Goal: Transaction & Acquisition: Obtain resource

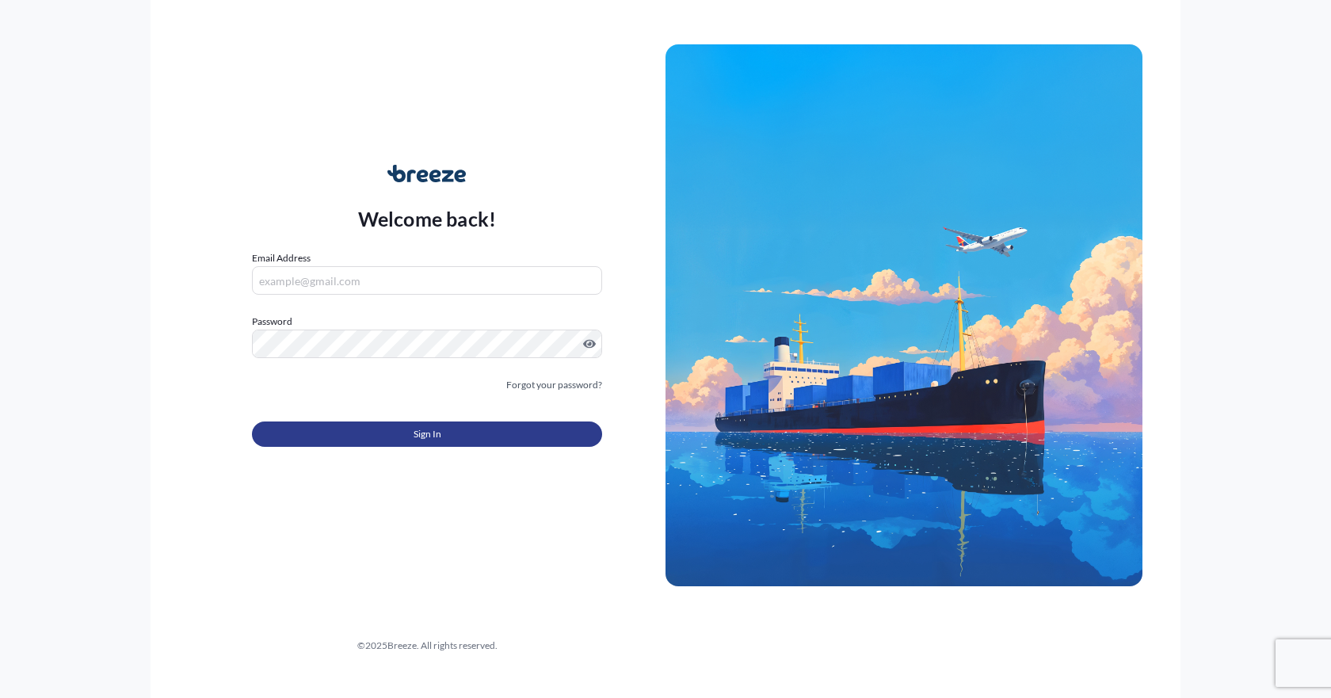
type input "[EMAIL_ADDRESS][DOMAIN_NAME]"
click at [366, 433] on button "Sign In" at bounding box center [427, 434] width 350 height 25
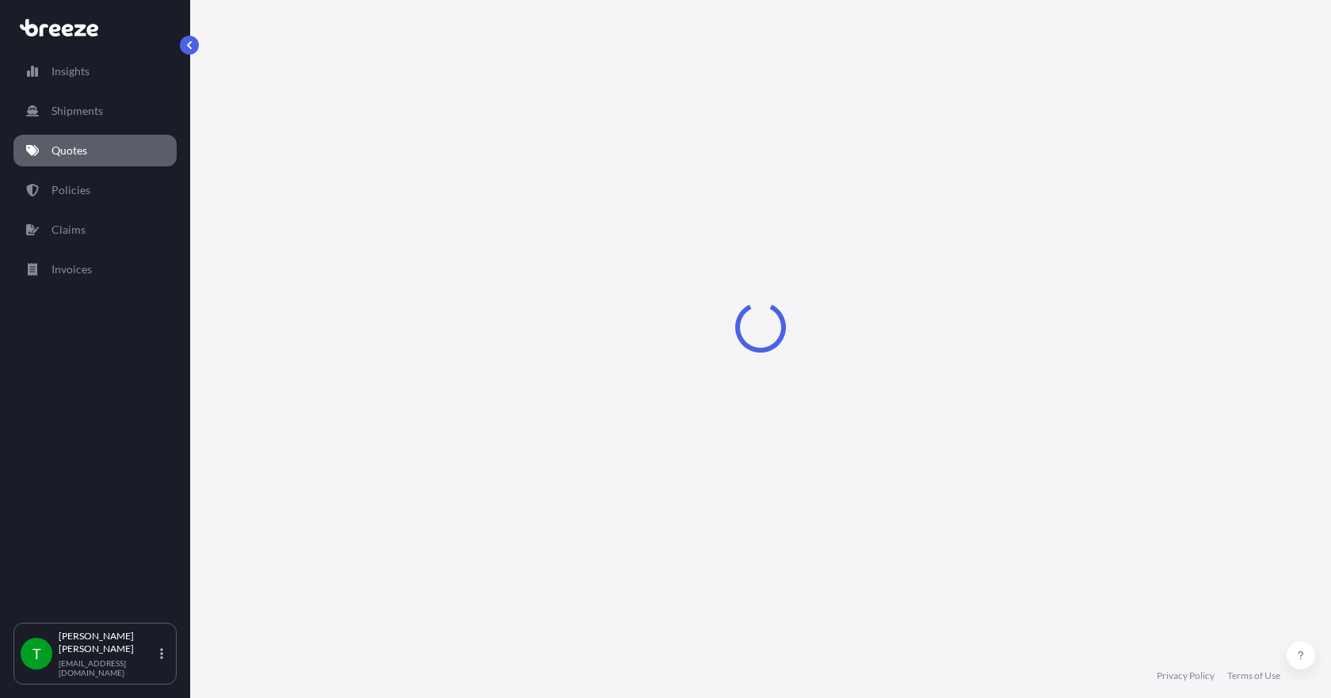
select select "Sea"
select select "1"
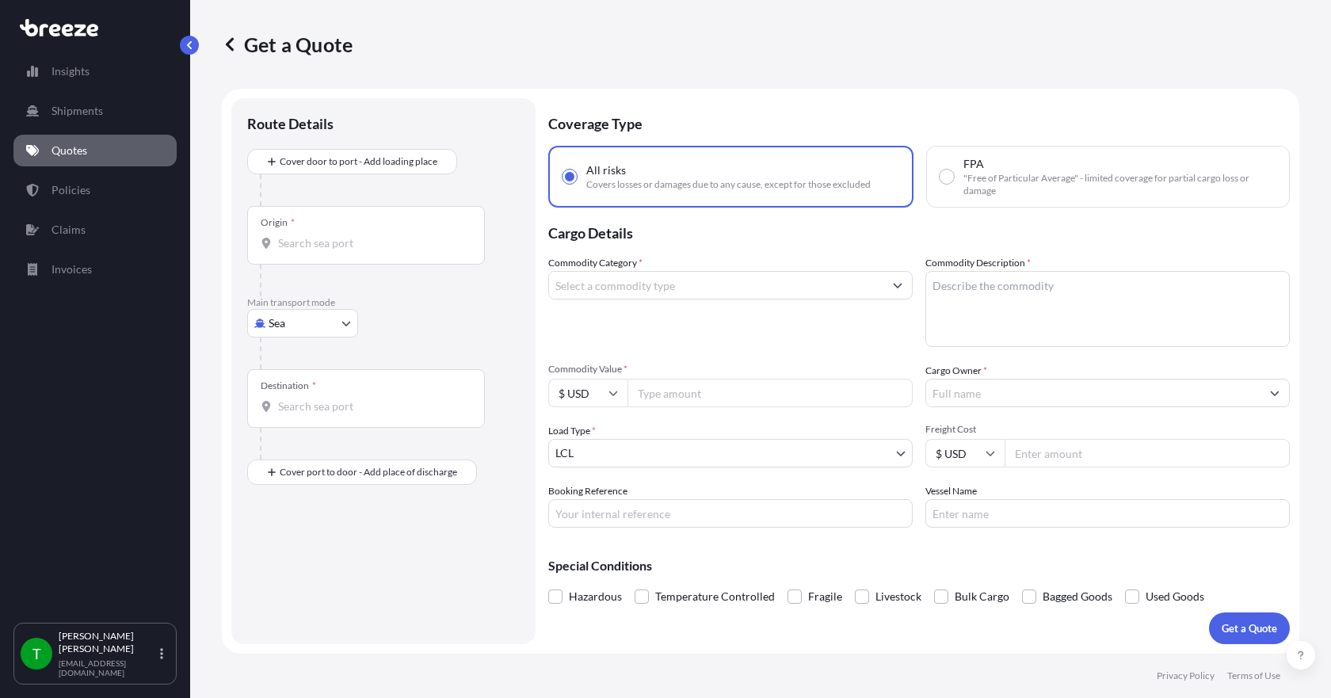
click at [316, 326] on body "Insights Shipments Quotes Policies Claims Invoices T [PERSON_NAME] [EMAIL_ADDRE…" at bounding box center [665, 349] width 1331 height 698
click at [306, 424] on div "Road" at bounding box center [303, 421] width 98 height 29
select select "Road"
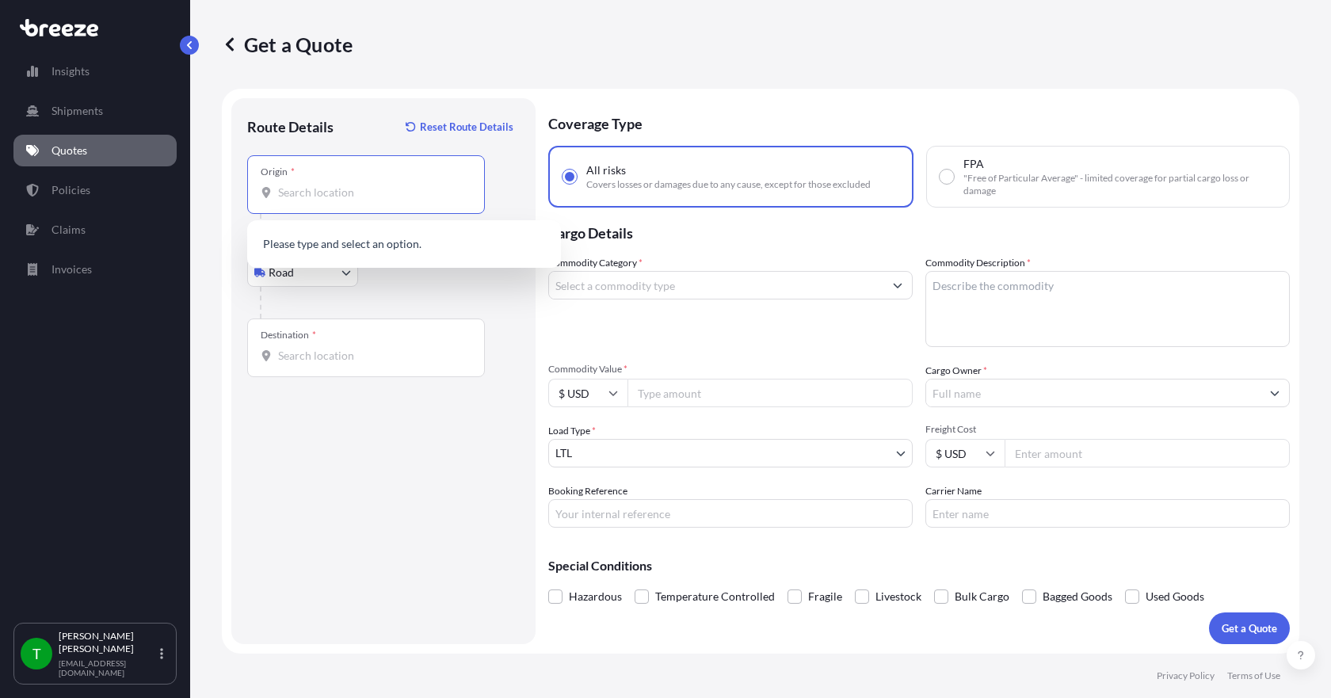
click at [319, 199] on input "Origin *" at bounding box center [371, 193] width 187 height 16
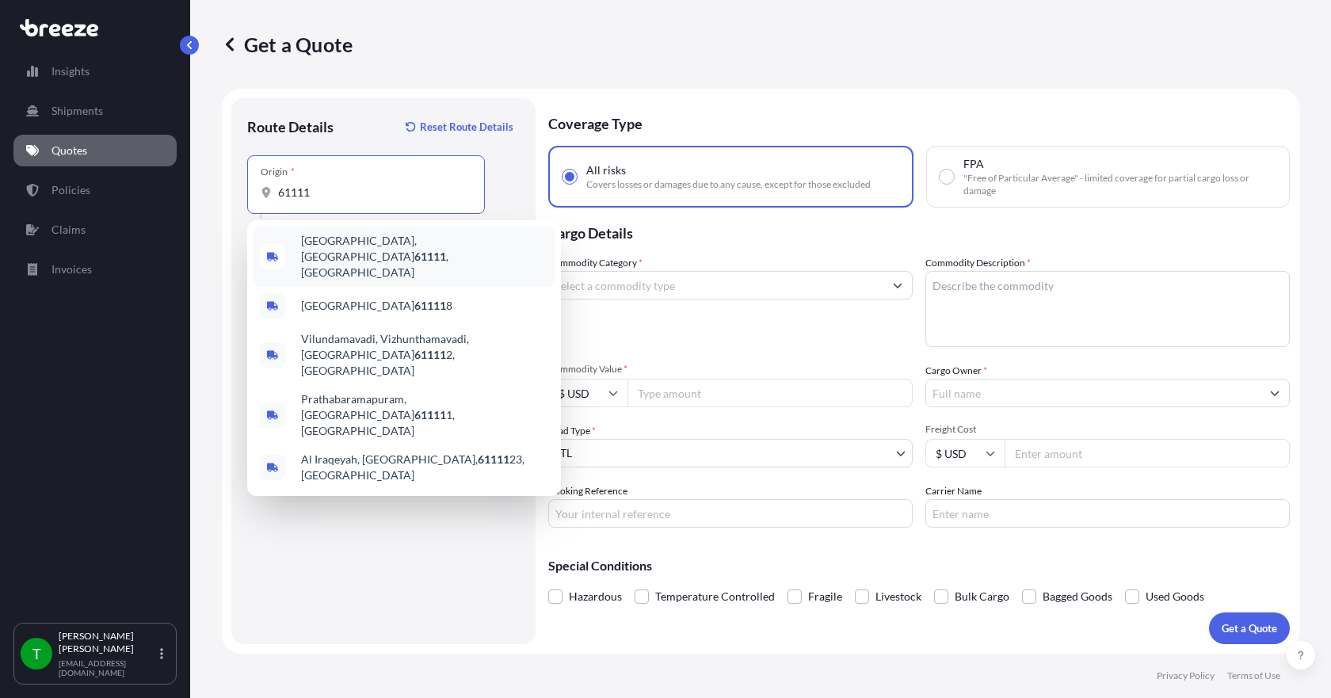
click at [326, 250] on span "[GEOGRAPHIC_DATA] , [GEOGRAPHIC_DATA]" at bounding box center [424, 257] width 247 height 48
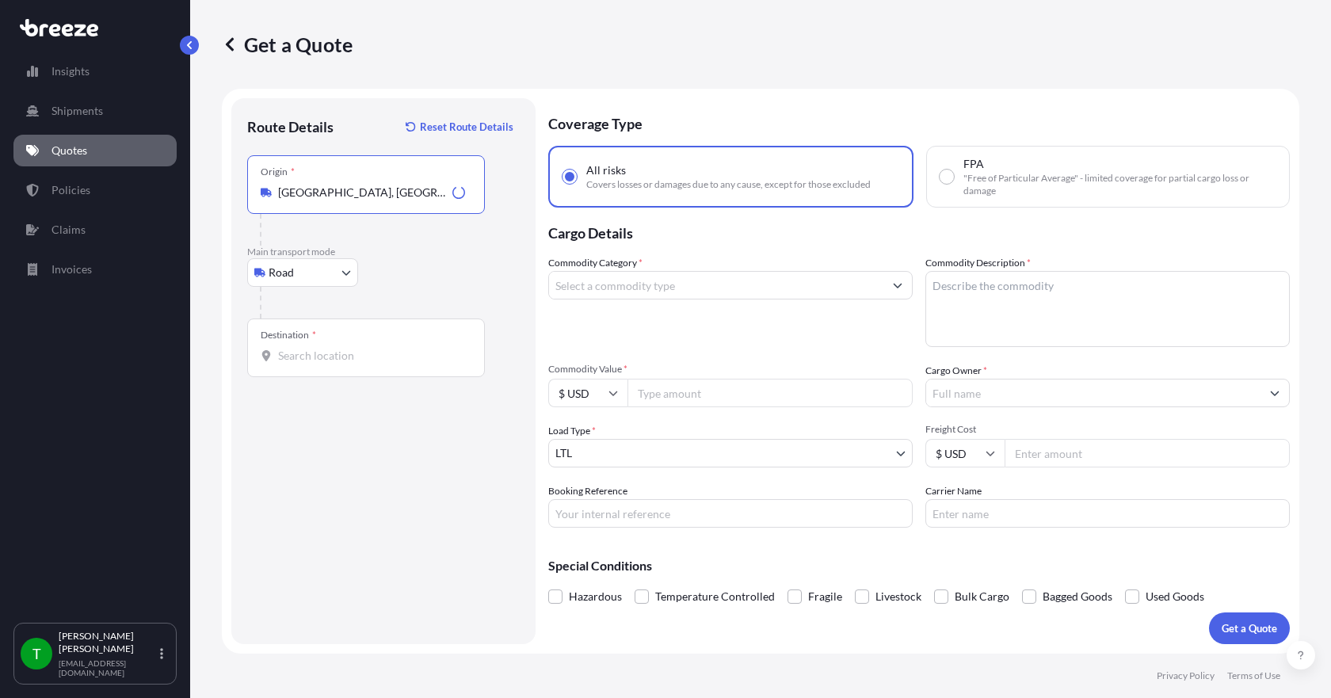
type input "[GEOGRAPHIC_DATA], [GEOGRAPHIC_DATA]"
click at [305, 360] on input "Destination *" at bounding box center [371, 356] width 187 height 16
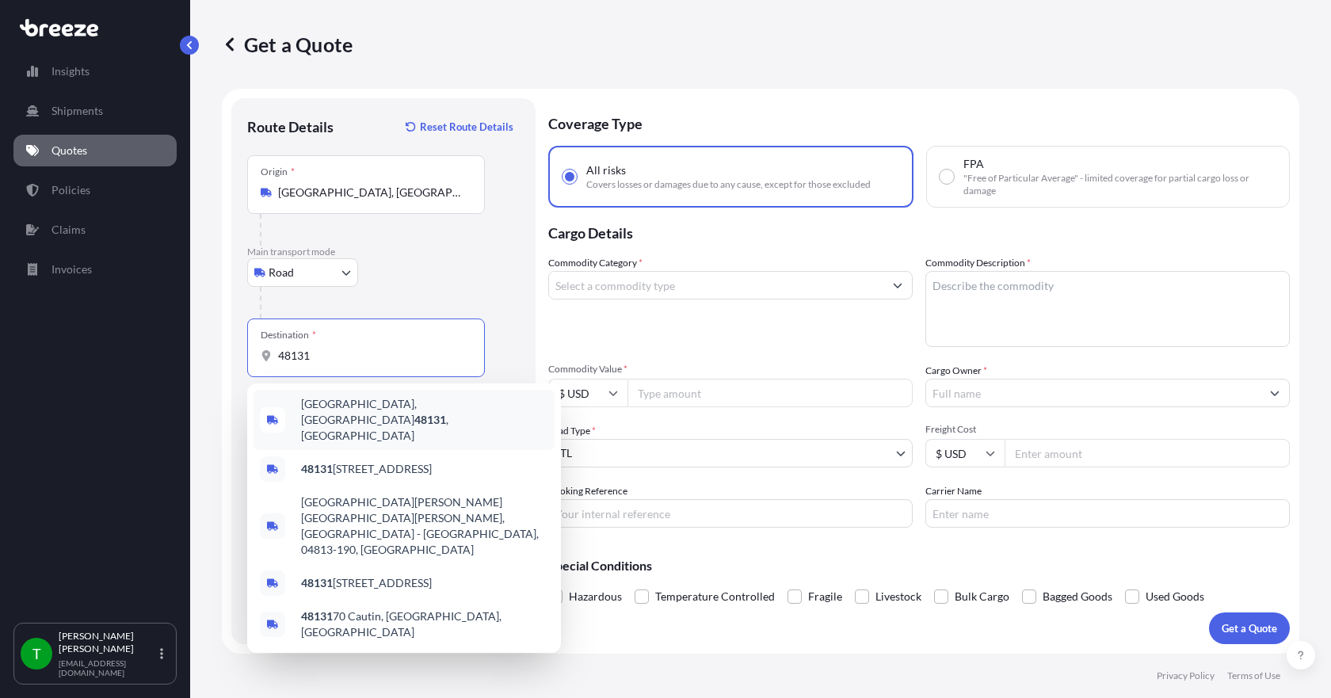
click at [357, 416] on span "[GEOGRAPHIC_DATA] , [GEOGRAPHIC_DATA]" at bounding box center [424, 420] width 247 height 48
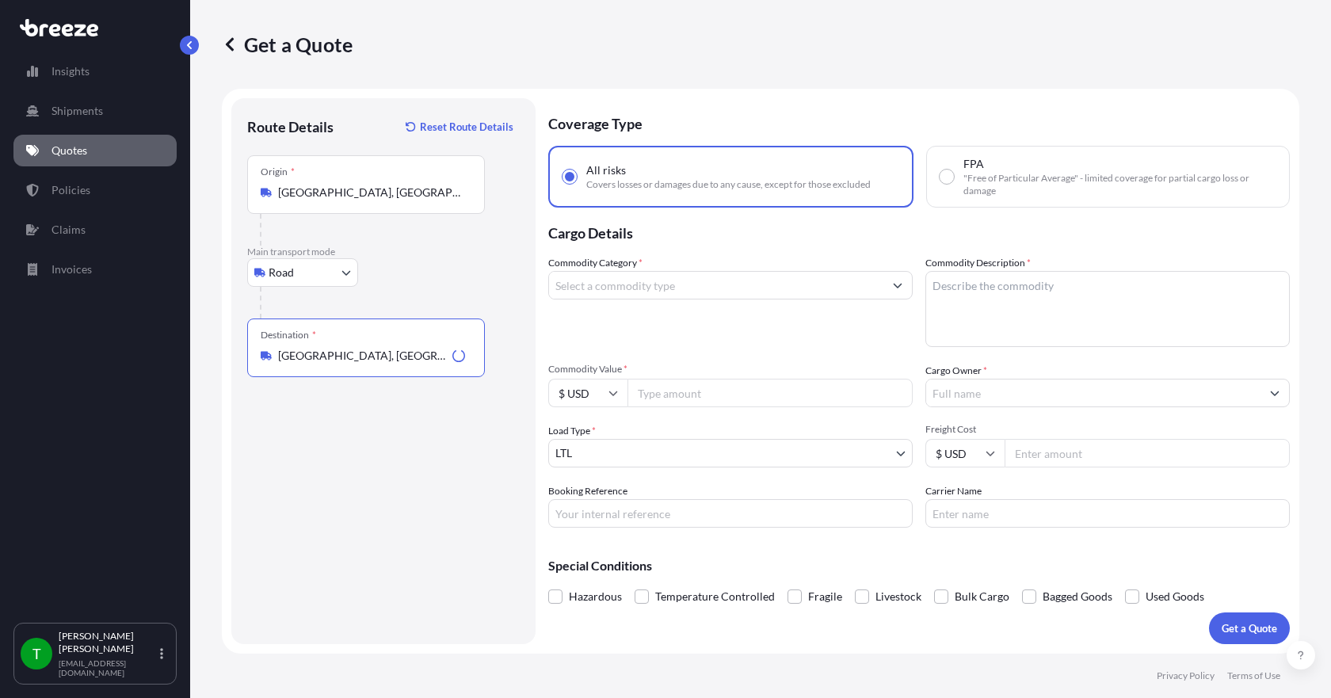
type input "[GEOGRAPHIC_DATA], [GEOGRAPHIC_DATA]"
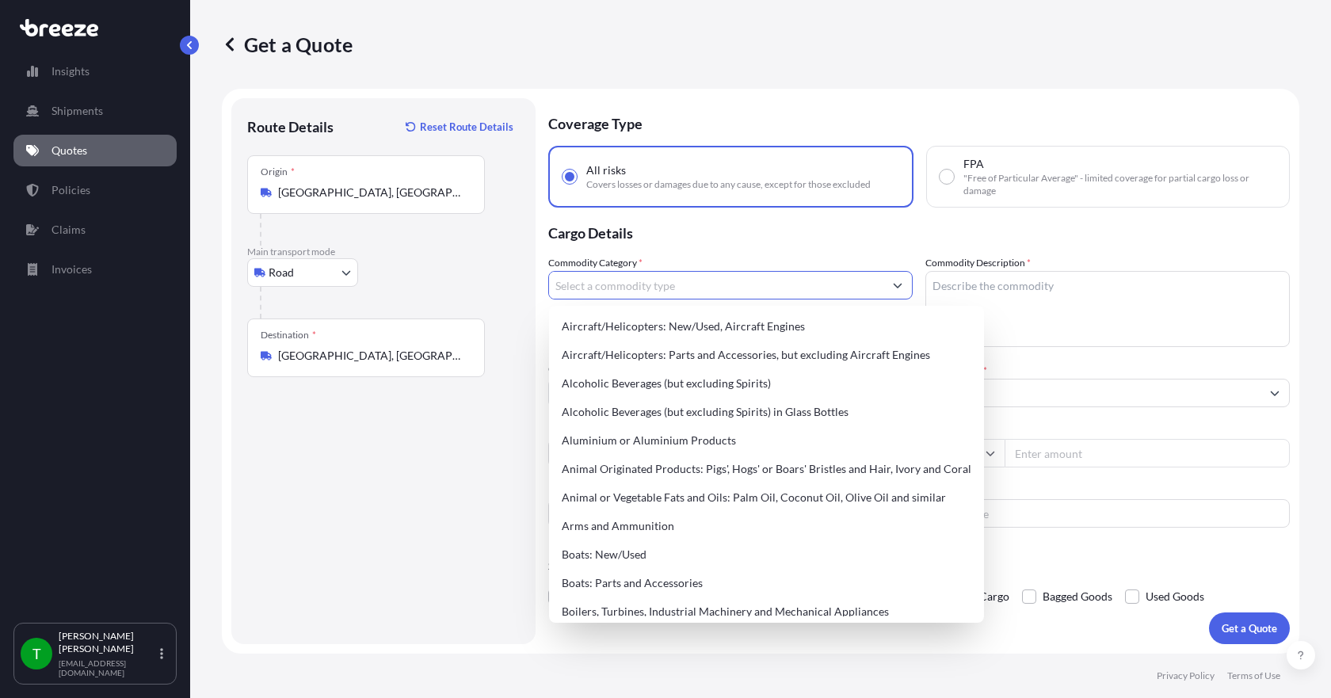
click at [631, 284] on input "Commodity Category *" at bounding box center [716, 285] width 334 height 29
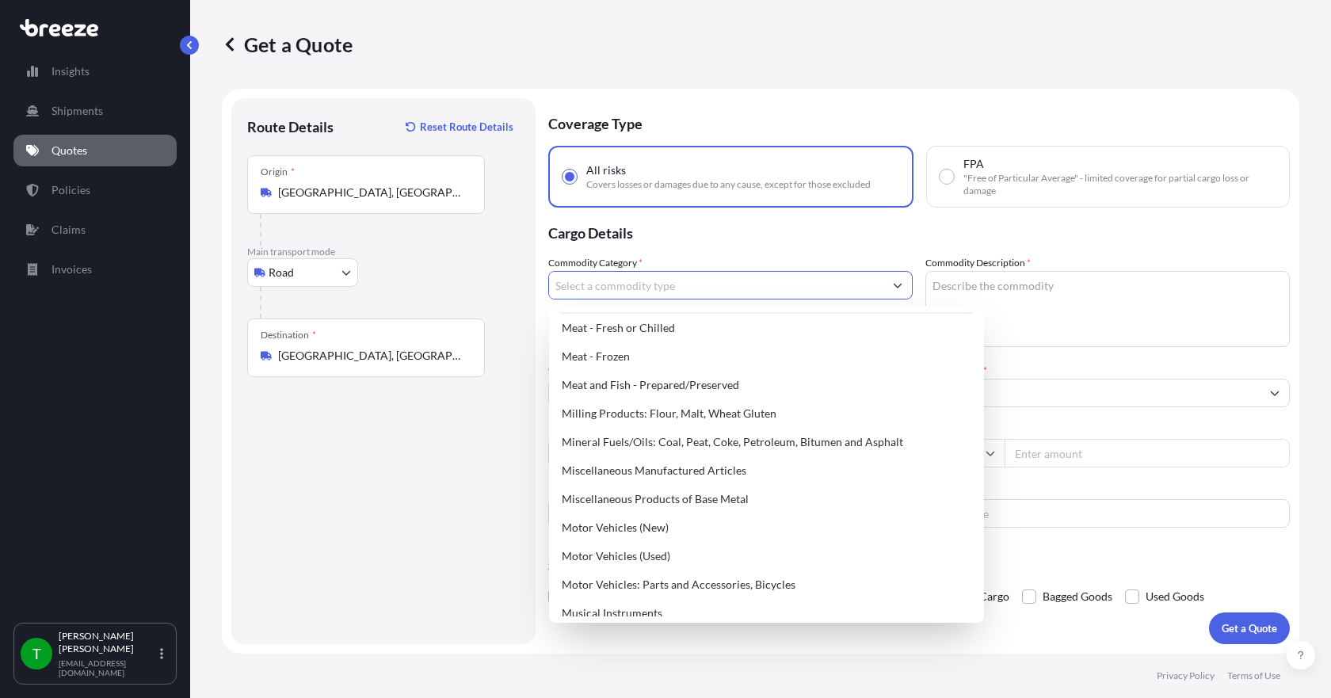
scroll to position [2140, 0]
click at [632, 472] on div "Miscellaneous Manufactured Articles" at bounding box center [767, 469] width 422 height 29
type input "Miscellaneous Manufactured Articles"
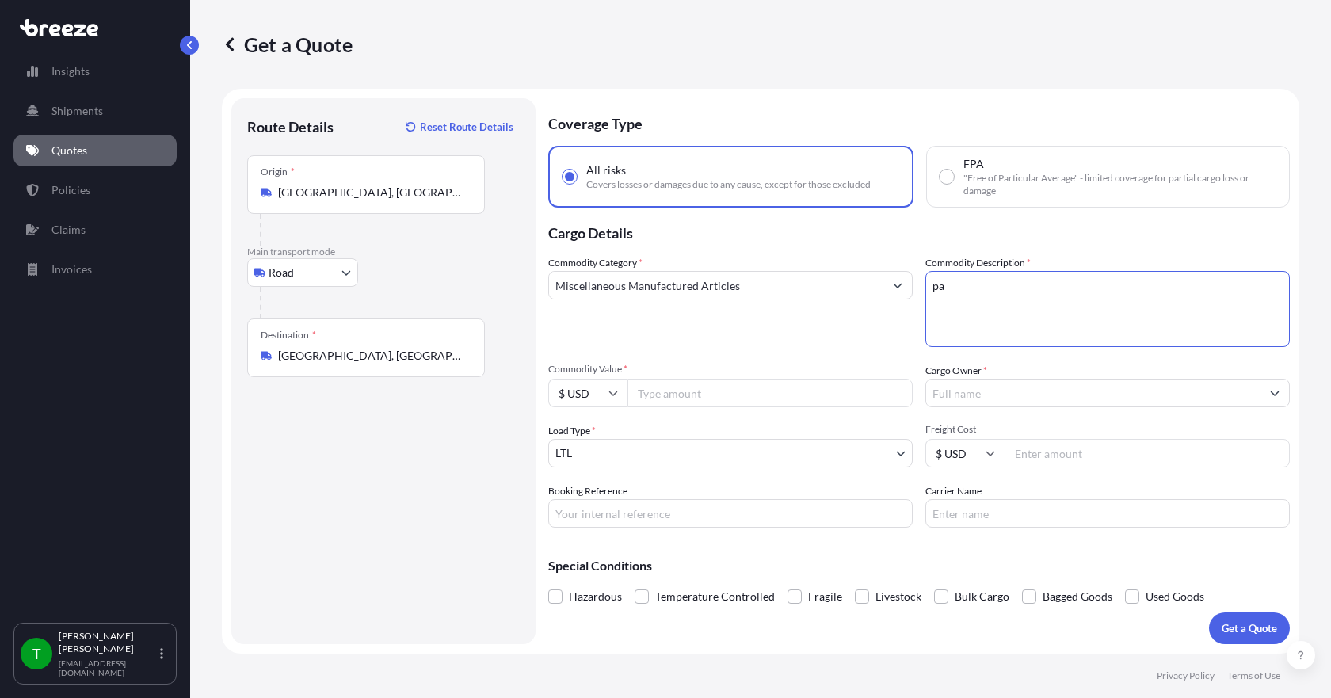
type textarea "p"
type textarea "A"
type textarea "PARTS MTR AER 3HP"
type input "800.00"
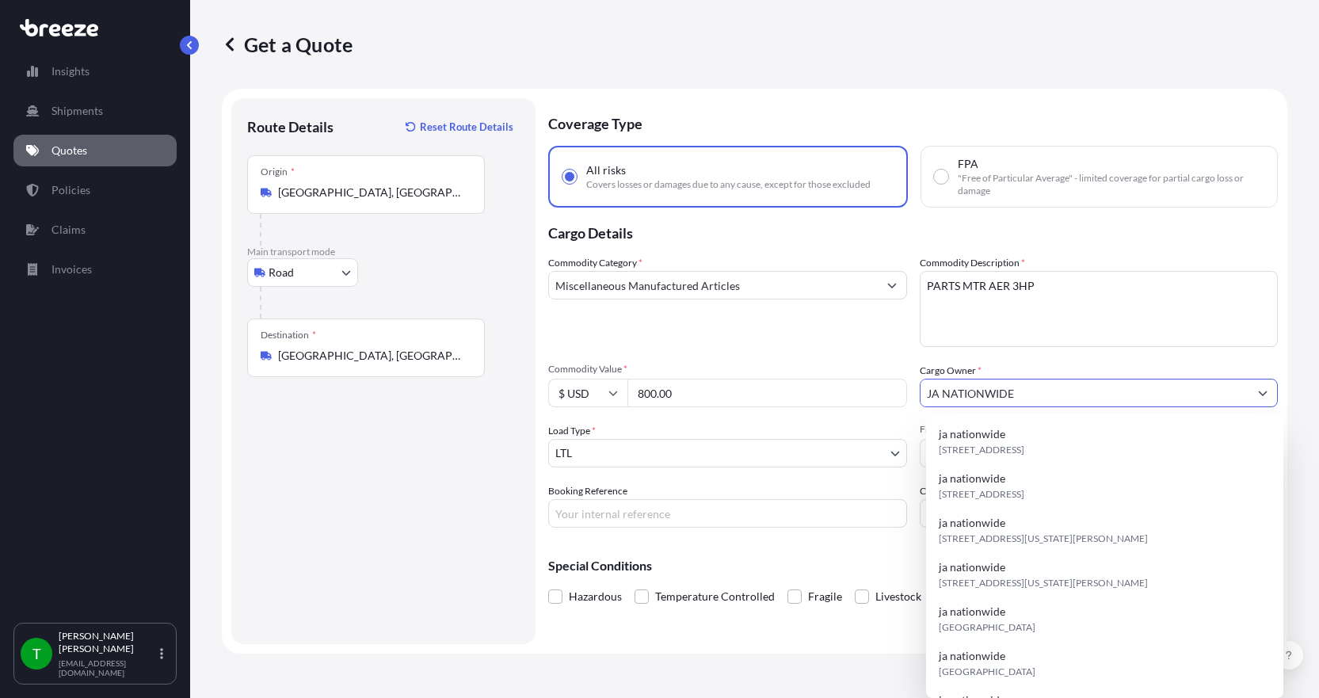
type input "JA NATIONWIDE"
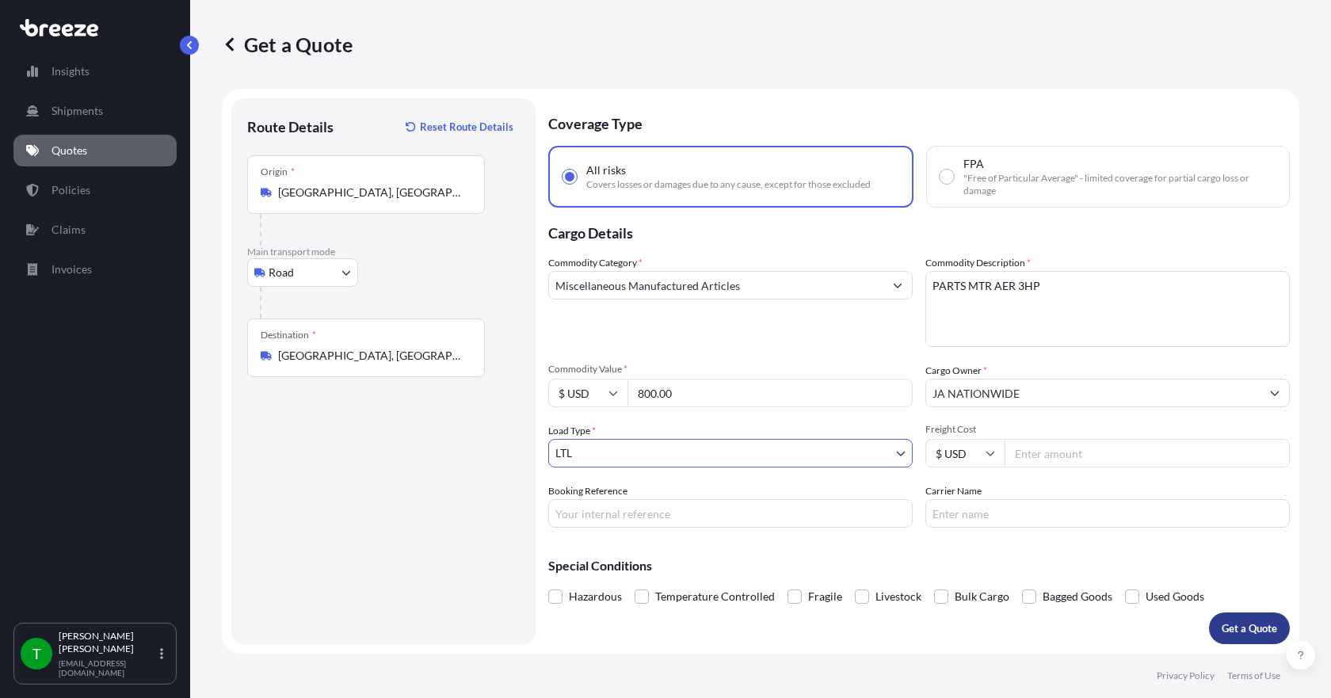
click at [1239, 620] on p "Get a Quote" at bounding box center [1249, 628] width 55 height 16
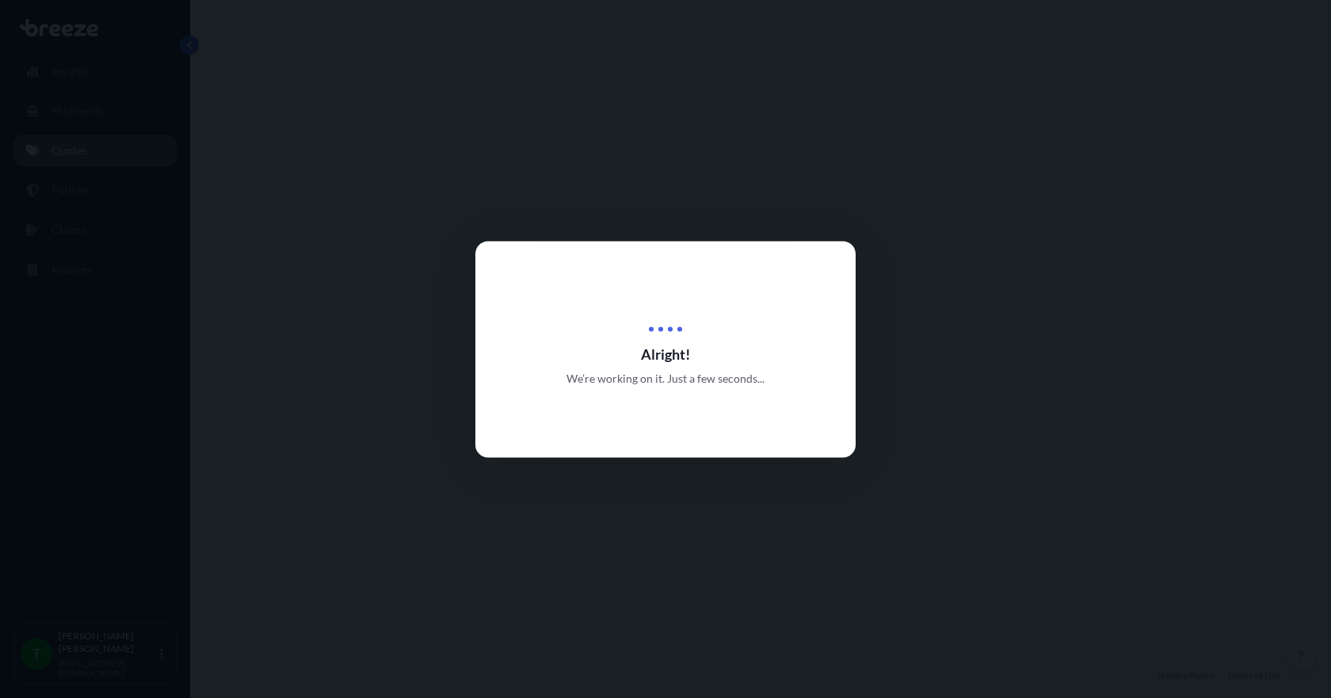
select select "Road"
select select "1"
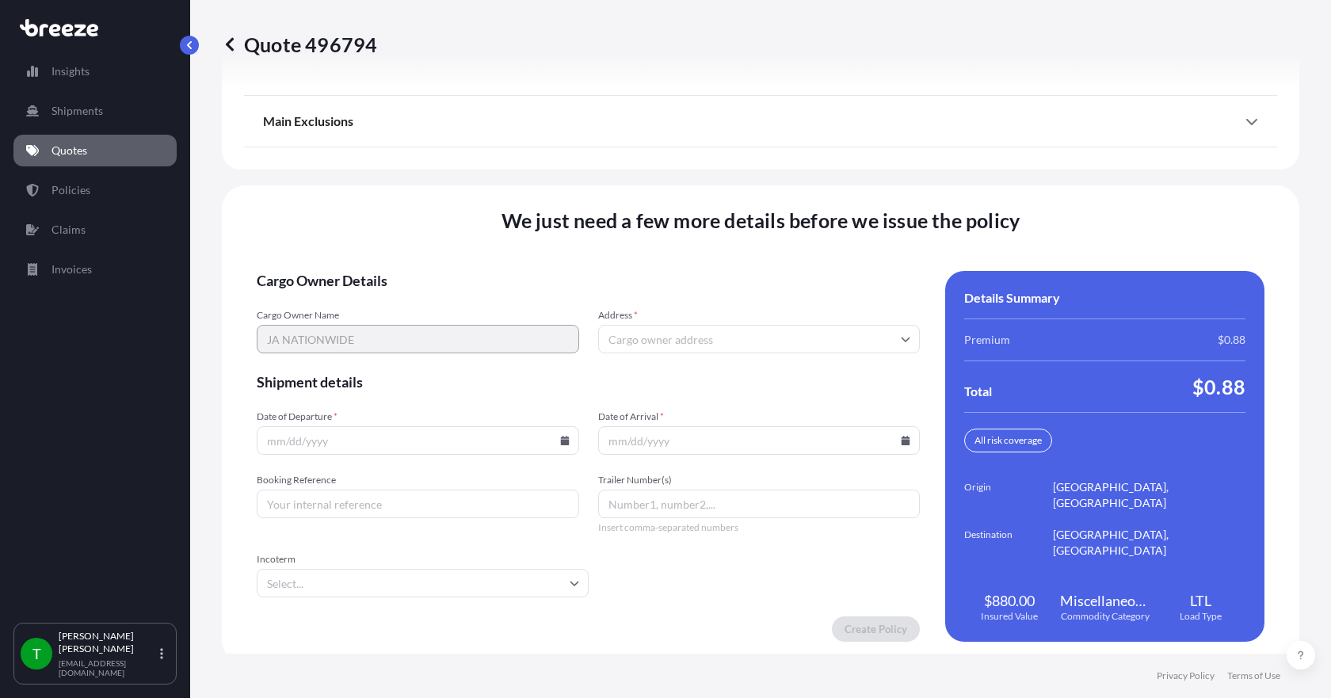
scroll to position [2075, 0]
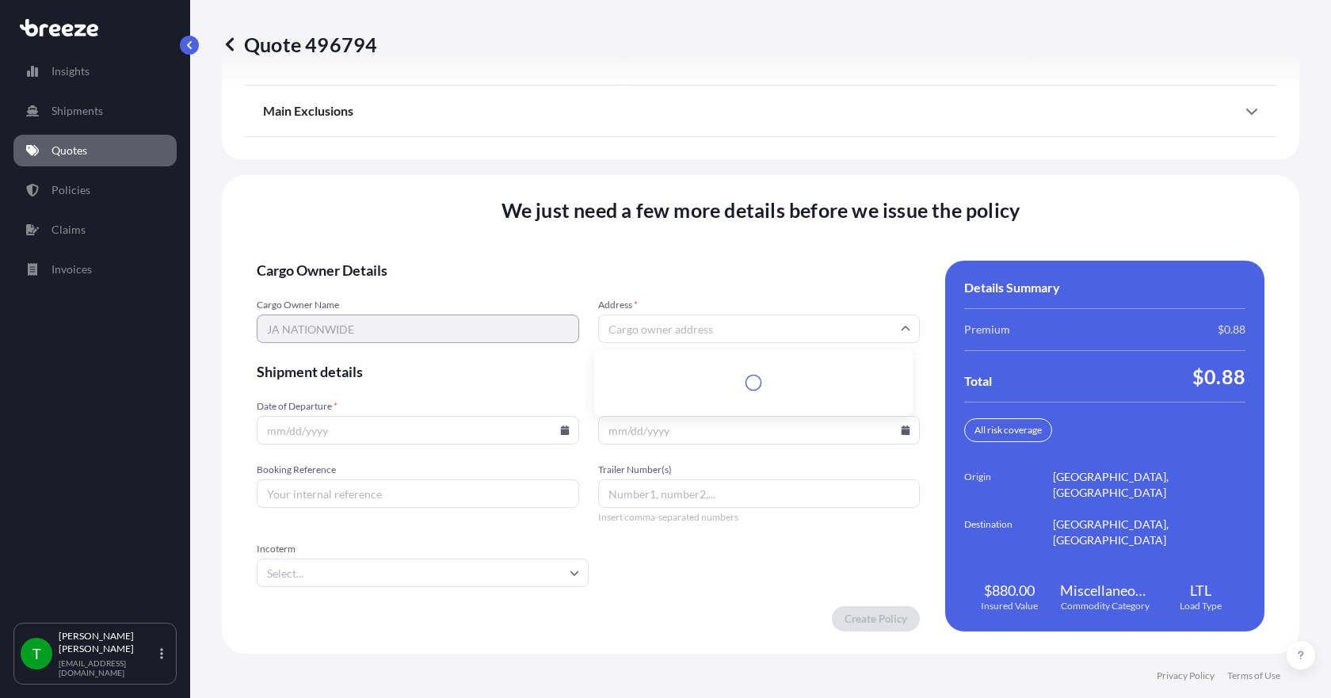
click at [685, 330] on input "Address *" at bounding box center [759, 329] width 323 height 29
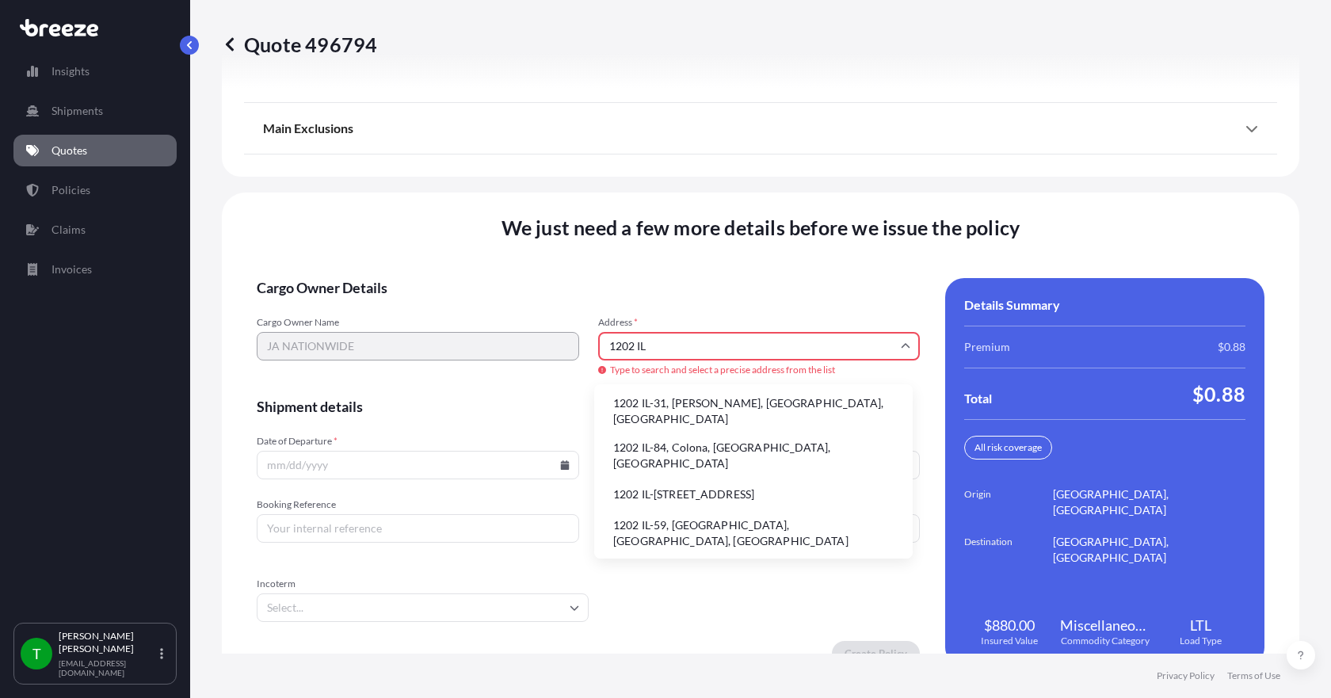
click at [680, 406] on li "1202 IL-31, [PERSON_NAME], [GEOGRAPHIC_DATA], [GEOGRAPHIC_DATA]" at bounding box center [754, 411] width 306 height 41
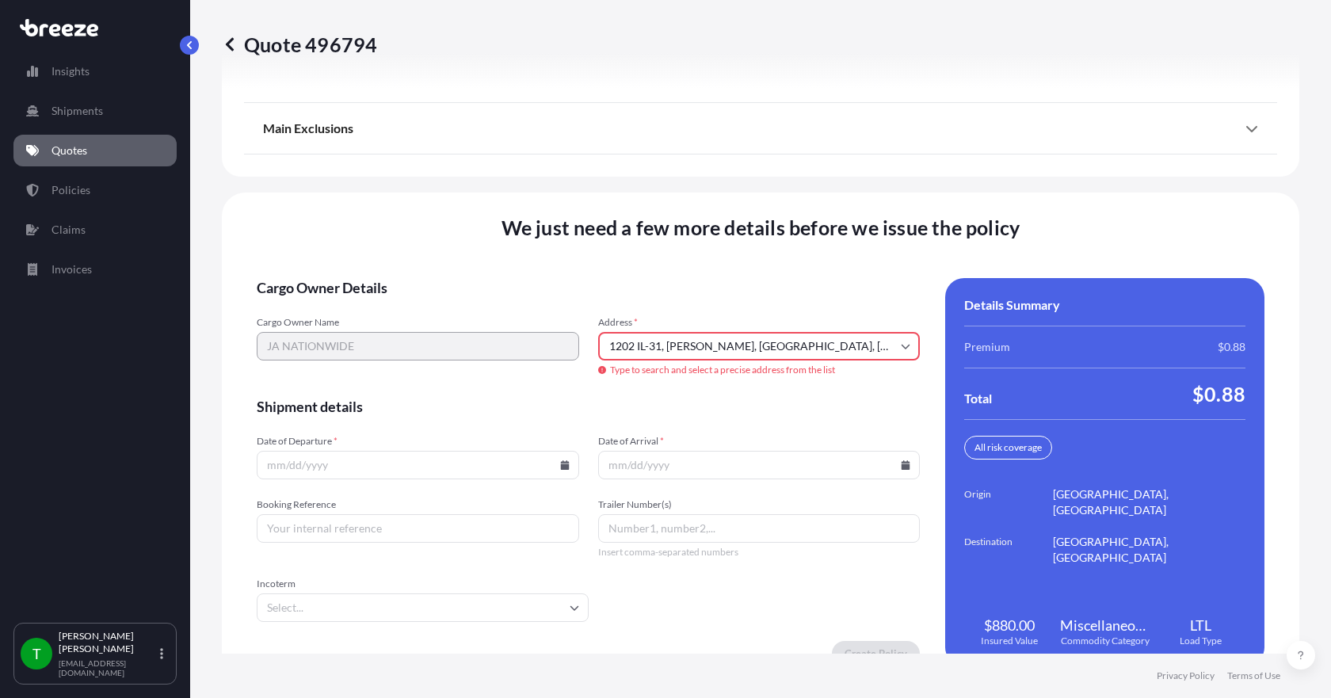
type input "[STREET_ADDRESS][PERSON_NAME]"
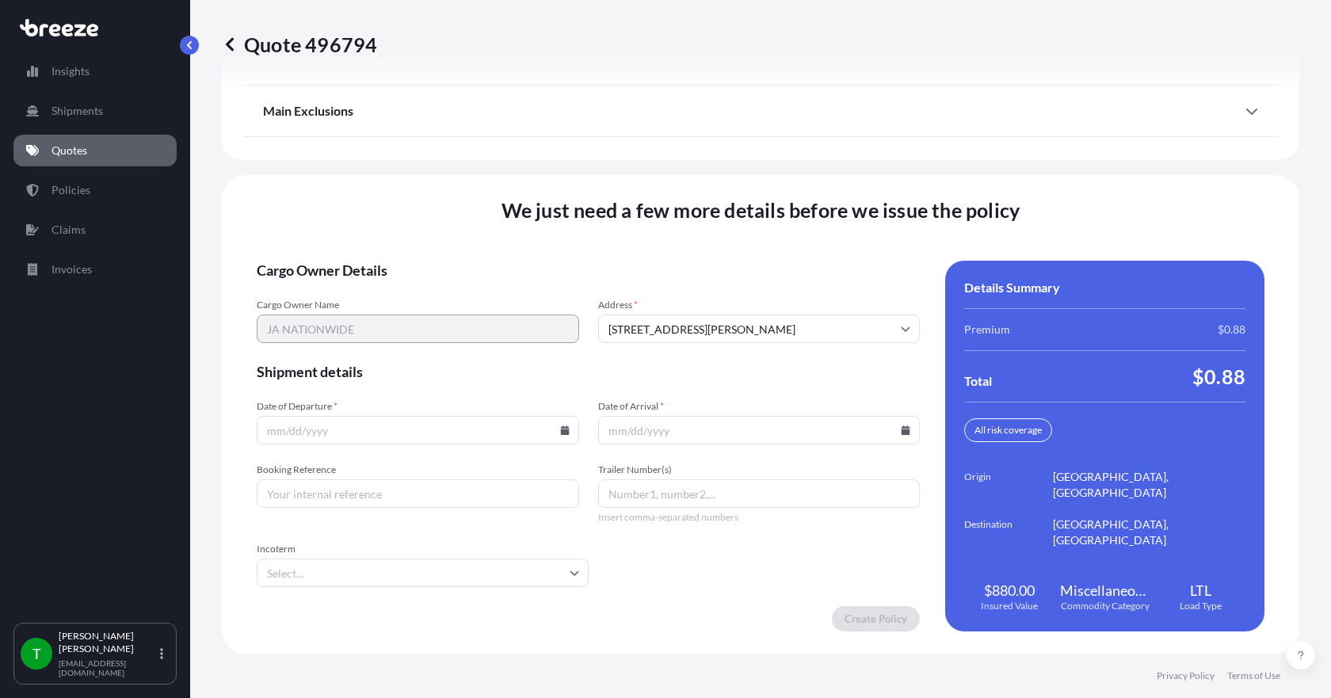
click at [560, 430] on icon at bounding box center [564, 431] width 9 height 10
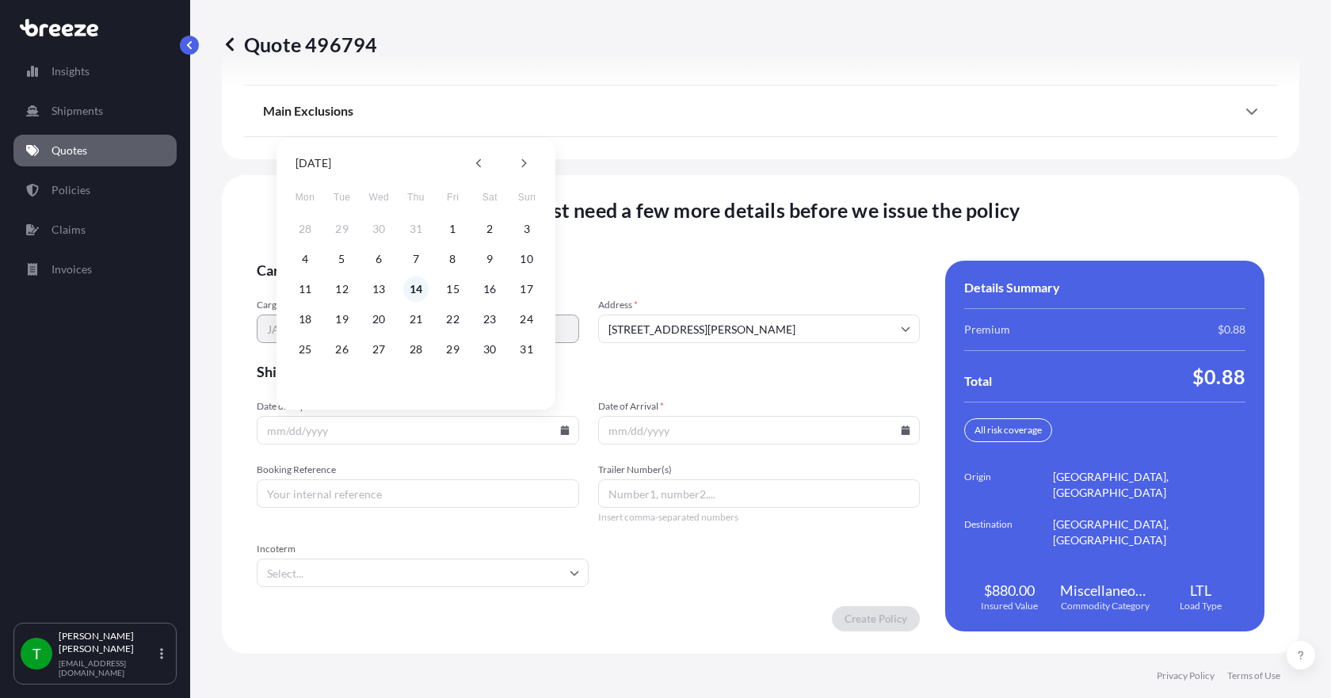
click at [413, 292] on button "14" at bounding box center [415, 289] width 25 height 25
type input "[DATE]"
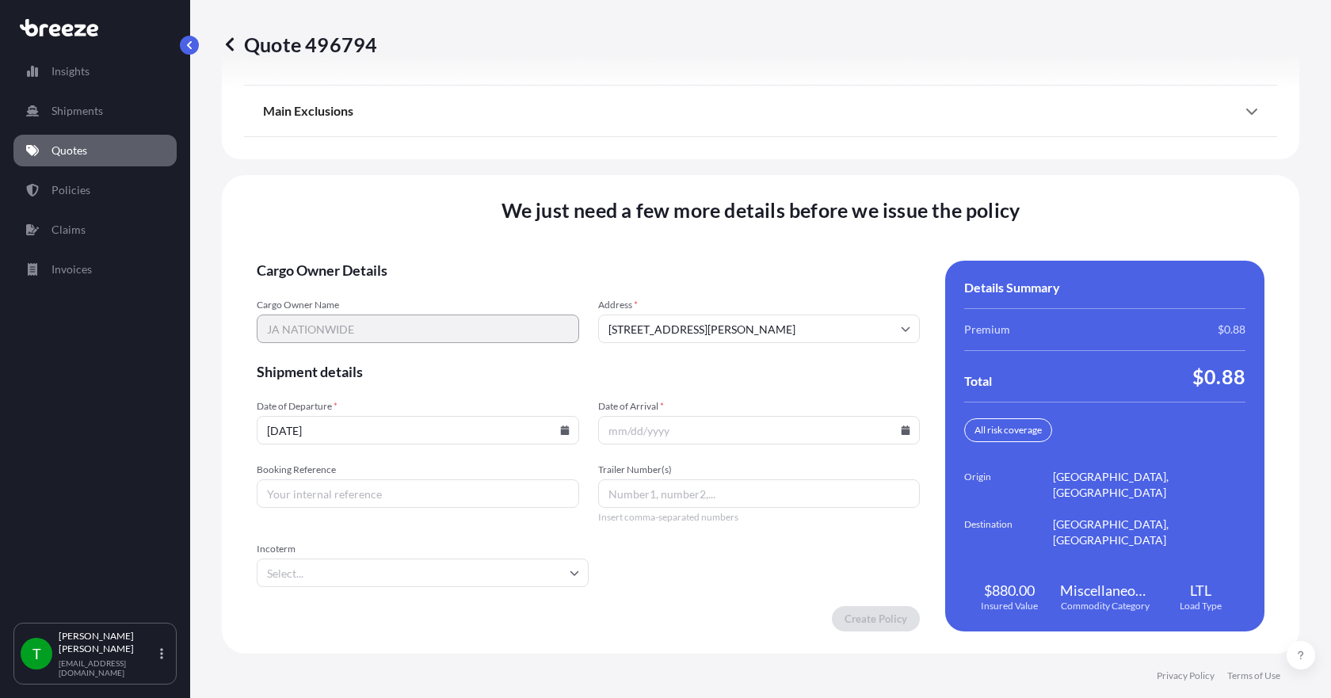
click at [902, 434] on icon at bounding box center [906, 431] width 9 height 10
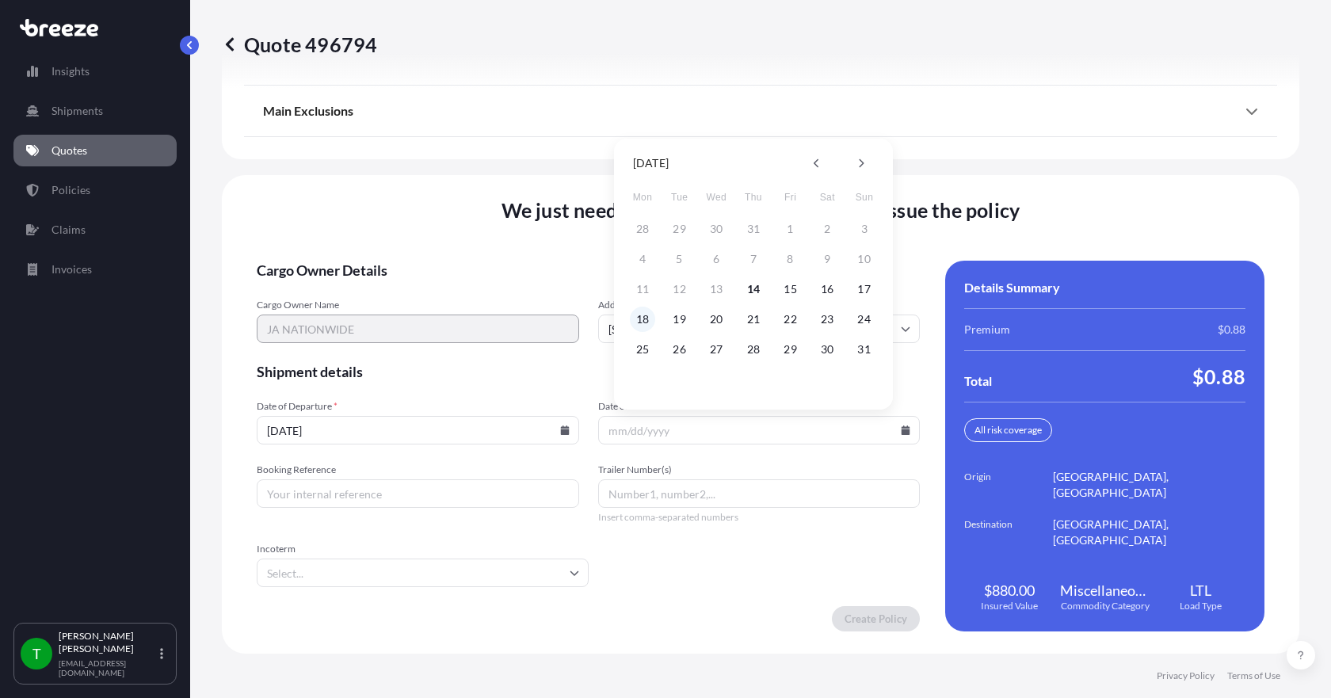
click at [643, 320] on button "18" at bounding box center [642, 319] width 25 height 25
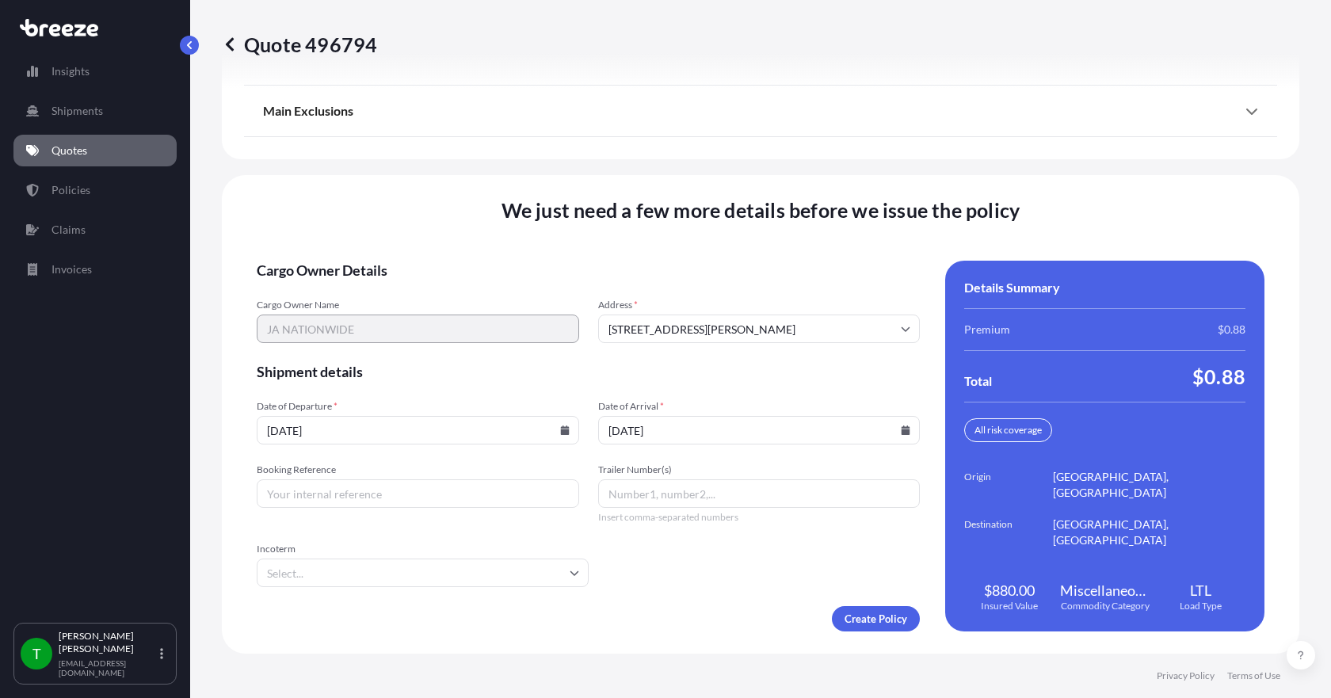
type input "[DATE]"
click at [365, 493] on input "Booking Reference" at bounding box center [418, 493] width 323 height 29
type input "347806"
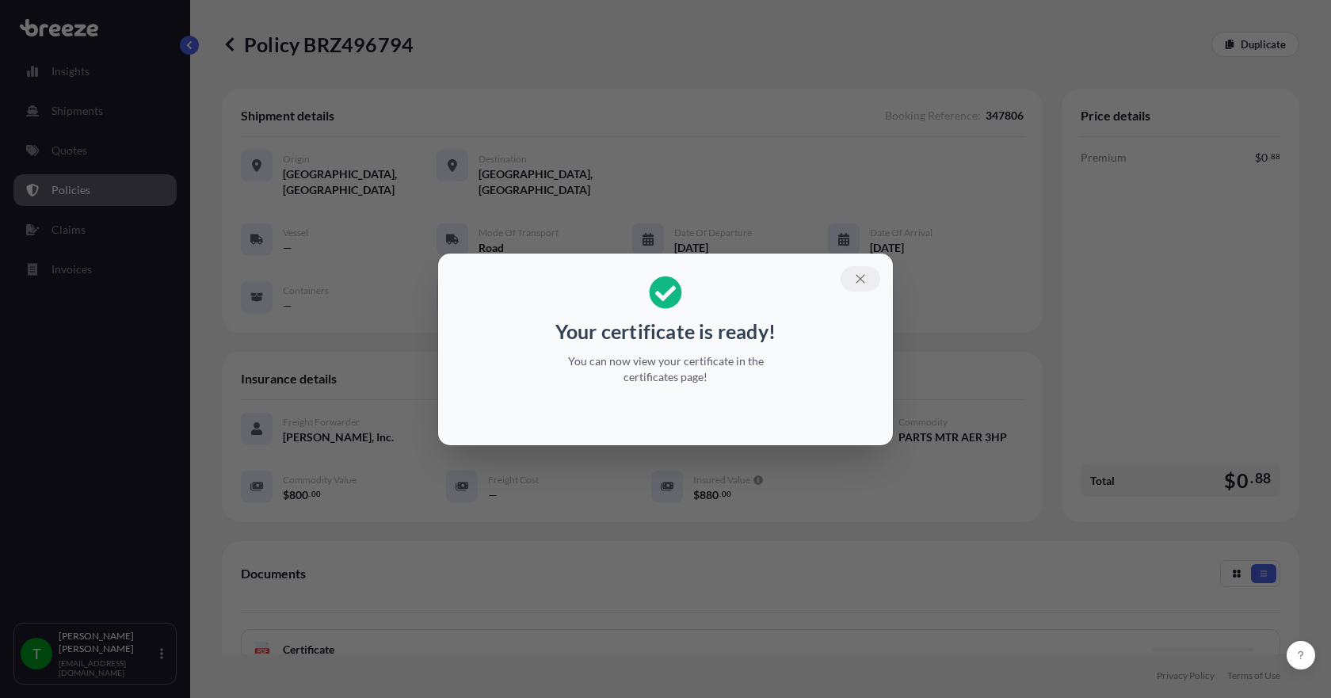
click at [862, 280] on icon "button" at bounding box center [860, 278] width 9 height 9
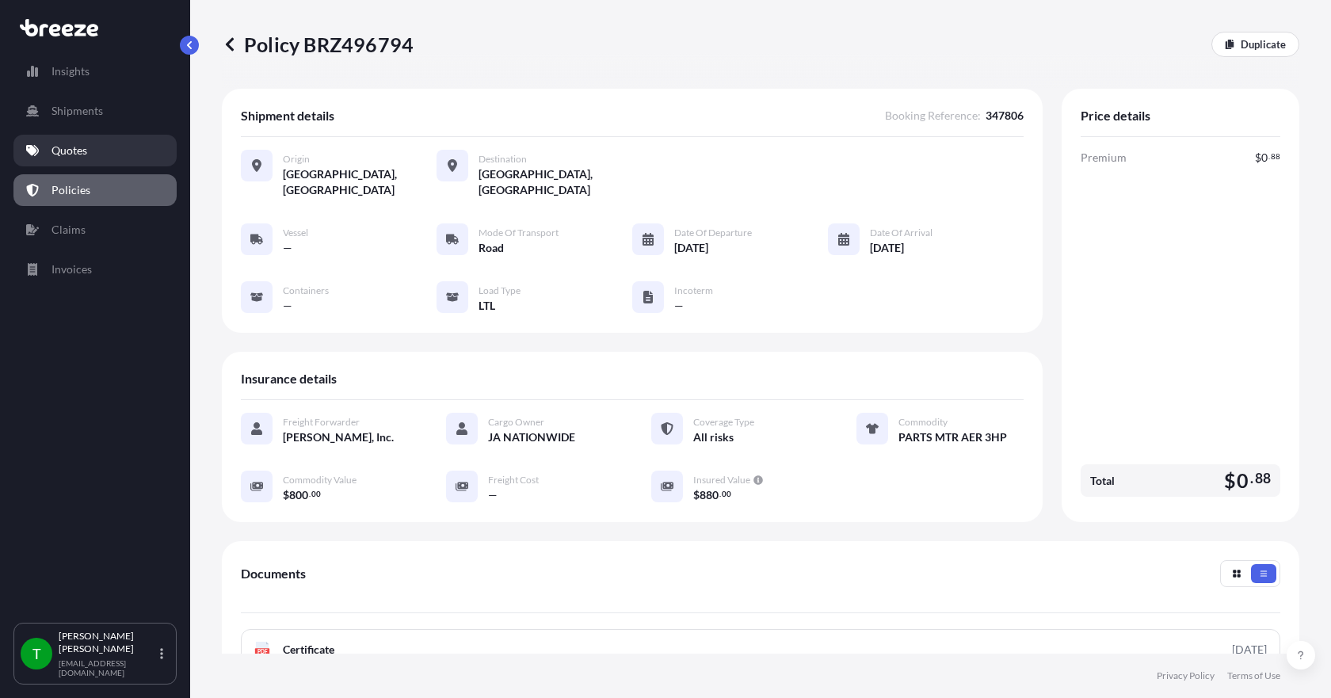
click at [80, 149] on p "Quotes" at bounding box center [70, 151] width 36 height 16
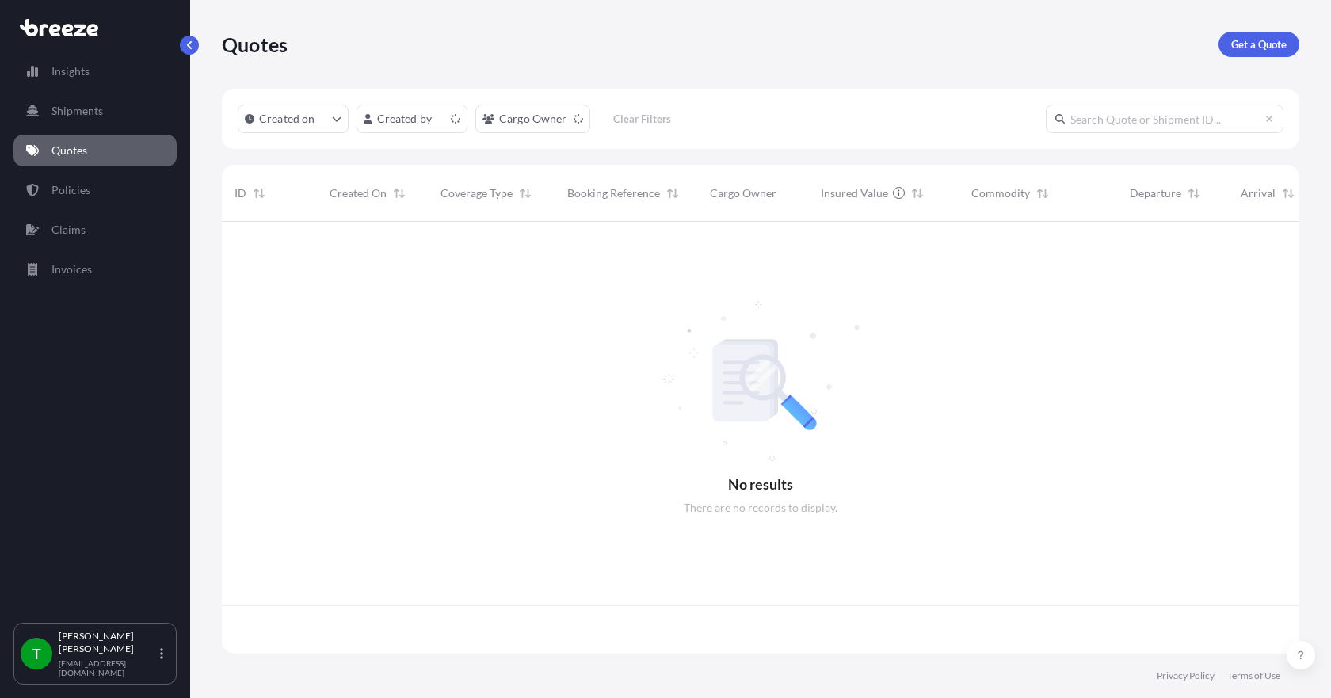
scroll to position [429, 1066]
click at [1243, 36] on p "Get a Quote" at bounding box center [1258, 44] width 55 height 16
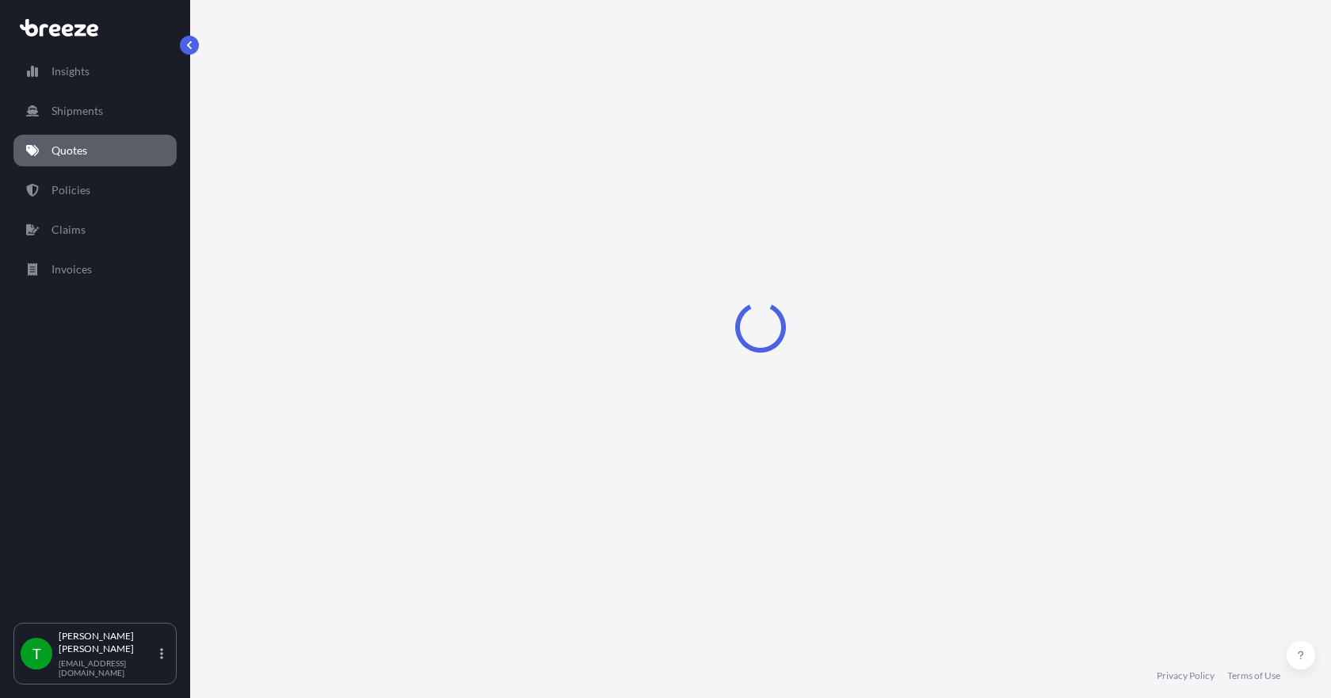
select select "Sea"
select select "1"
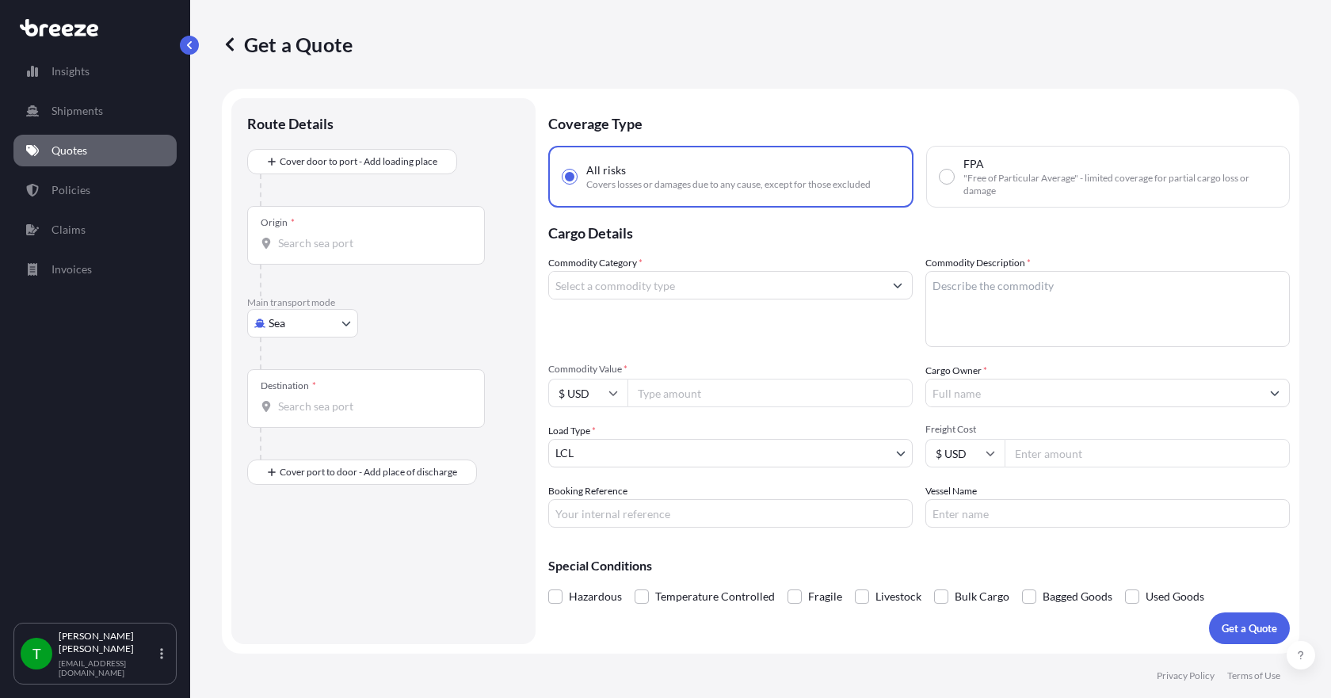
click at [337, 328] on body "Insights Shipments Quotes Policies Claims Invoices T [PERSON_NAME] [EMAIL_ADDRE…" at bounding box center [665, 349] width 1331 height 698
click at [310, 418] on div "Road" at bounding box center [303, 421] width 98 height 29
select select "Road"
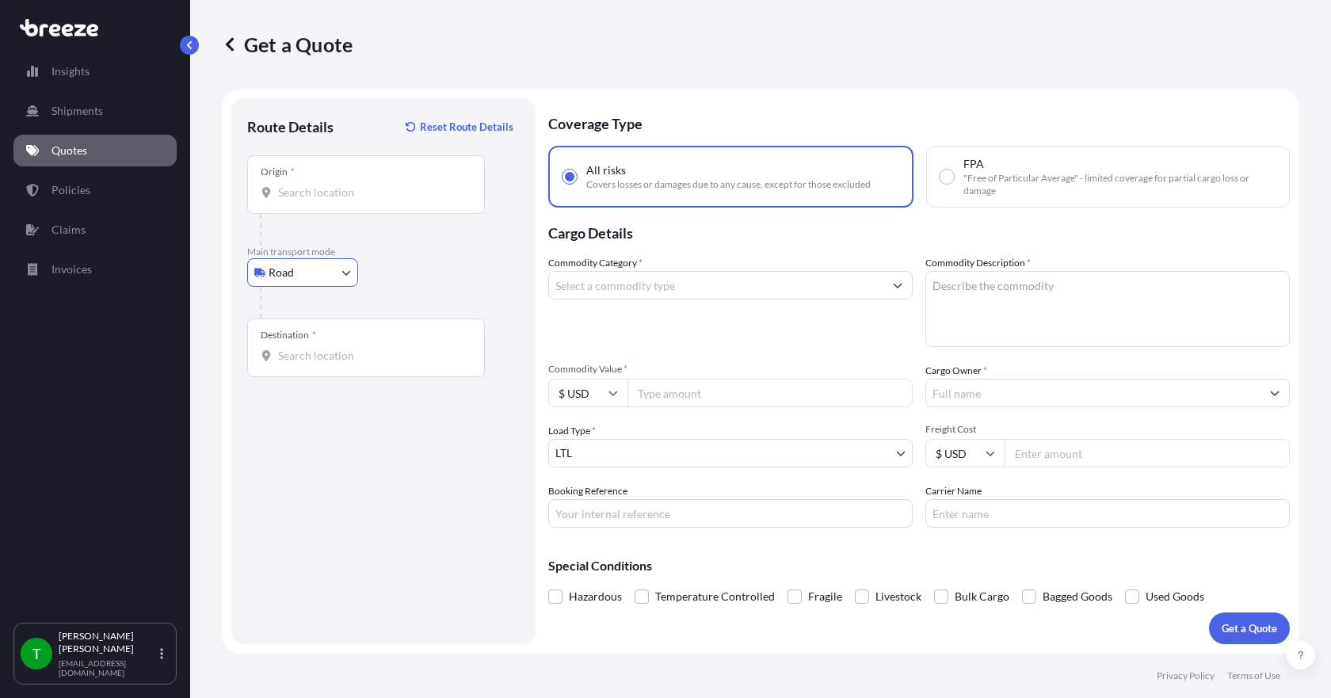
click at [311, 198] on input "Origin *" at bounding box center [371, 193] width 187 height 16
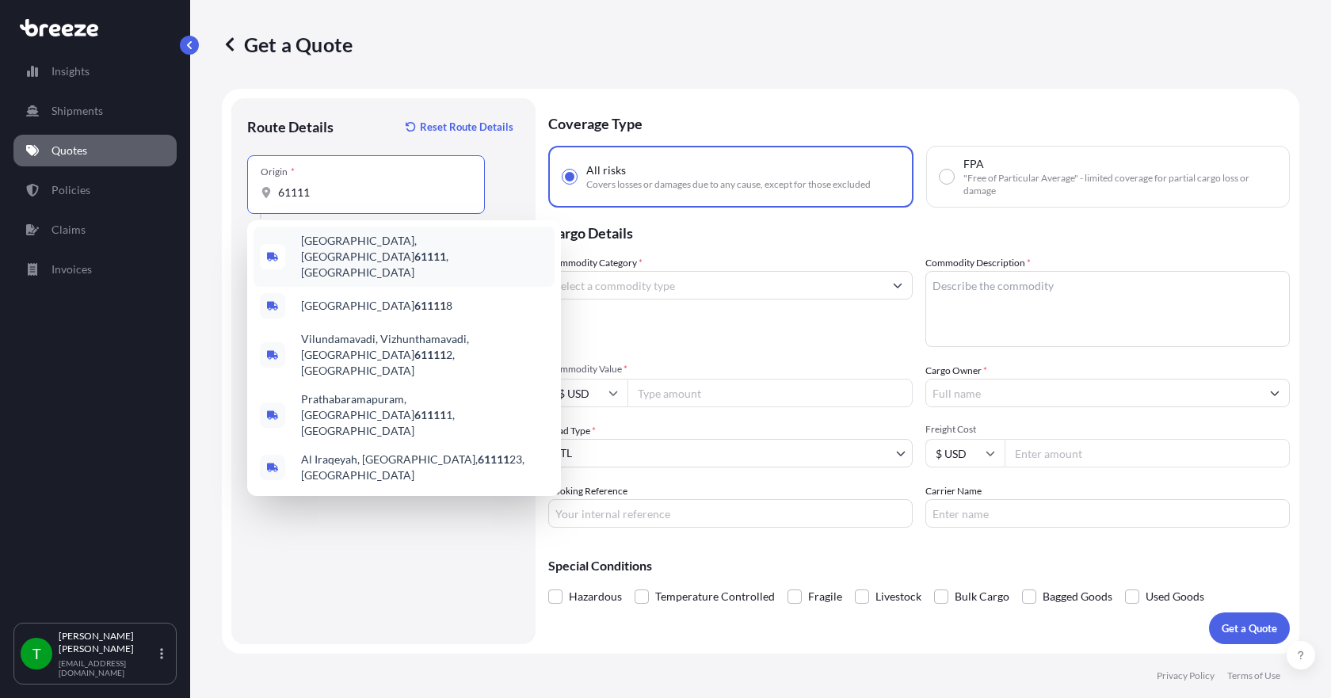
click at [335, 248] on span "[GEOGRAPHIC_DATA] , [GEOGRAPHIC_DATA]" at bounding box center [424, 257] width 247 height 48
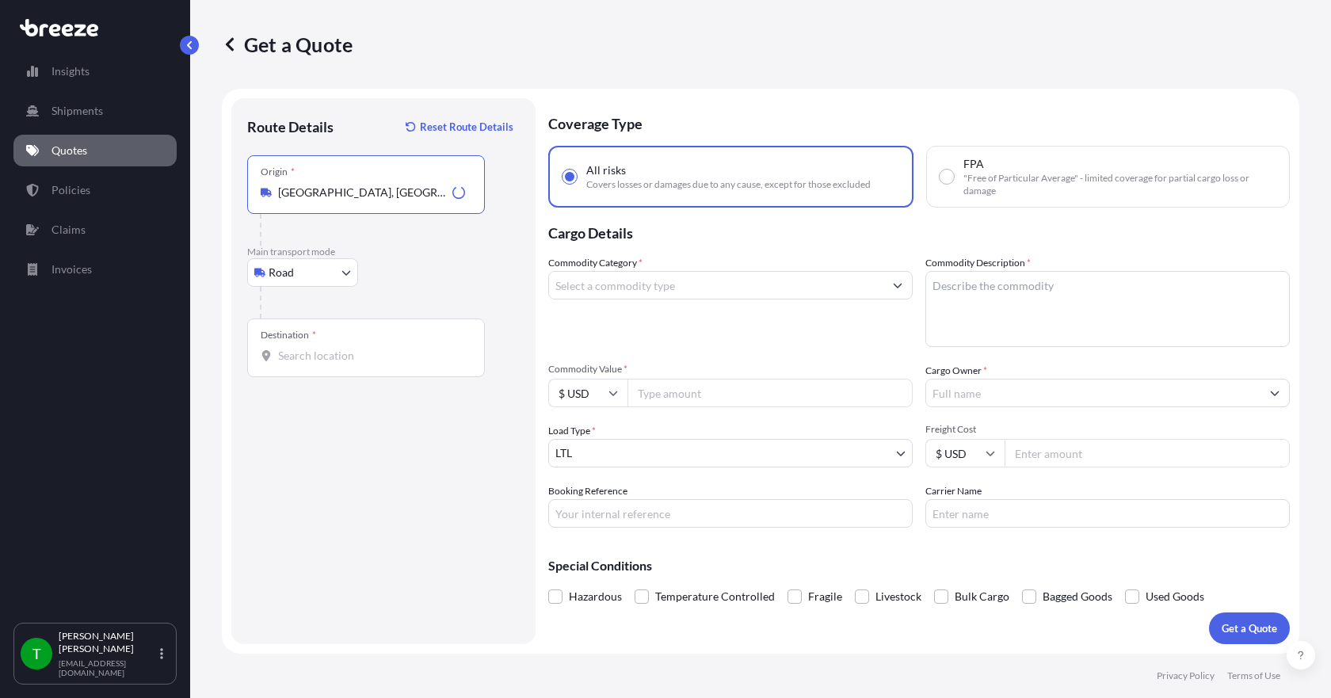
type input "[GEOGRAPHIC_DATA], [GEOGRAPHIC_DATA]"
click at [307, 353] on input "Destination *" at bounding box center [371, 356] width 187 height 16
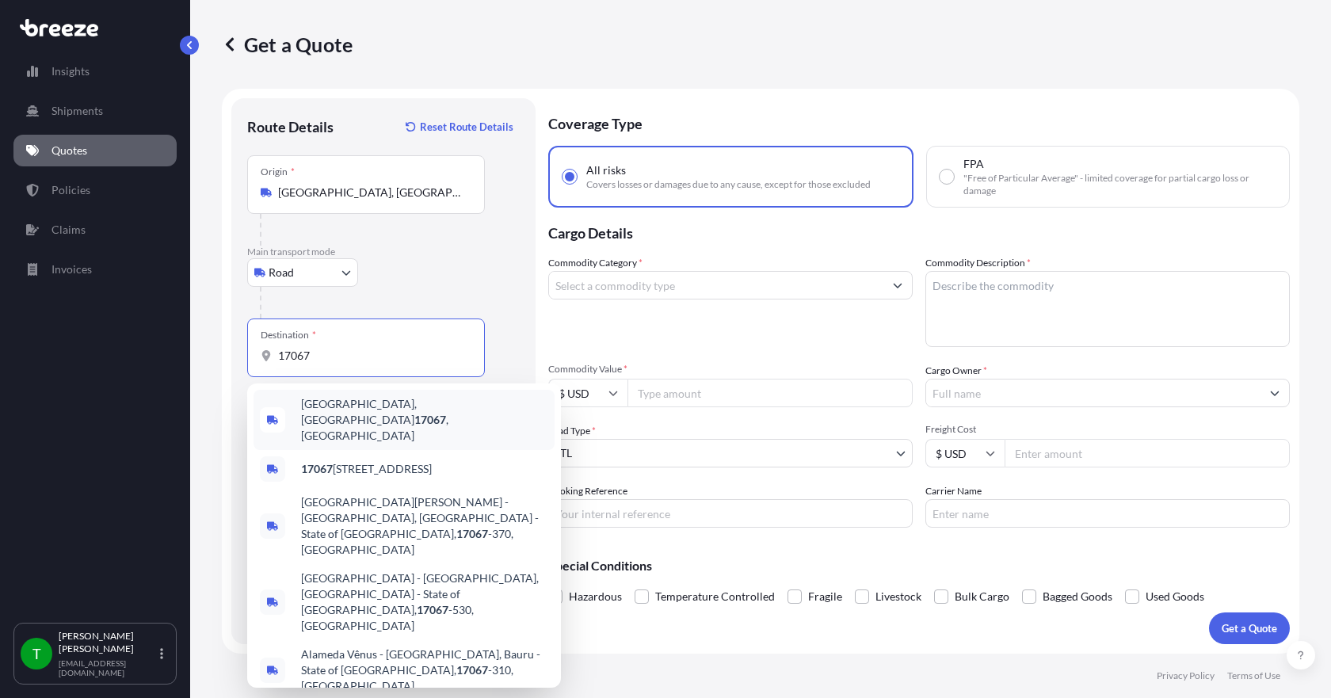
click at [352, 410] on span "[GEOGRAPHIC_DATA], [GEOGRAPHIC_DATA] 17067 , [GEOGRAPHIC_DATA]" at bounding box center [424, 420] width 247 height 48
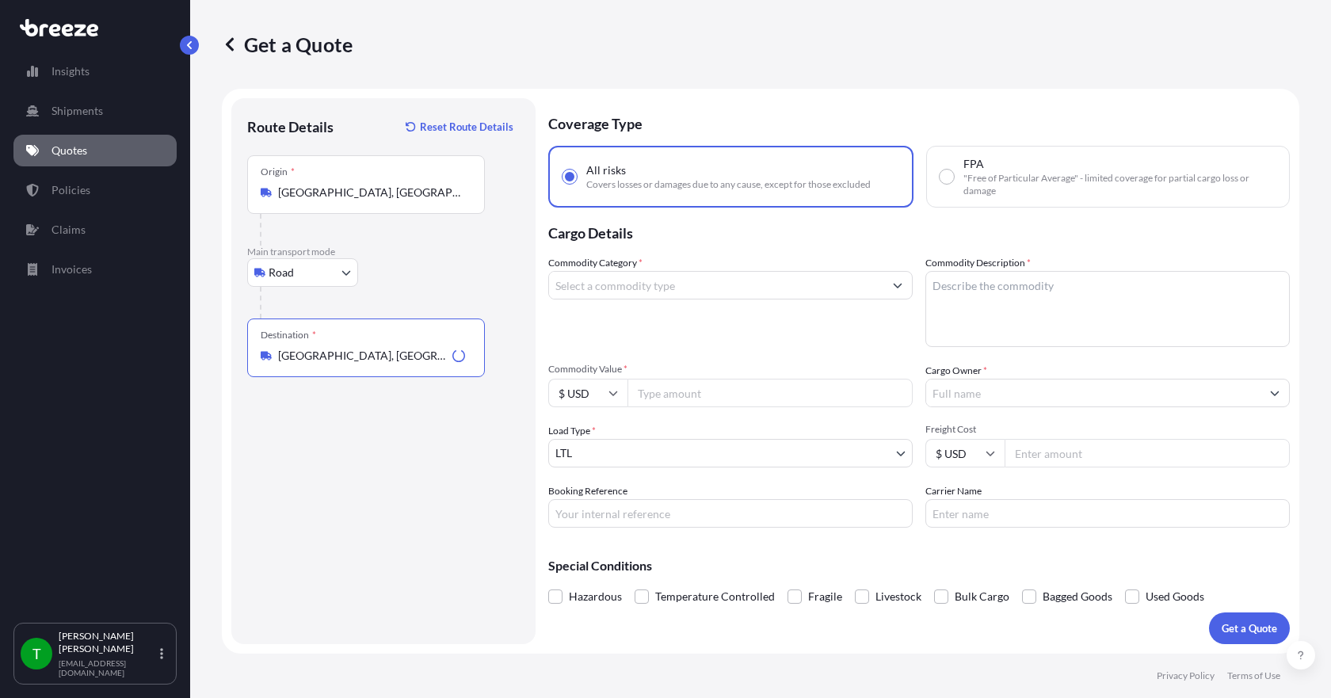
type input "[GEOGRAPHIC_DATA], [GEOGRAPHIC_DATA] 17067, [GEOGRAPHIC_DATA]"
click at [645, 286] on input "Commodity Category *" at bounding box center [716, 285] width 334 height 29
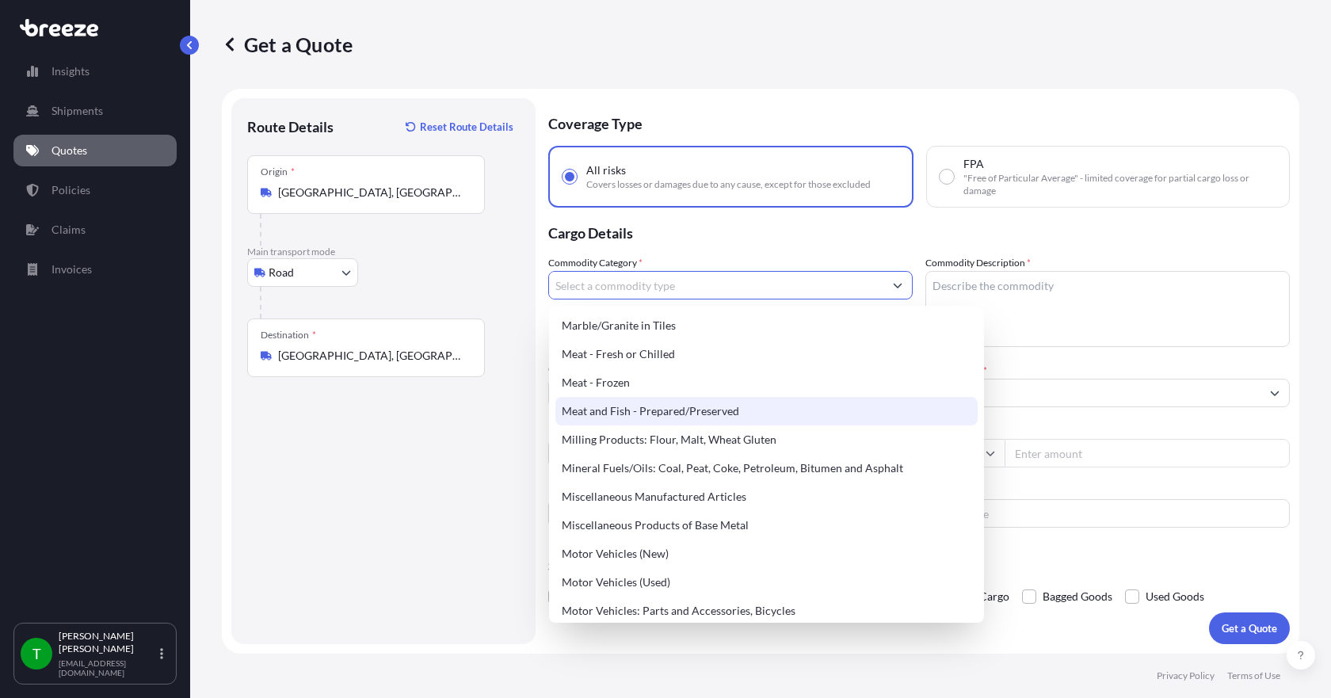
scroll to position [2140, 0]
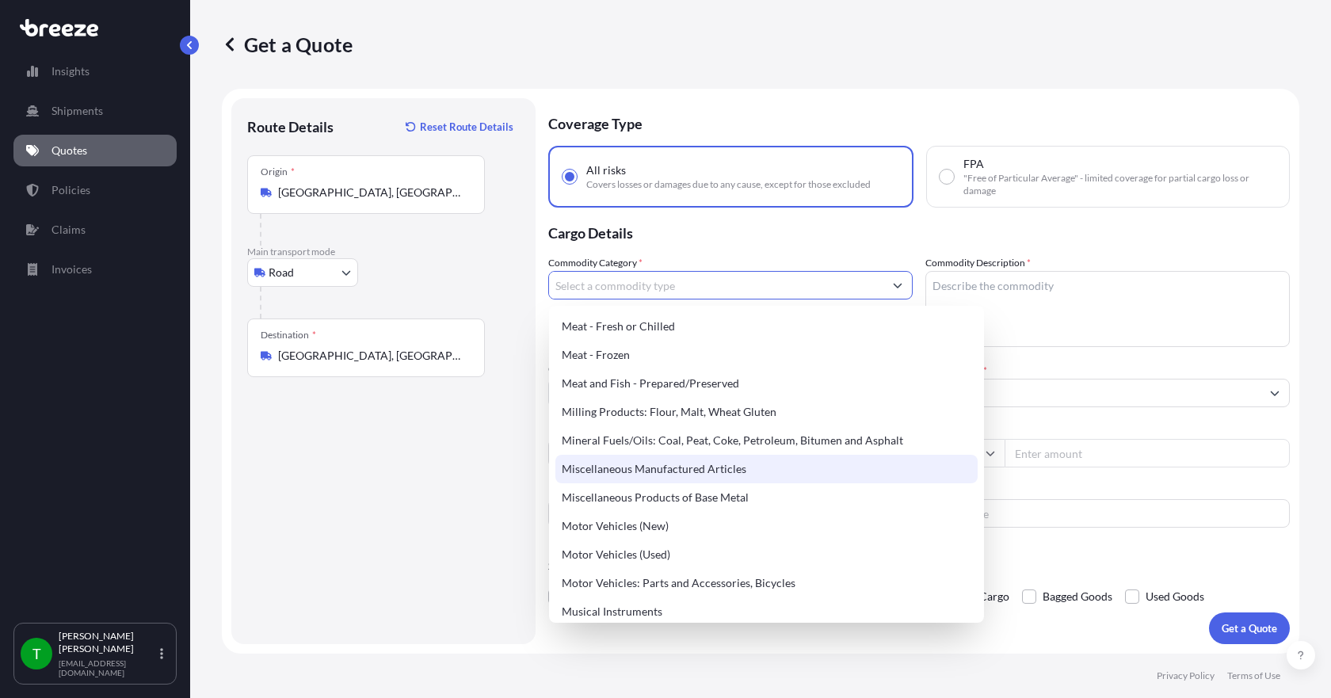
click at [699, 470] on div "Miscellaneous Manufactured Articles" at bounding box center [767, 469] width 422 height 29
type input "Miscellaneous Manufactured Articles"
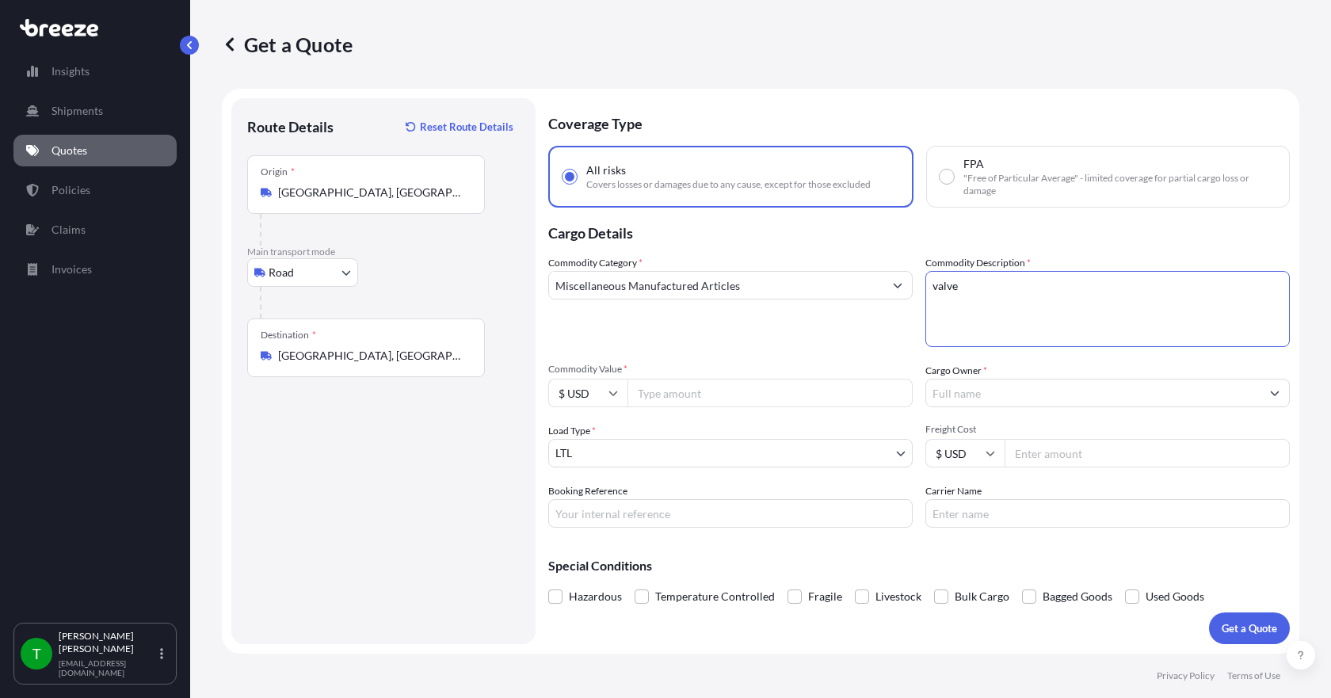
type textarea "valve"
type input "4700.00"
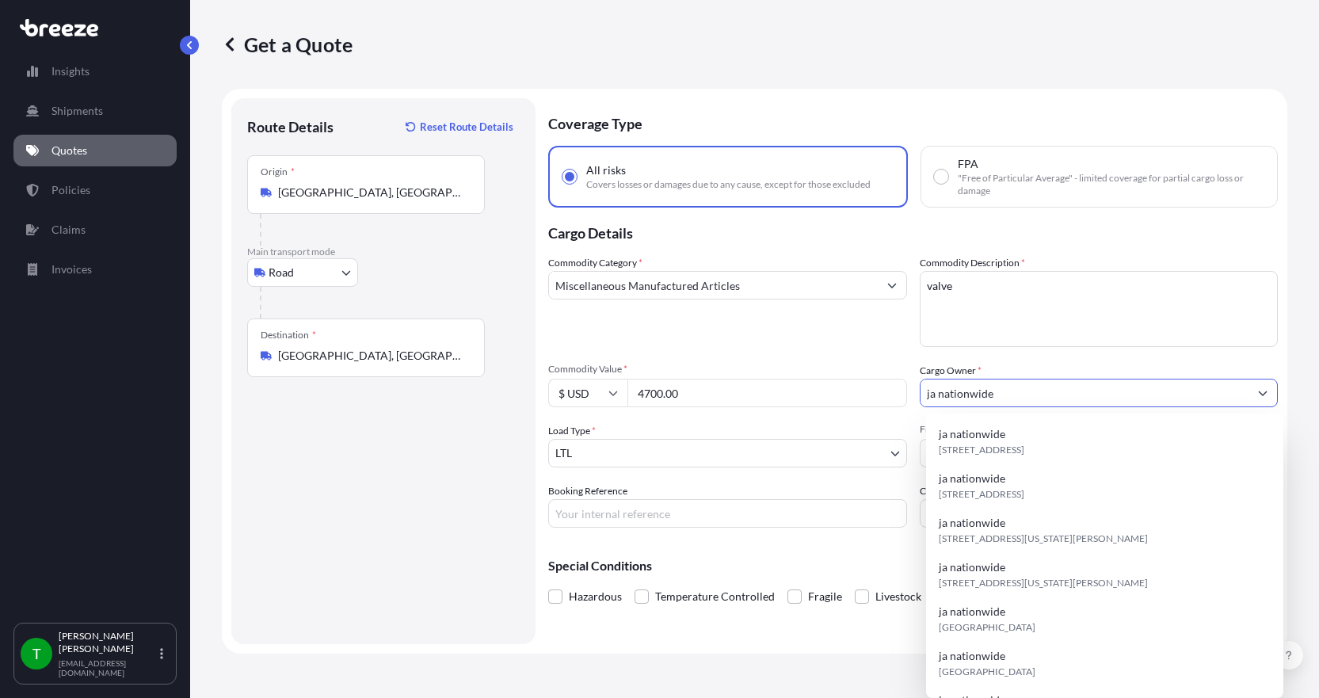
type input "ja nationwide"
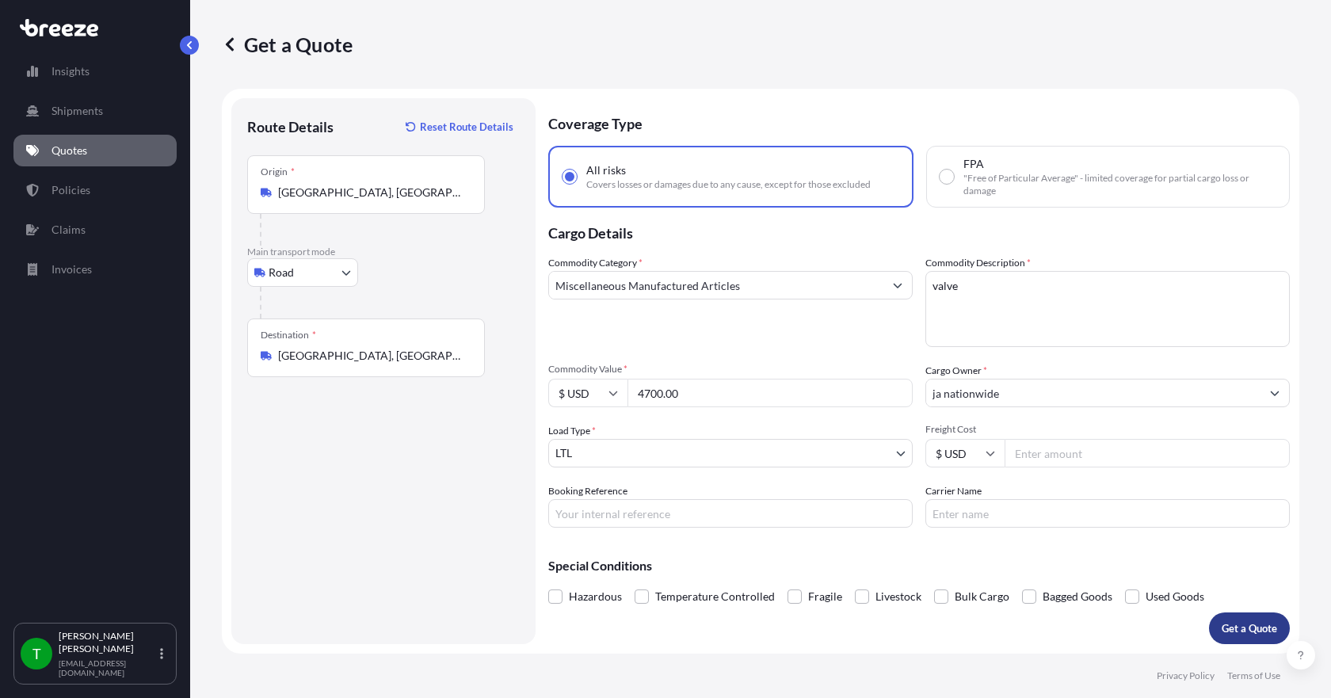
click at [1258, 628] on p "Get a Quote" at bounding box center [1249, 628] width 55 height 16
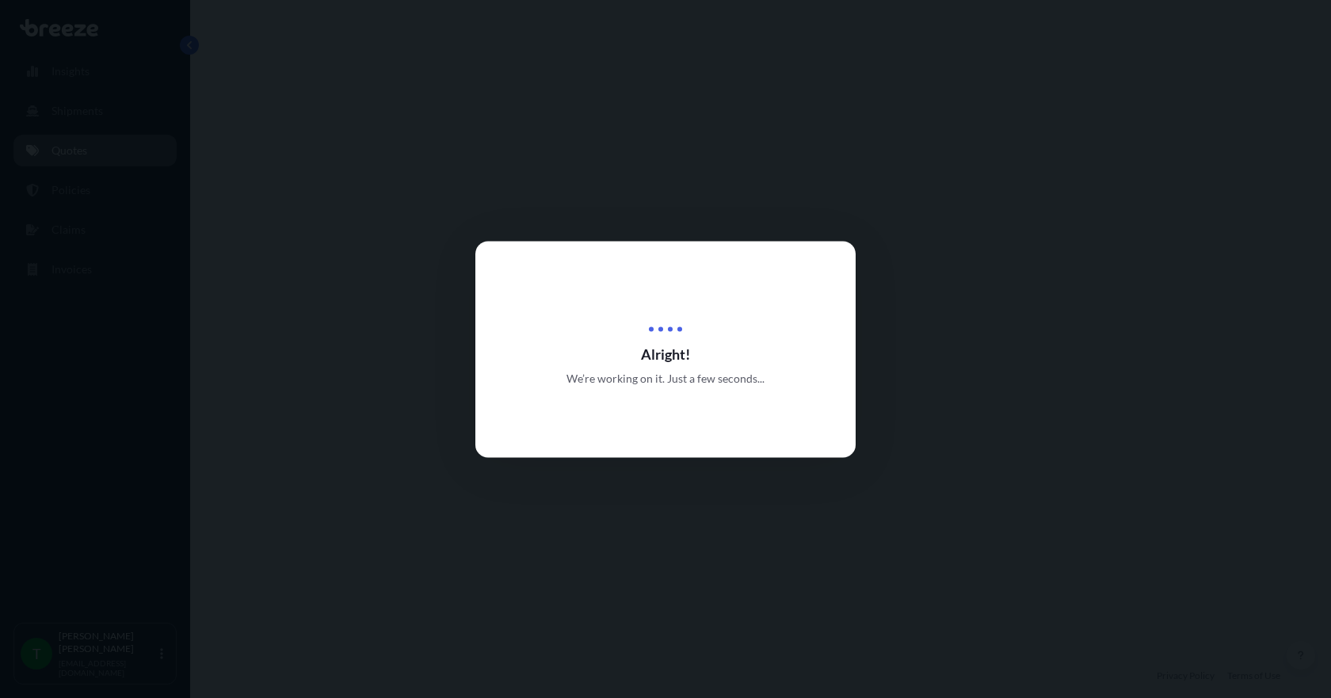
select select "Road"
select select "1"
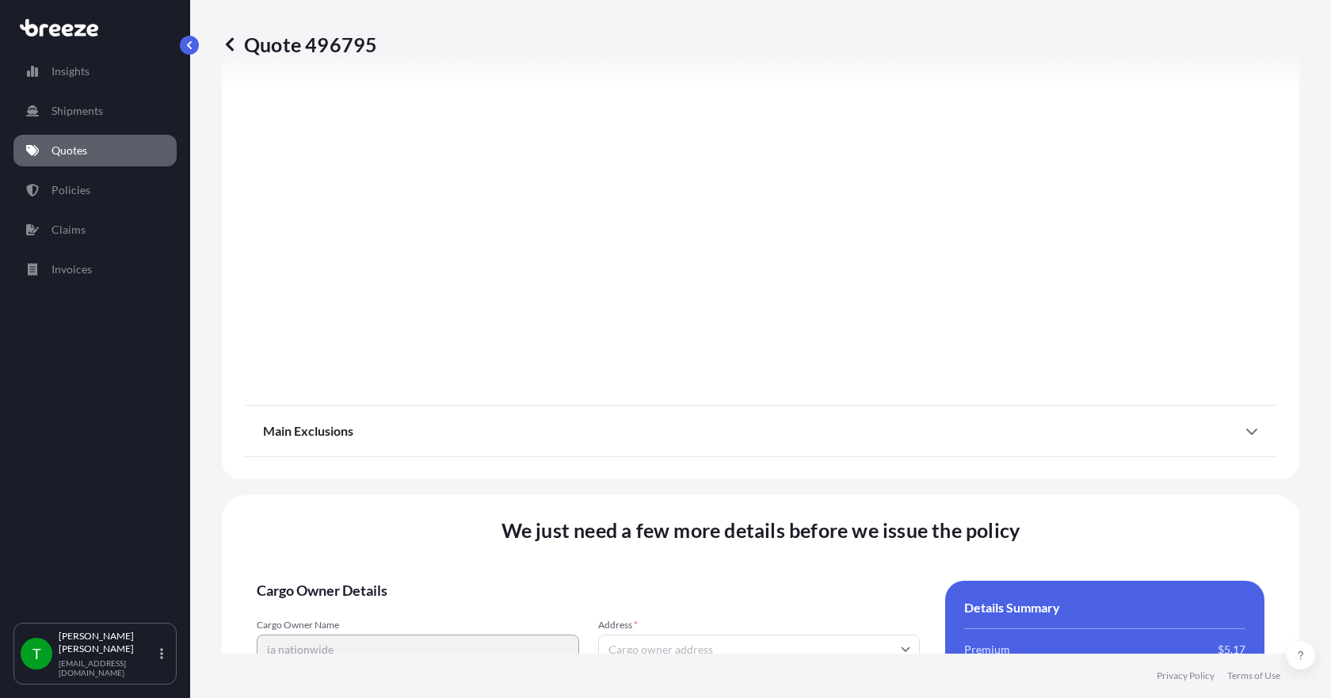
scroll to position [2075, 0]
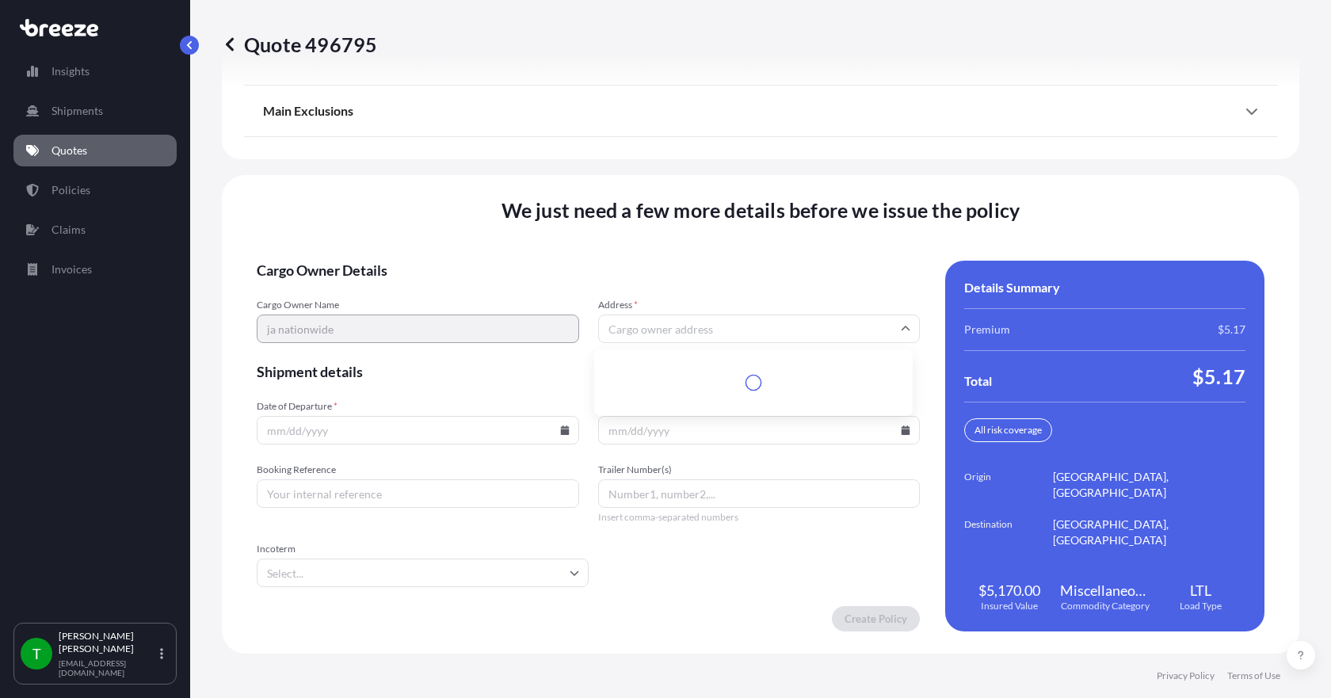
click at [696, 333] on input "Address *" at bounding box center [759, 329] width 323 height 29
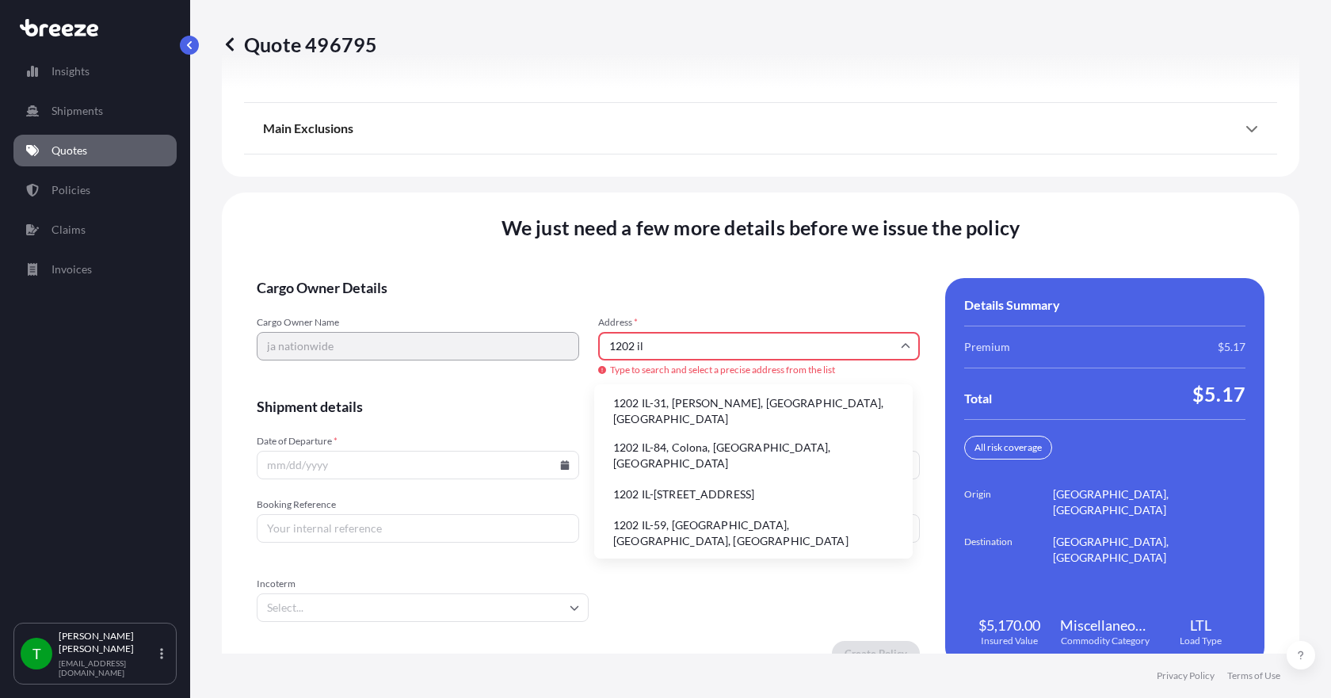
click at [677, 406] on li "1202 IL-31, [PERSON_NAME], [GEOGRAPHIC_DATA], [GEOGRAPHIC_DATA]" at bounding box center [754, 411] width 306 height 41
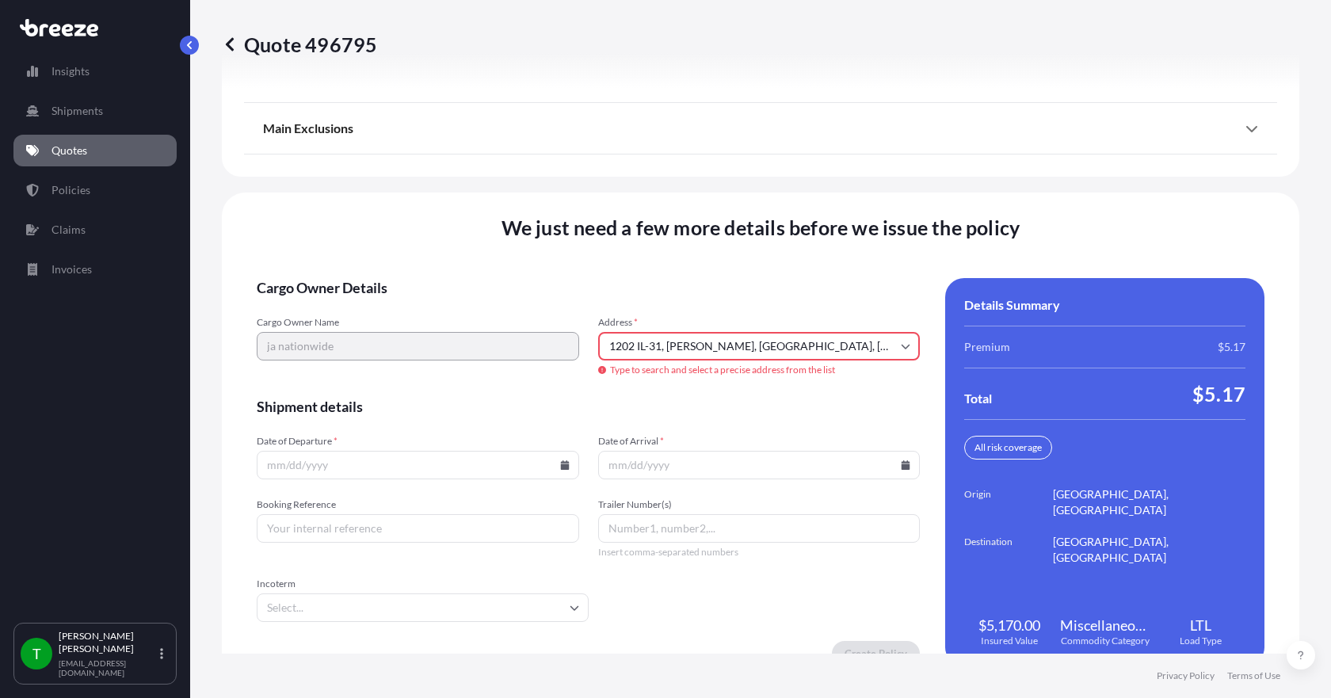
type input "[STREET_ADDRESS][PERSON_NAME]"
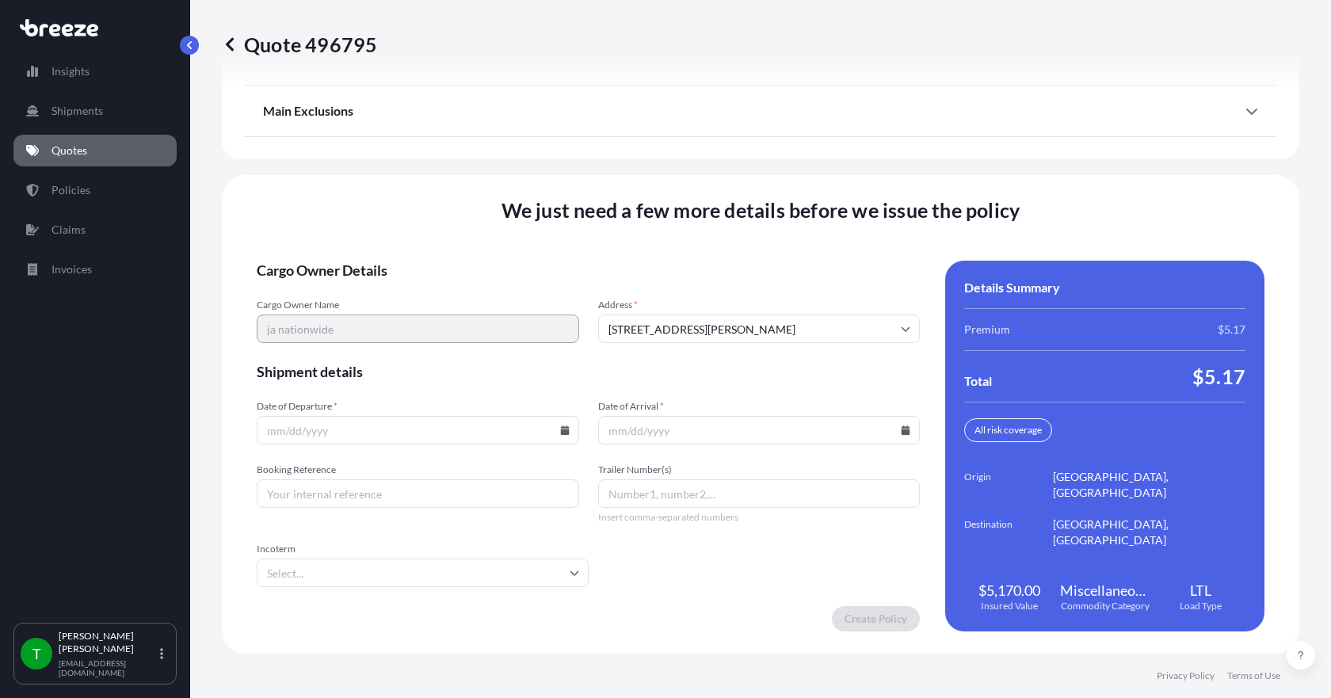
click at [560, 430] on icon at bounding box center [565, 431] width 10 height 10
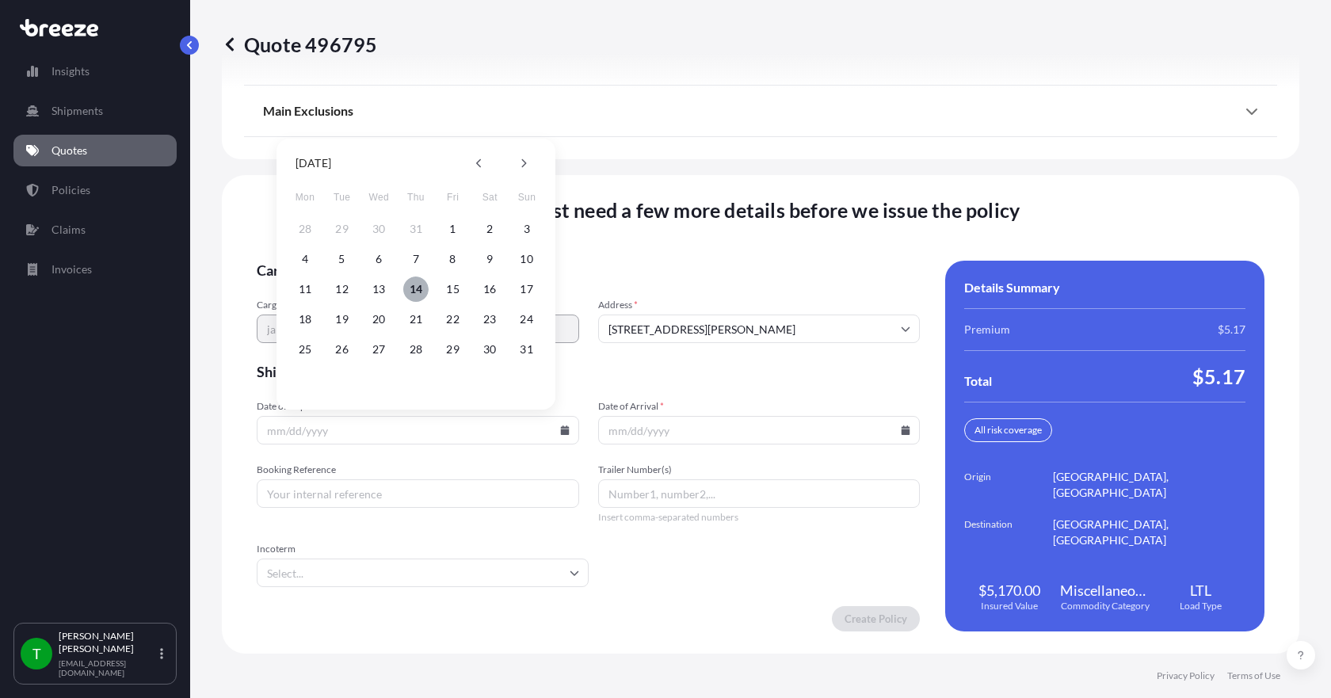
click at [414, 291] on button "14" at bounding box center [415, 289] width 25 height 25
type input "[DATE]"
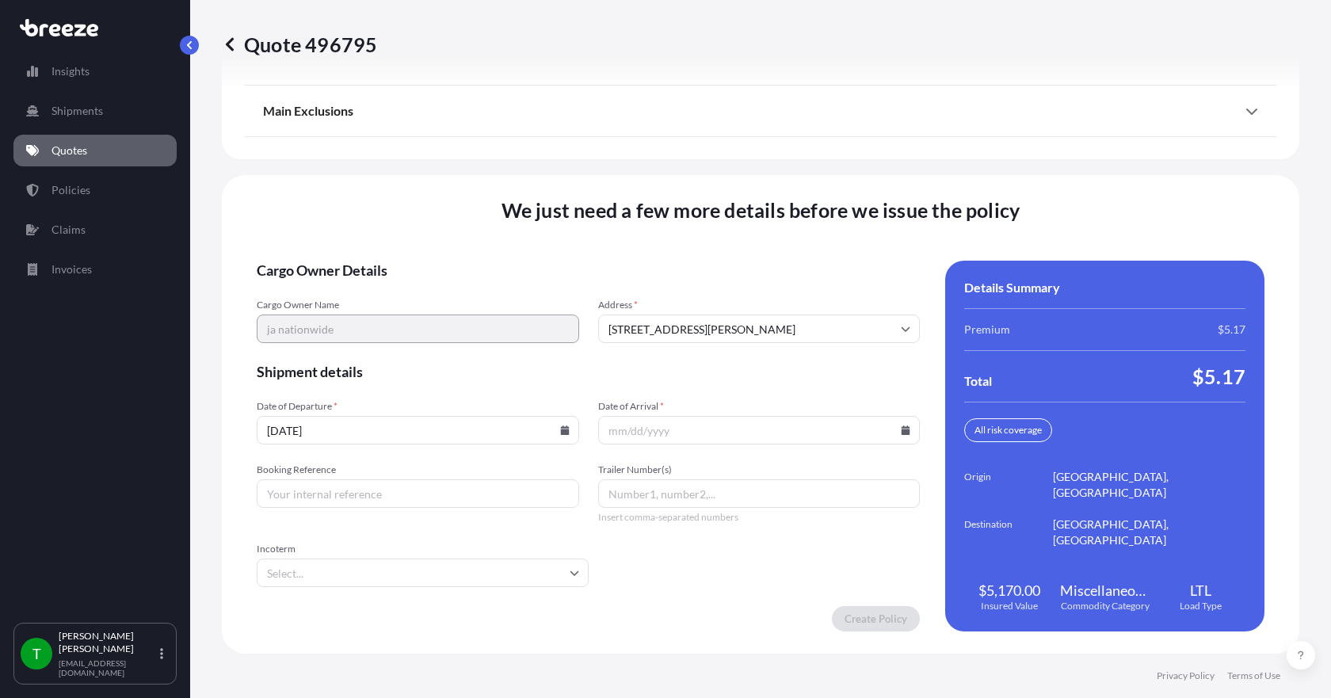
click at [901, 429] on icon at bounding box center [906, 431] width 10 height 10
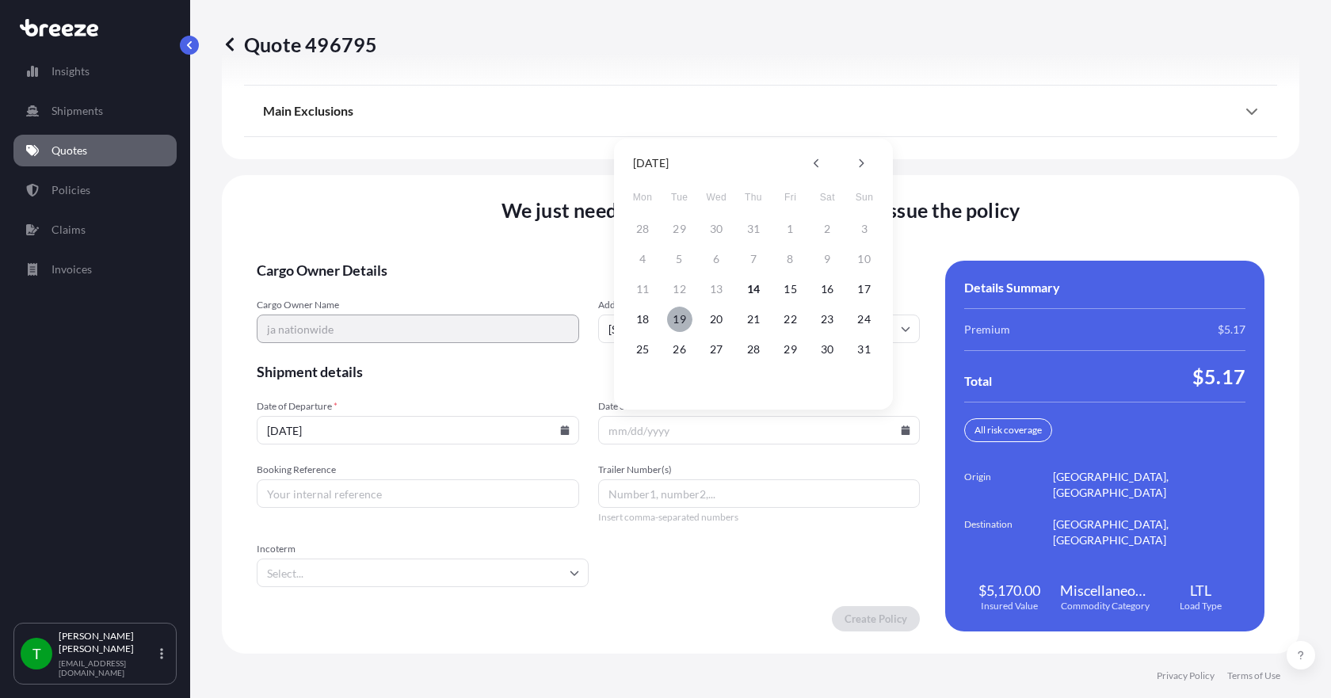
click at [682, 322] on button "19" at bounding box center [679, 319] width 25 height 25
type input "[DATE]"
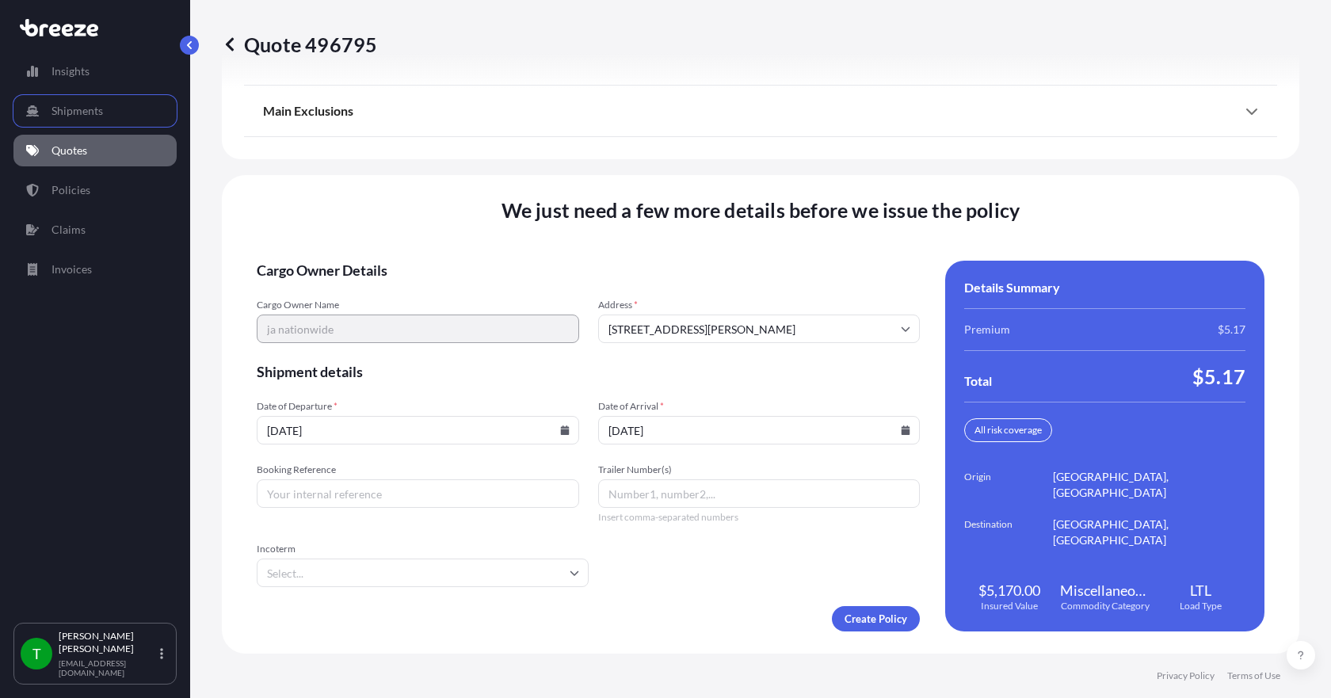
click at [430, 479] on input "Booking Reference" at bounding box center [418, 493] width 323 height 29
type input "347809"
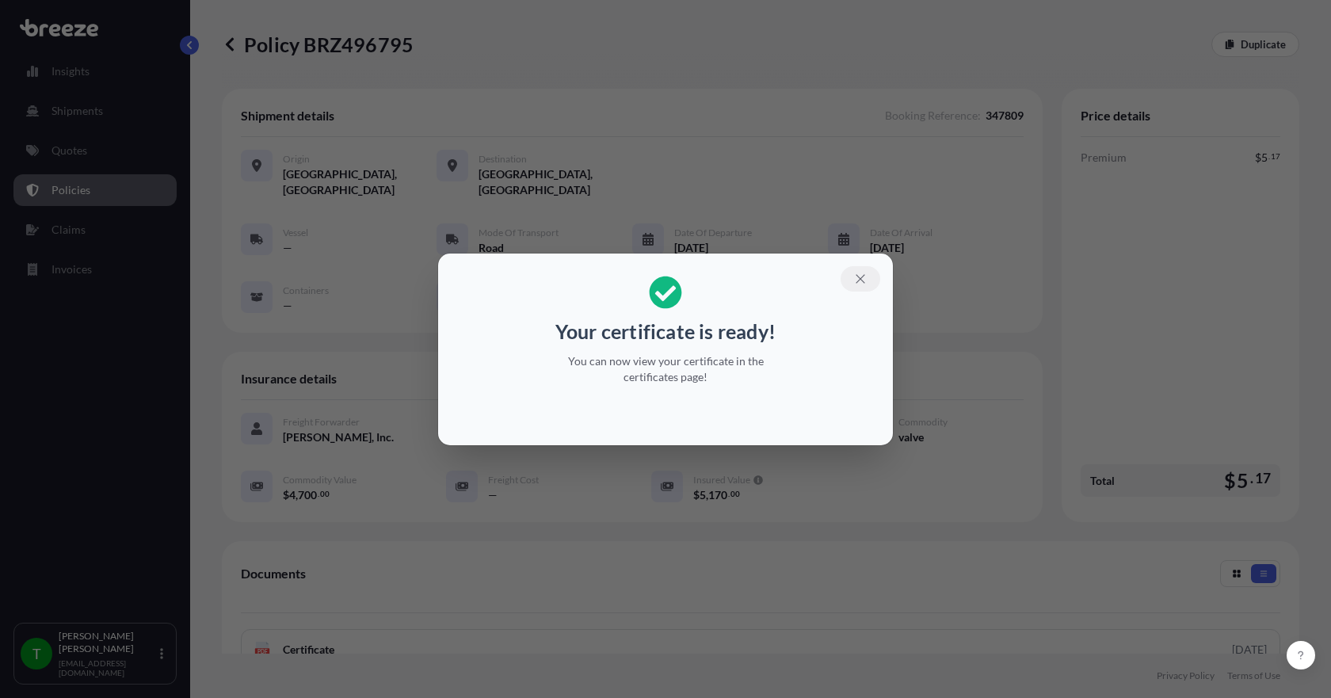
click at [855, 277] on icon "button" at bounding box center [860, 279] width 14 height 14
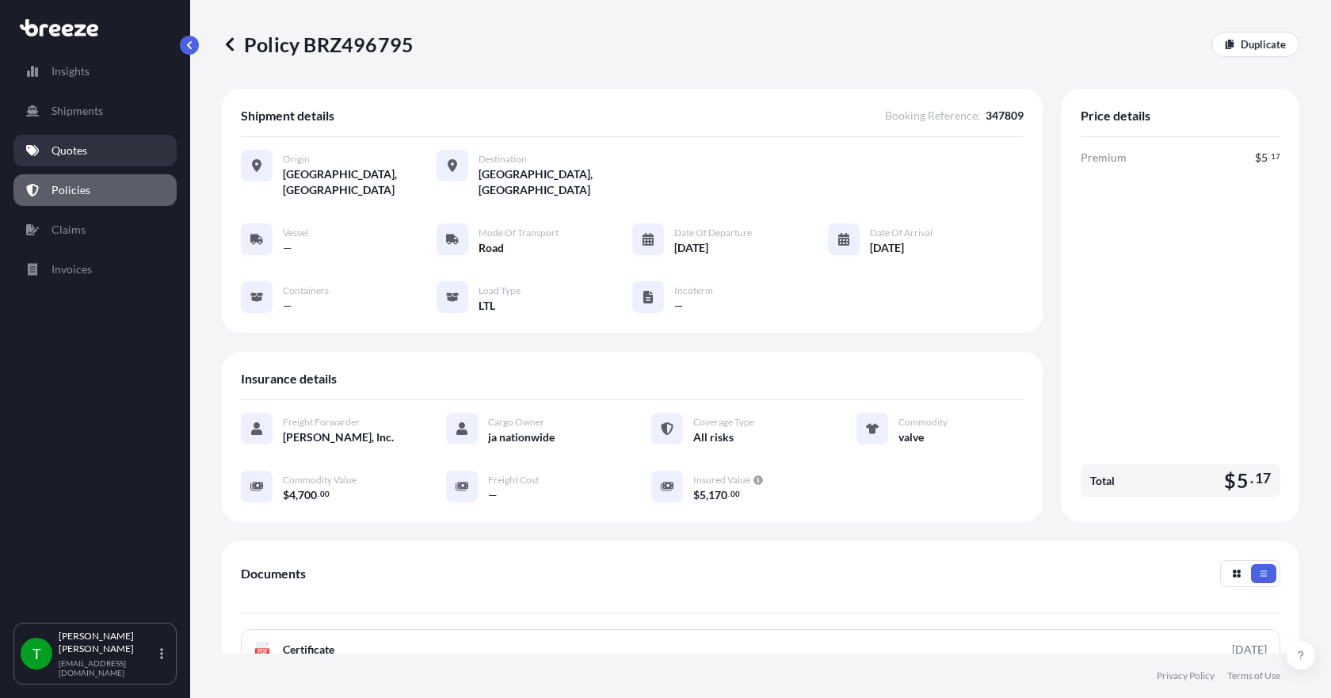
click at [89, 155] on link "Quotes" at bounding box center [94, 151] width 163 height 32
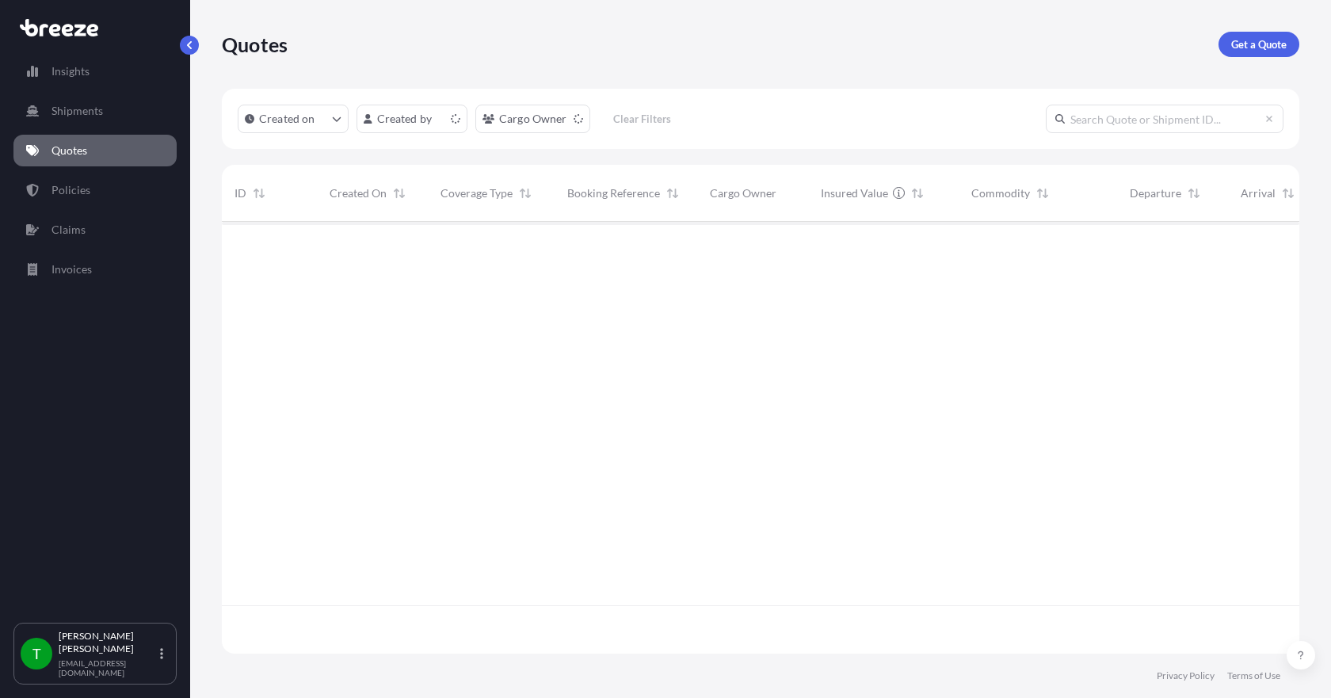
scroll to position [429, 1066]
click at [1243, 54] on link "Get a Quote" at bounding box center [1259, 44] width 81 height 25
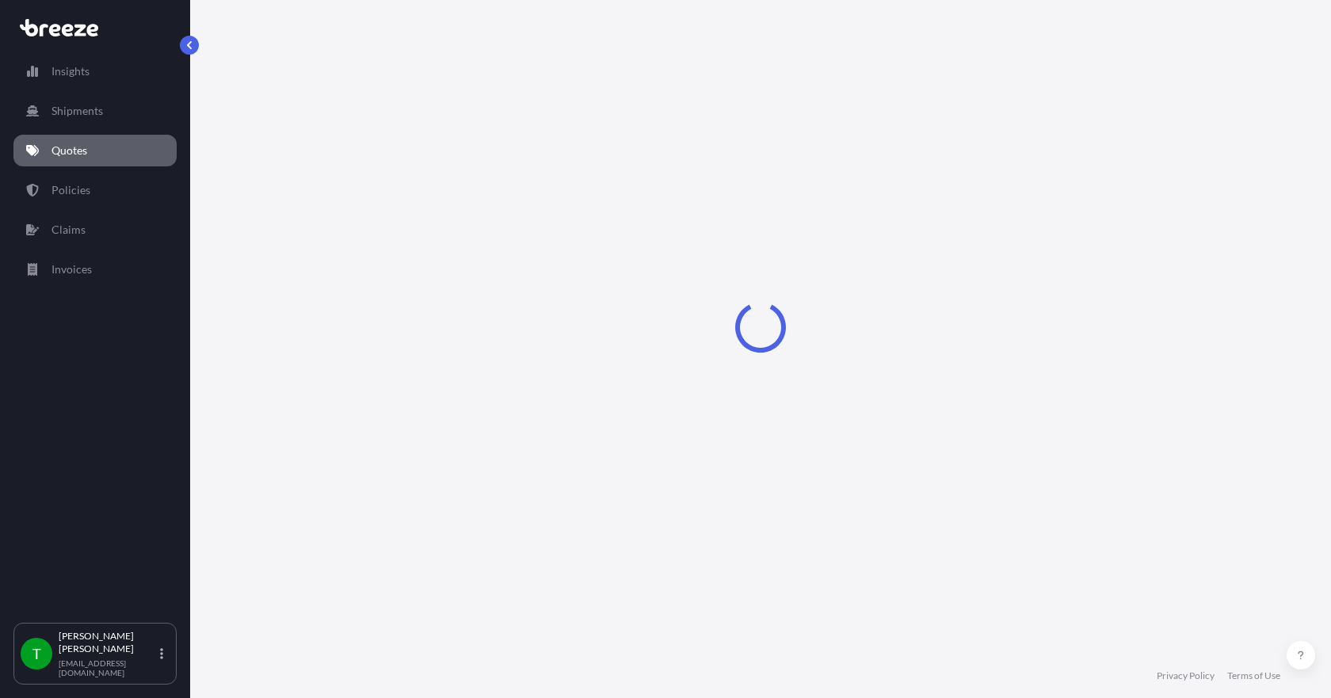
select select "Sea"
select select "1"
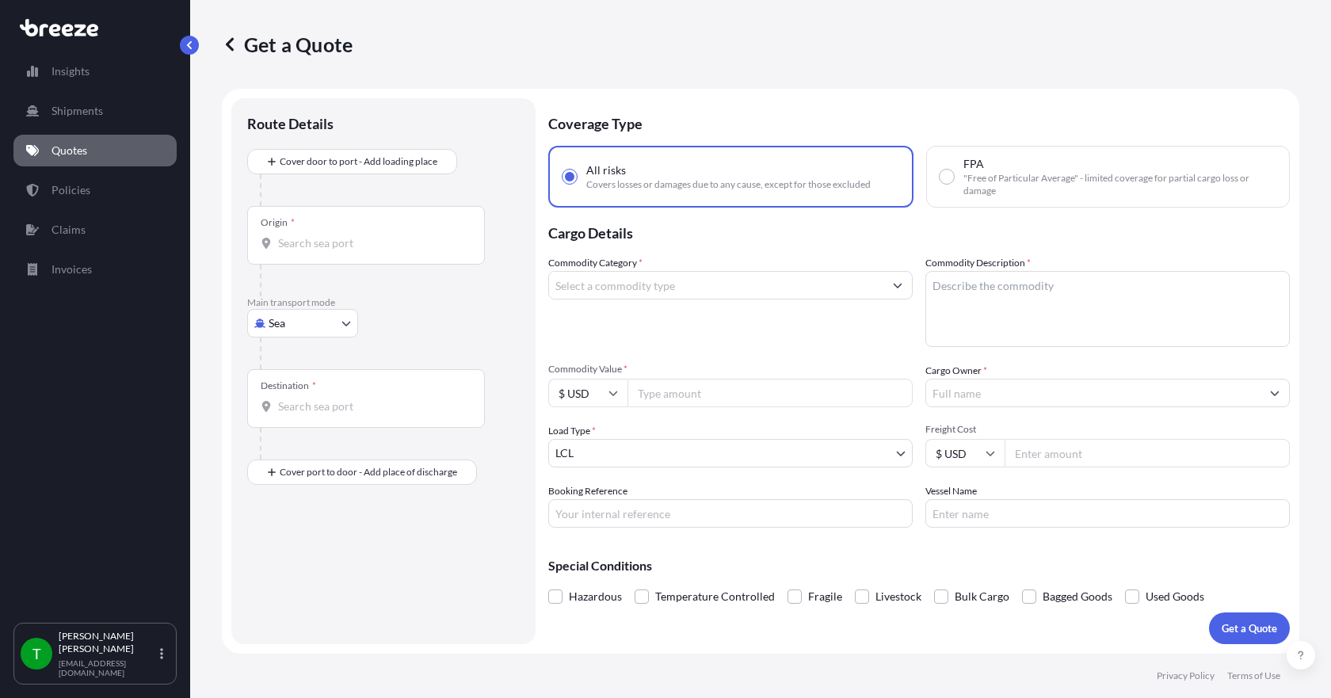
click at [345, 327] on body "Insights Shipments Quotes Policies Claims Invoices T [PERSON_NAME] [EMAIL_ADDRE…" at bounding box center [665, 349] width 1331 height 698
click at [305, 428] on div "Road" at bounding box center [303, 421] width 98 height 29
select select "Road"
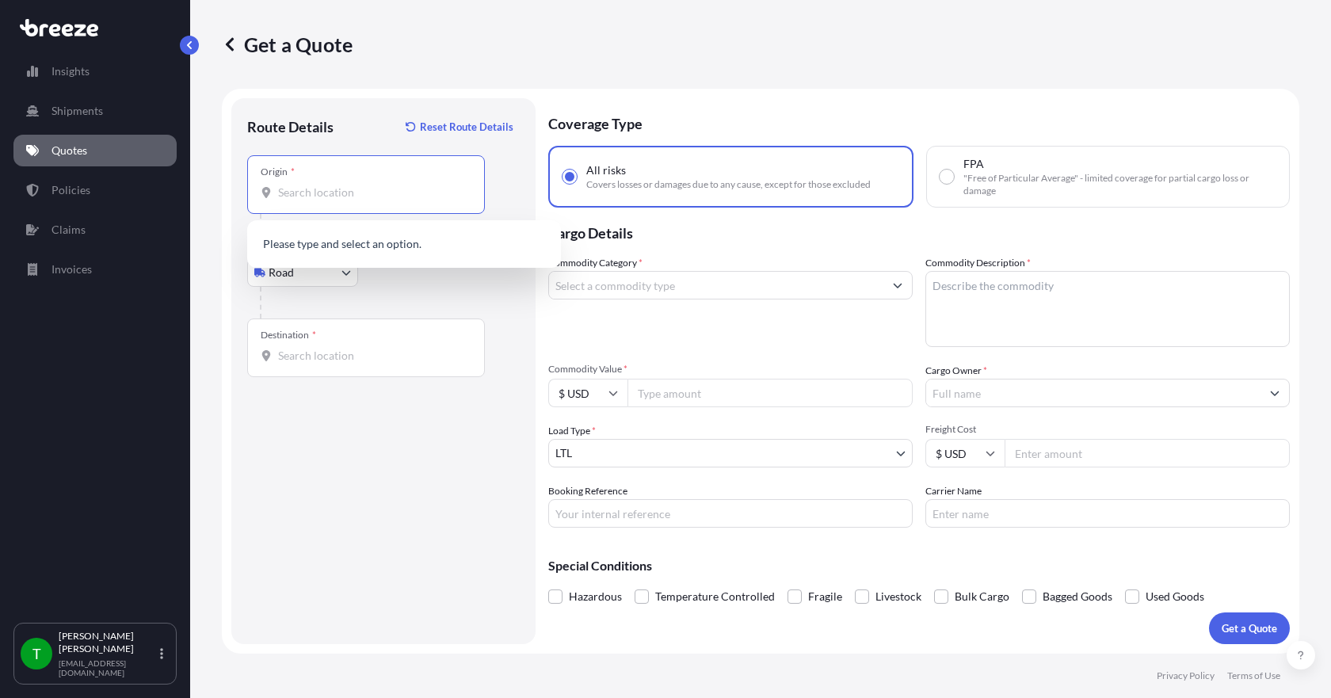
click at [315, 193] on input "Origin *" at bounding box center [371, 193] width 187 height 16
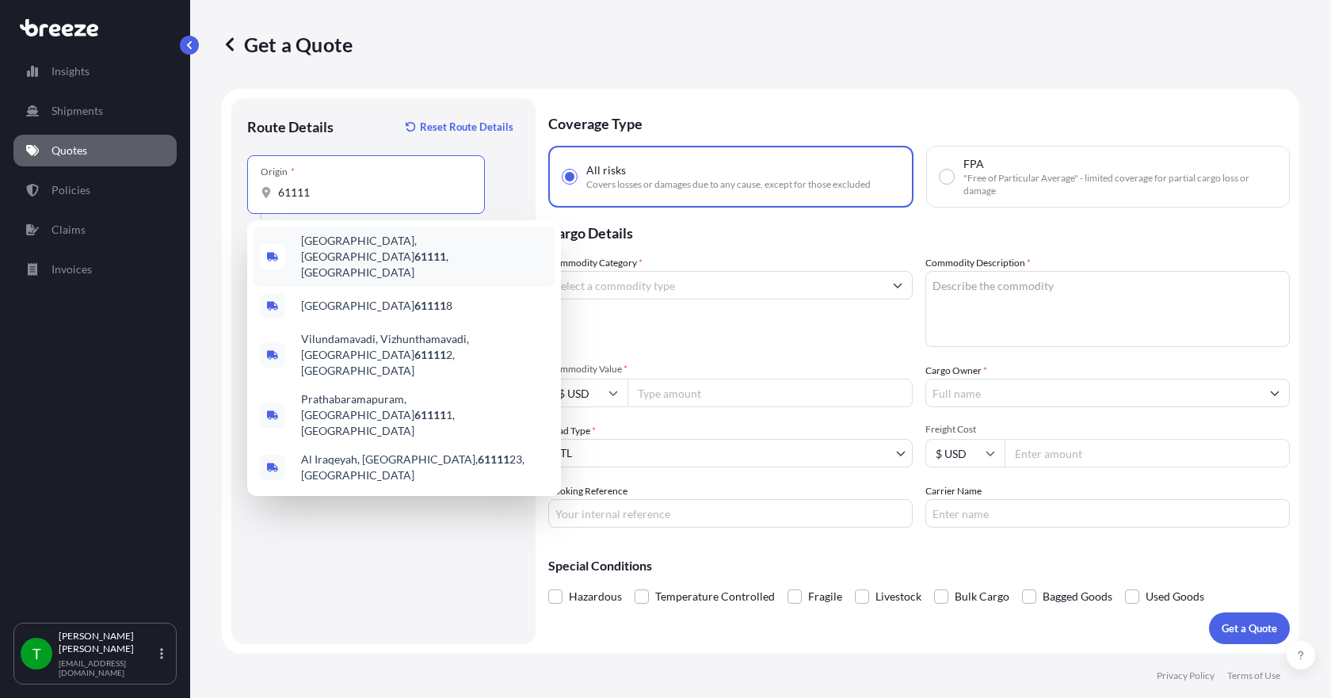
click at [340, 242] on span "[GEOGRAPHIC_DATA] , [GEOGRAPHIC_DATA]" at bounding box center [424, 257] width 247 height 48
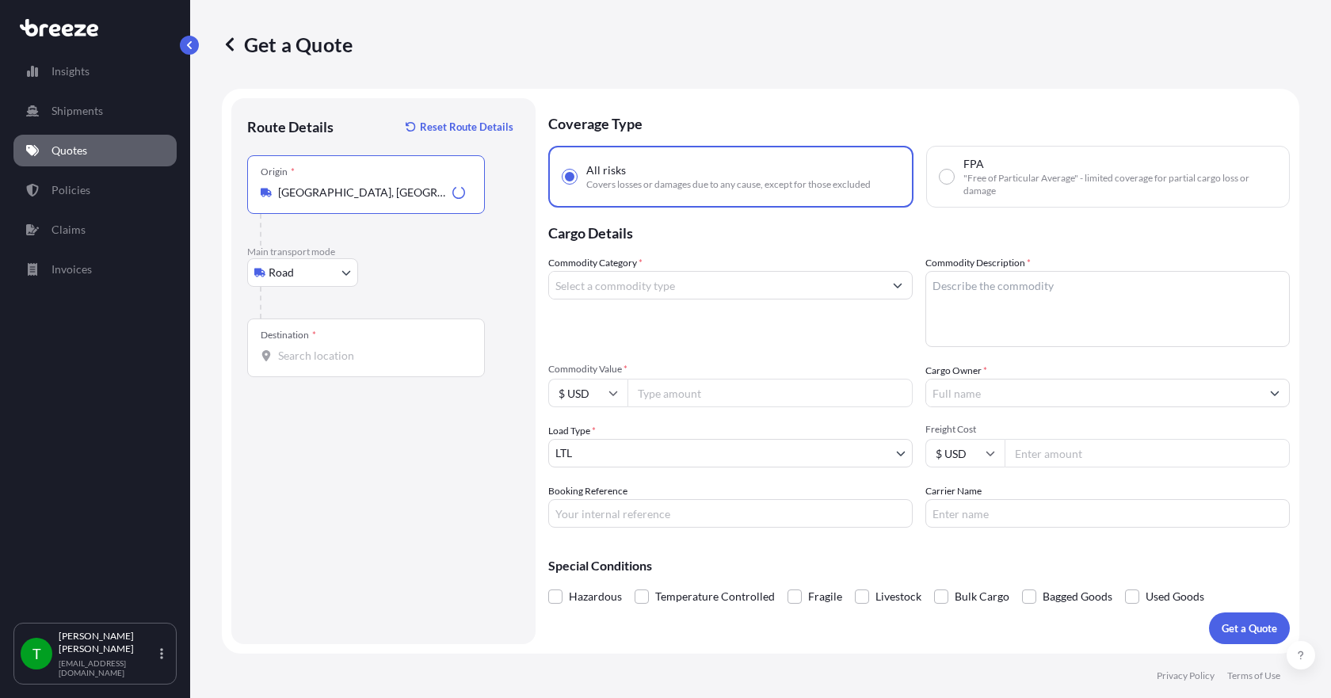
type input "[GEOGRAPHIC_DATA], [GEOGRAPHIC_DATA]"
click at [311, 350] on input "Destination *" at bounding box center [371, 356] width 187 height 16
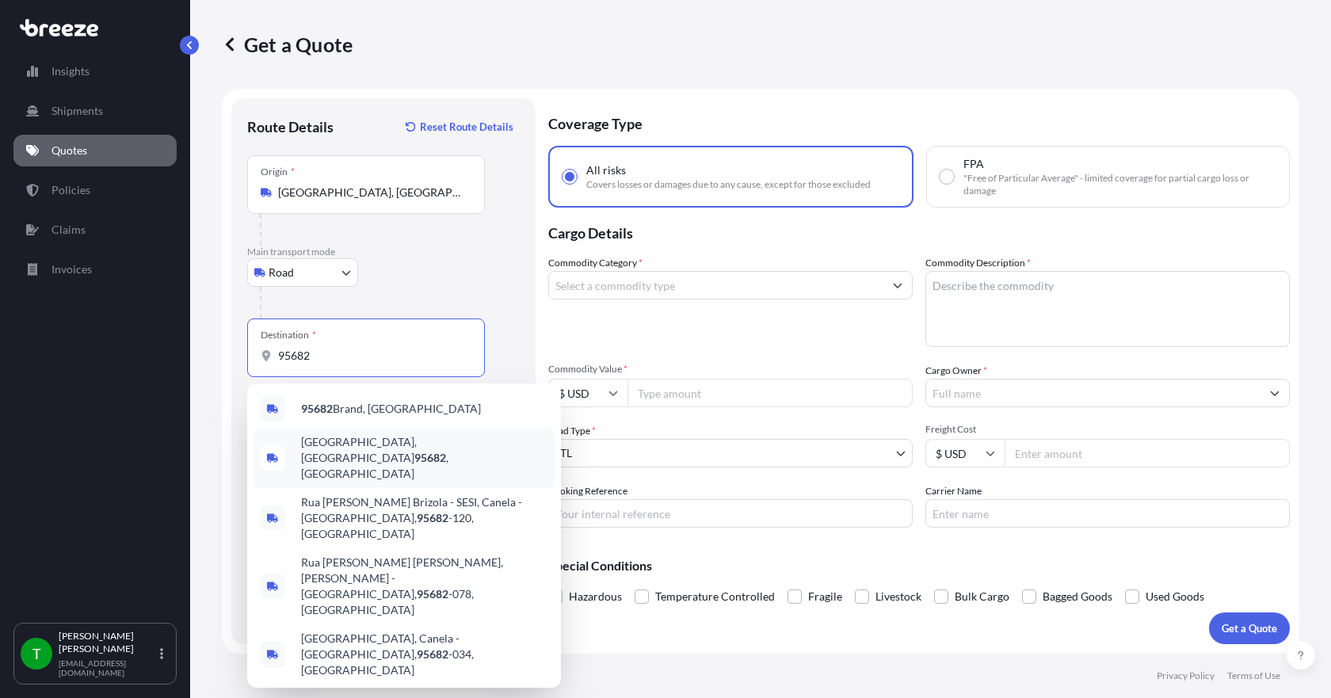
click at [380, 445] on span "[GEOGRAPHIC_DATA] , [GEOGRAPHIC_DATA]" at bounding box center [424, 458] width 247 height 48
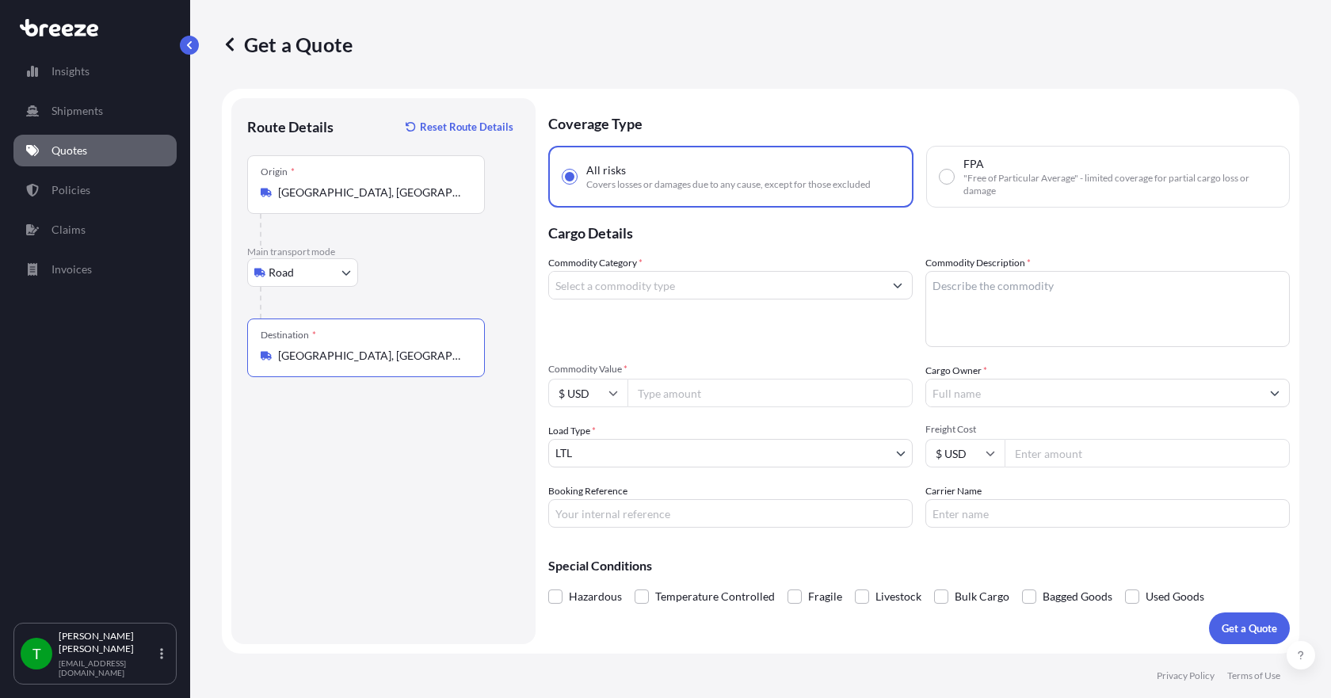
type input "[GEOGRAPHIC_DATA], [GEOGRAPHIC_DATA]"
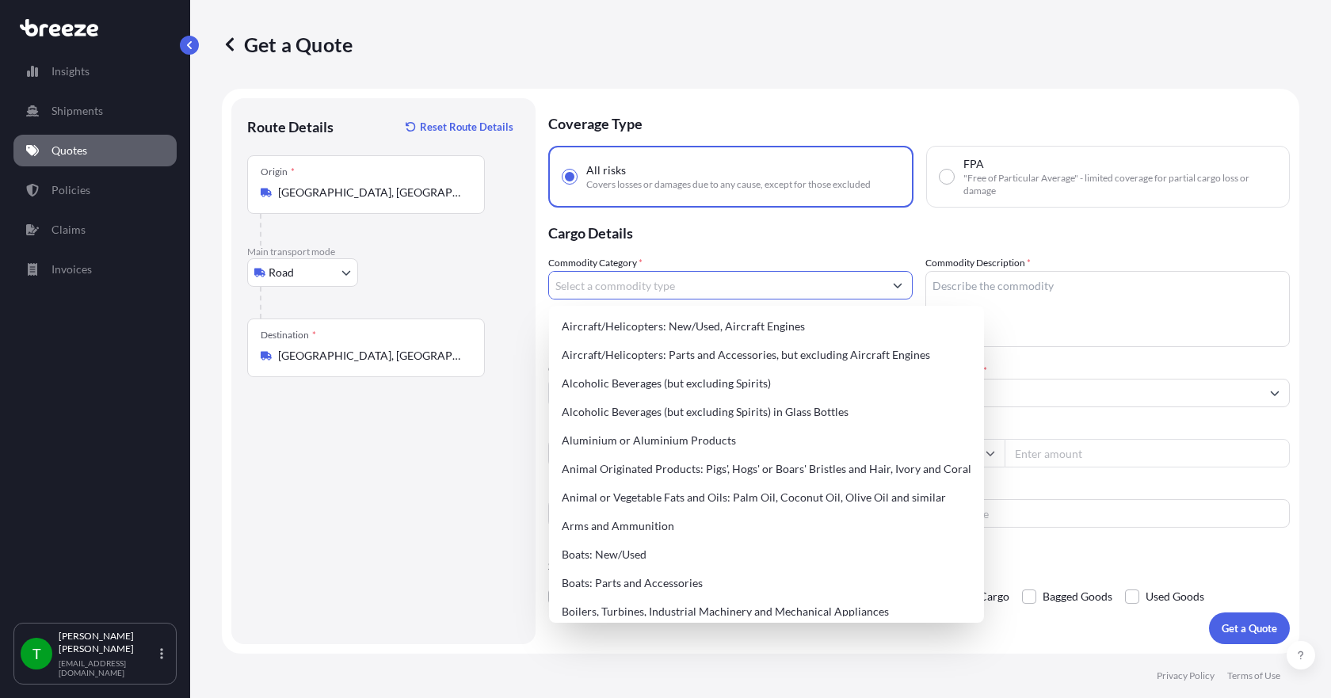
click at [602, 292] on input "Commodity Category *" at bounding box center [716, 285] width 334 height 29
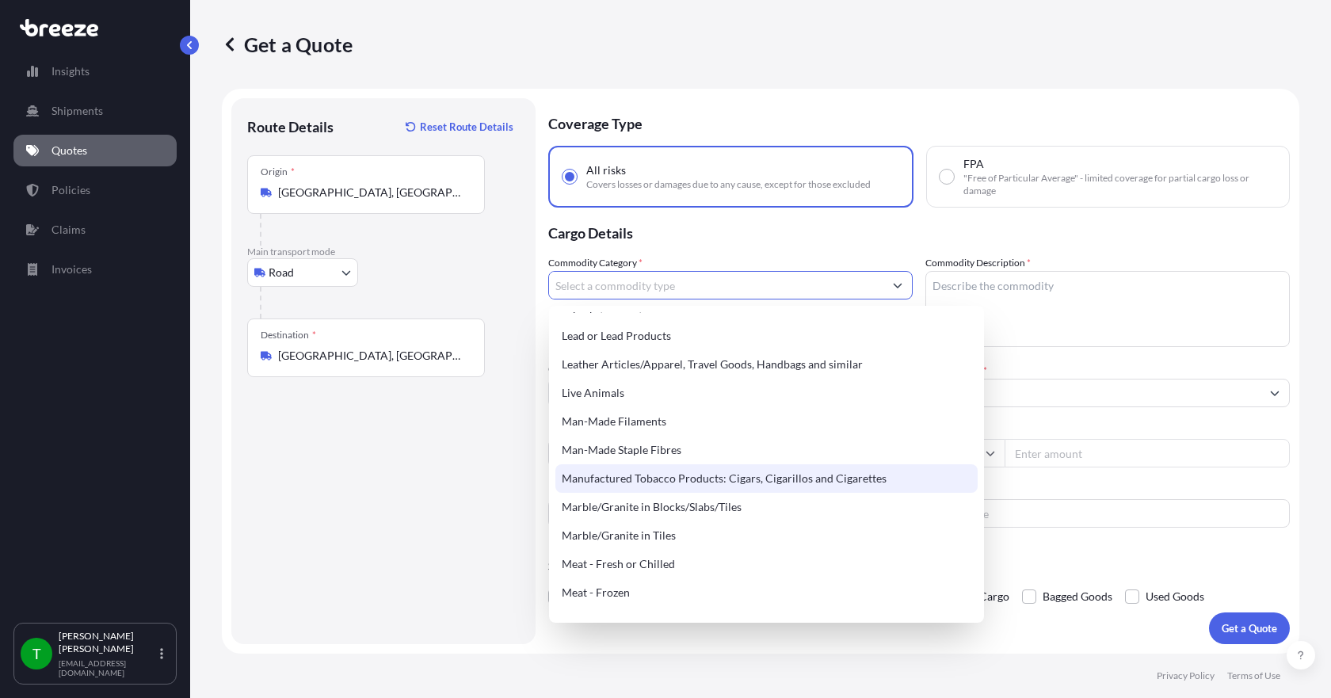
scroll to position [2060, 0]
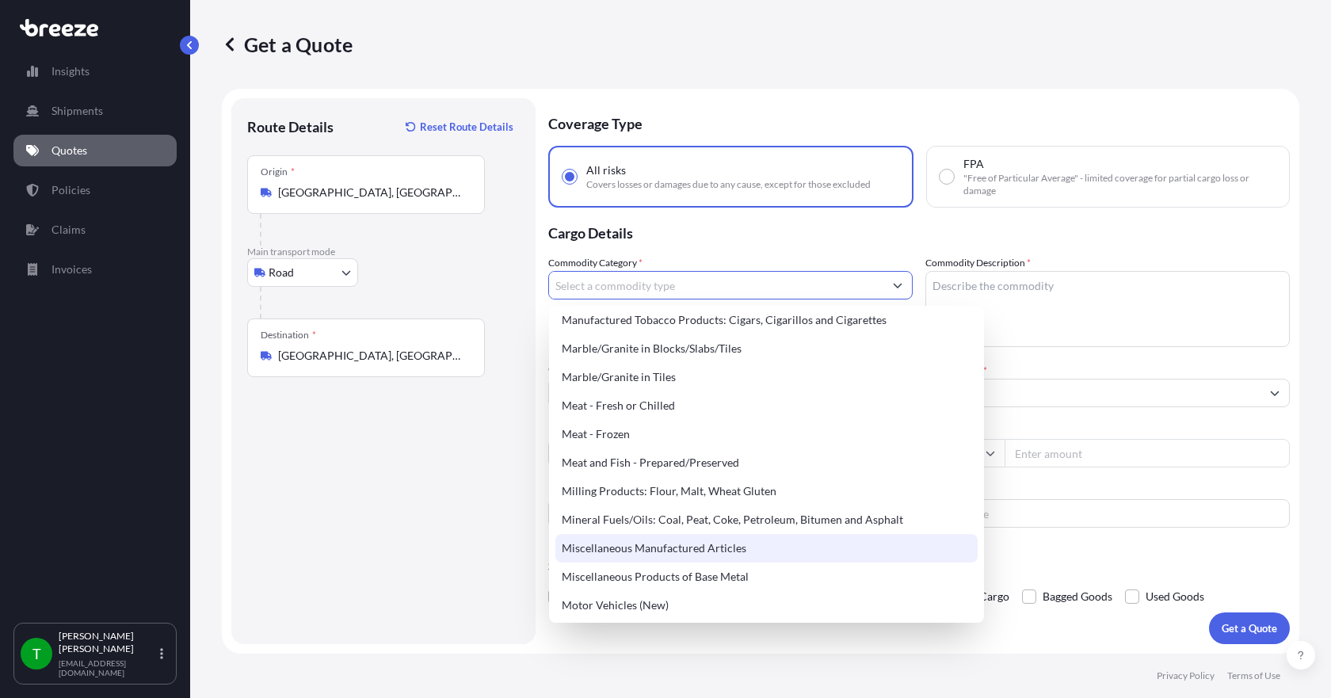
click at [734, 544] on div "Miscellaneous Manufactured Articles" at bounding box center [767, 548] width 422 height 29
type input "Miscellaneous Manufactured Articles"
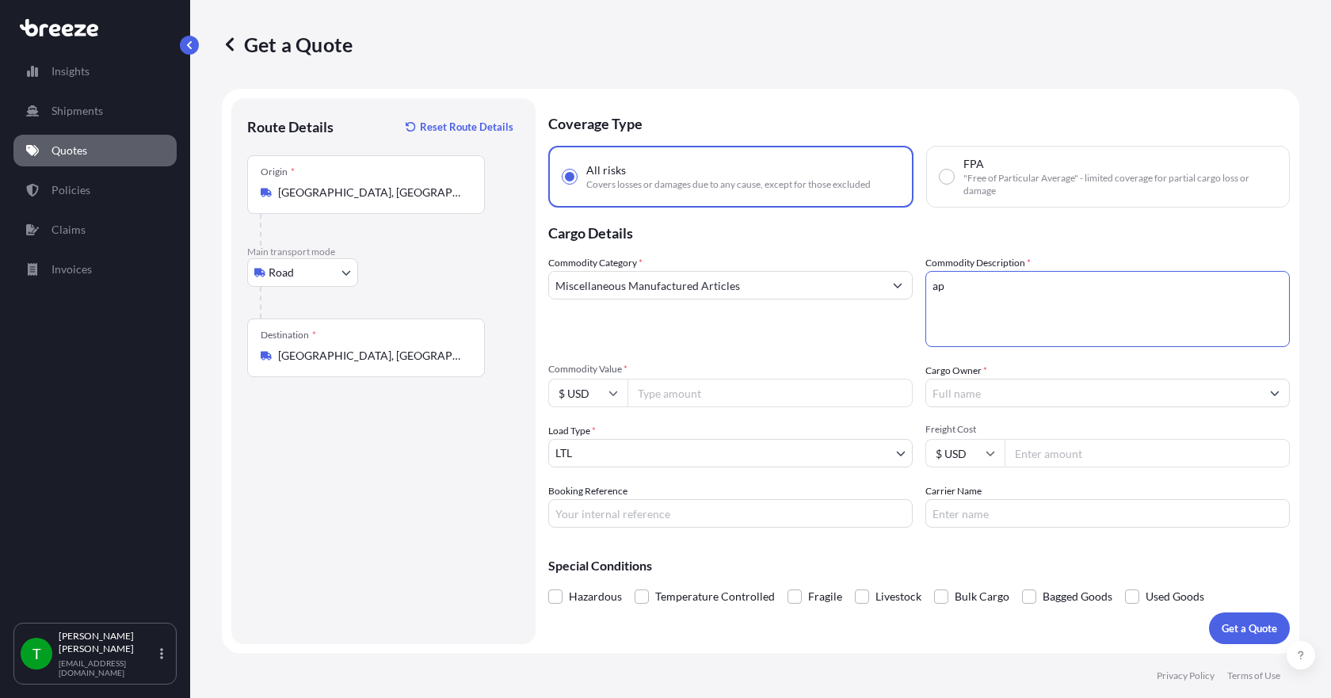
type textarea "a"
type textarea "PARTS AER P/S 7.5 HP"
type input "2500.00"
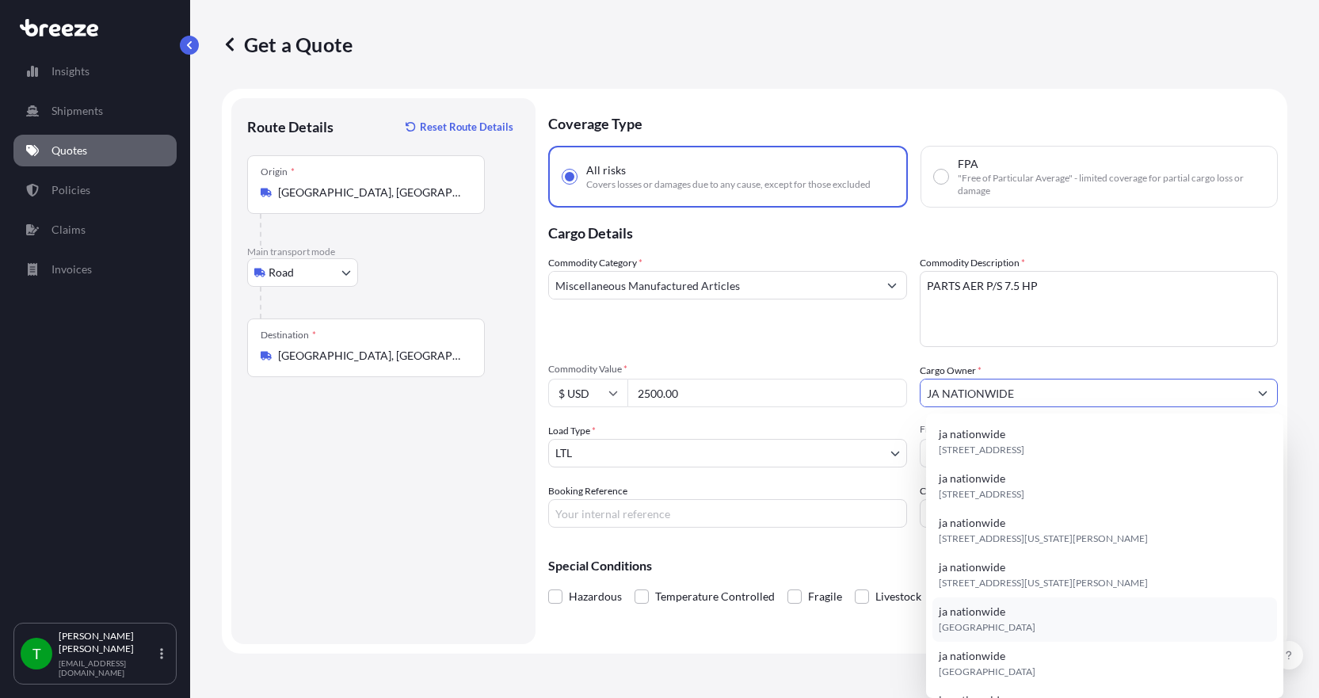
type input "JA NATIONWIDE"
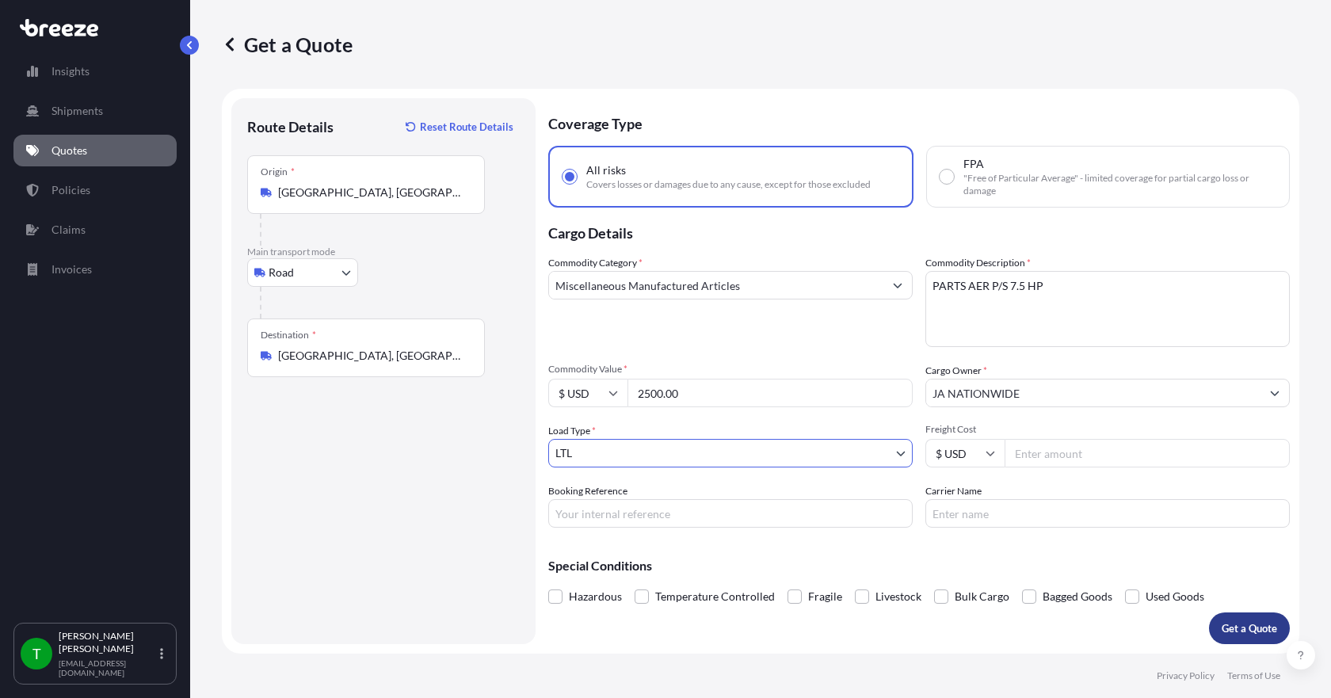
click at [1230, 629] on p "Get a Quote" at bounding box center [1249, 628] width 55 height 16
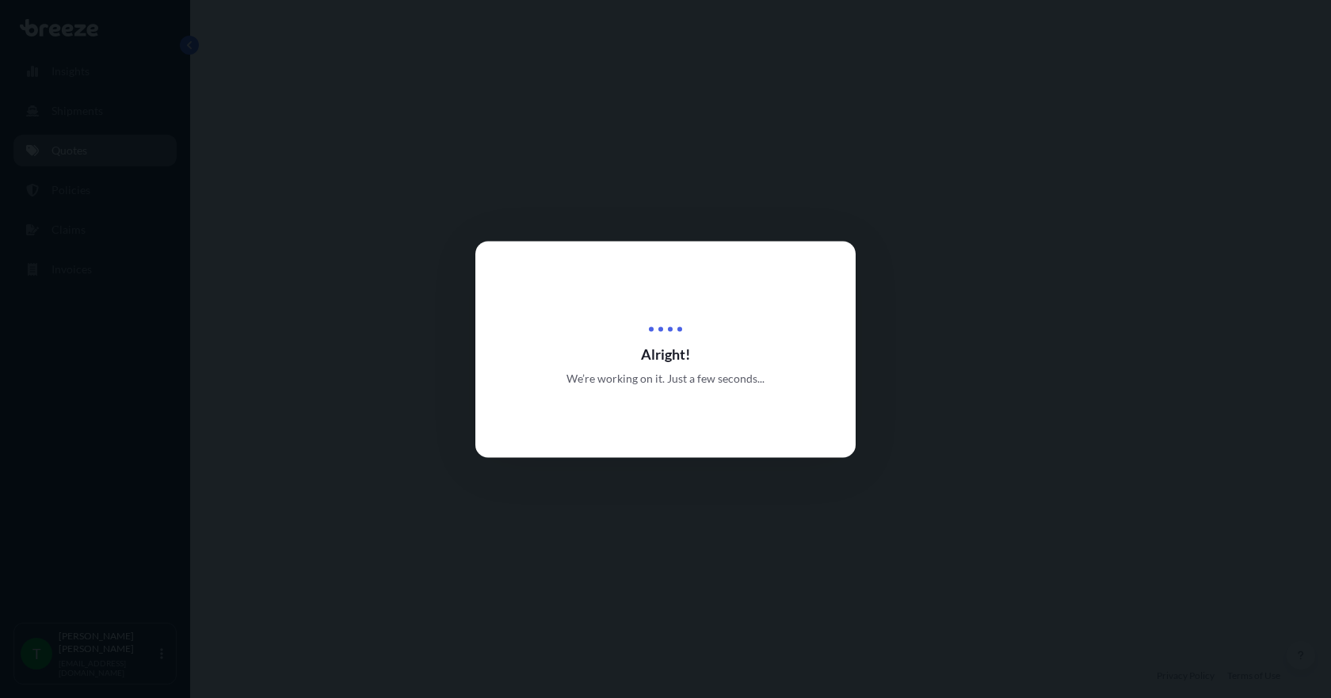
select select "Road"
select select "1"
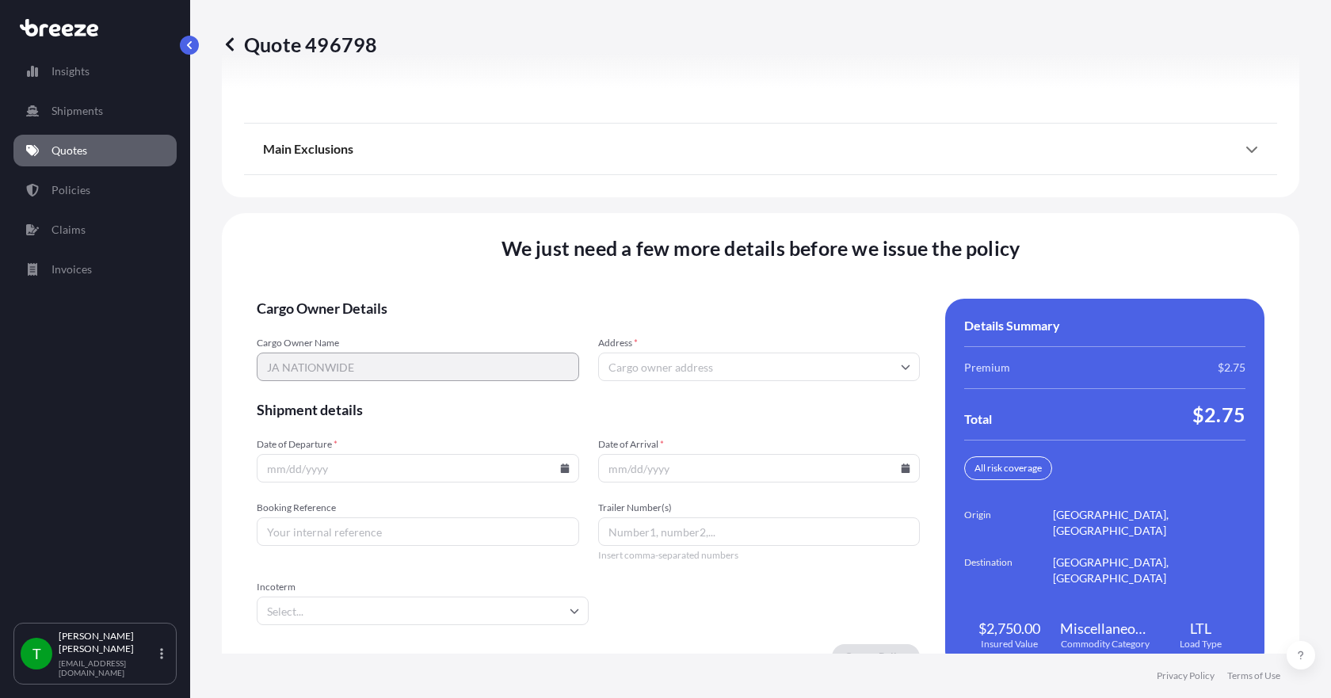
scroll to position [2075, 0]
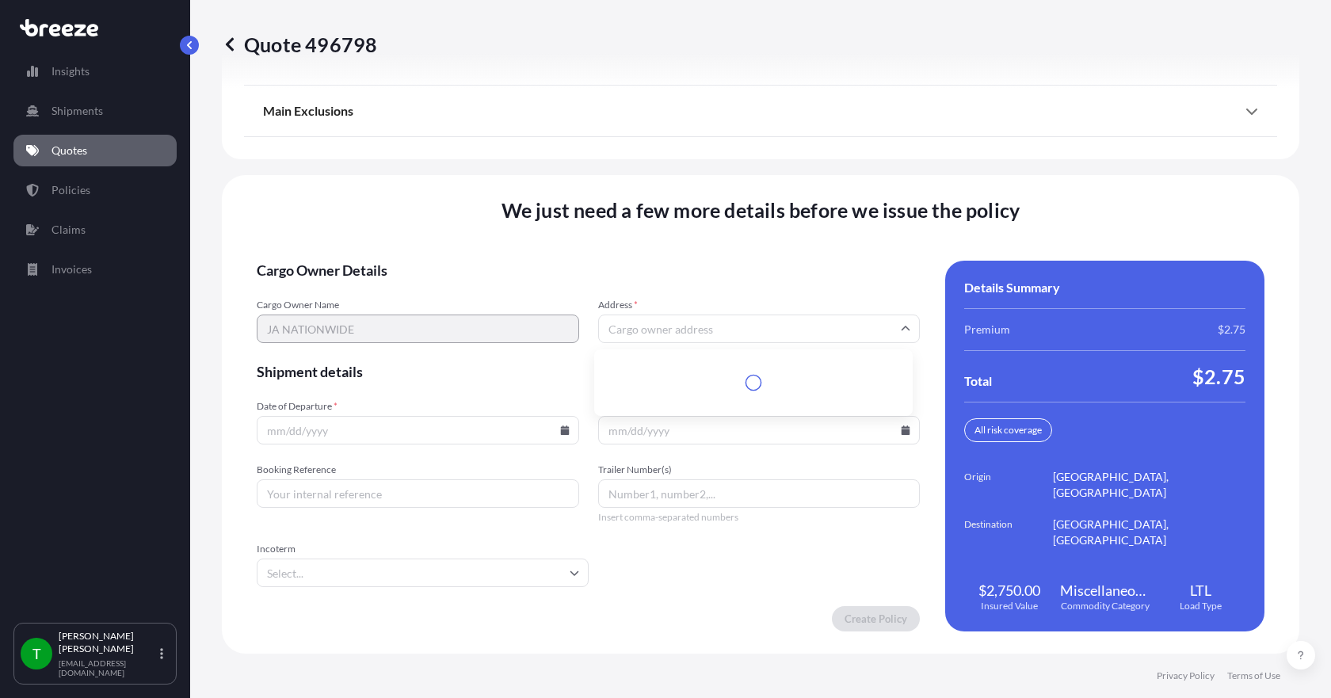
click at [667, 330] on input "Address *" at bounding box center [759, 329] width 323 height 29
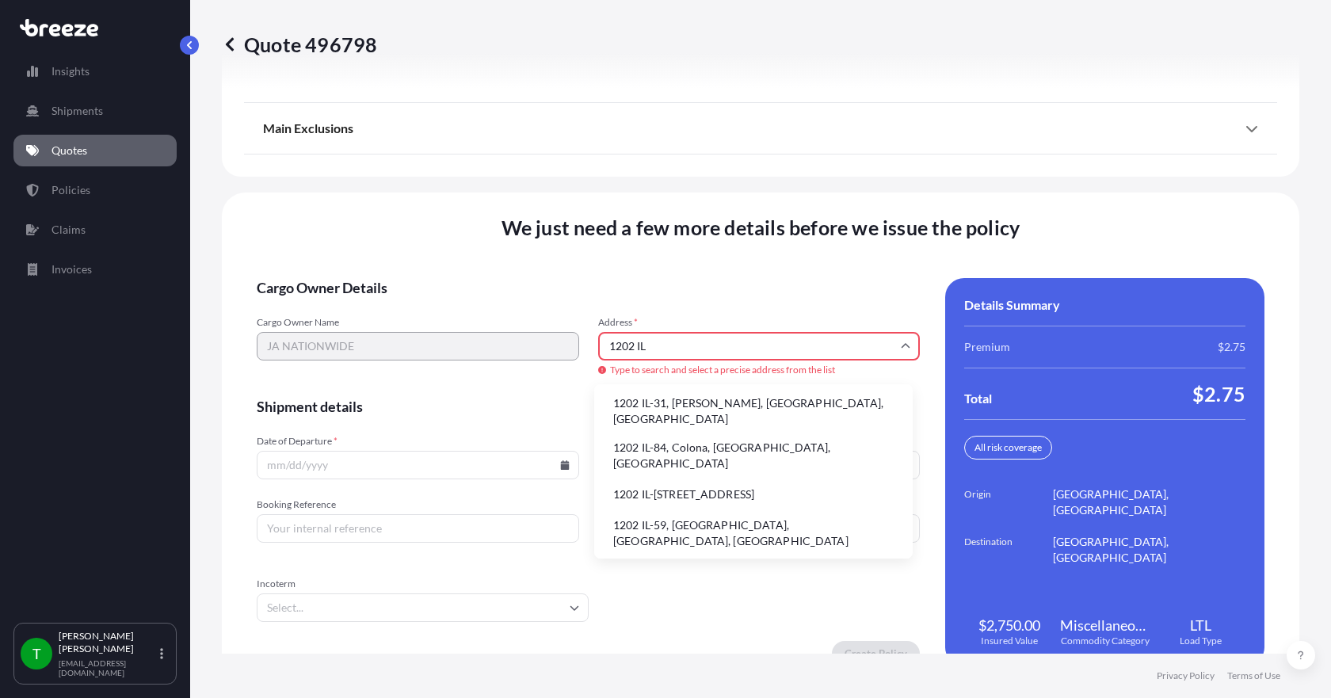
click at [666, 405] on li "1202 IL-31, [PERSON_NAME], [GEOGRAPHIC_DATA], [GEOGRAPHIC_DATA]" at bounding box center [754, 411] width 306 height 41
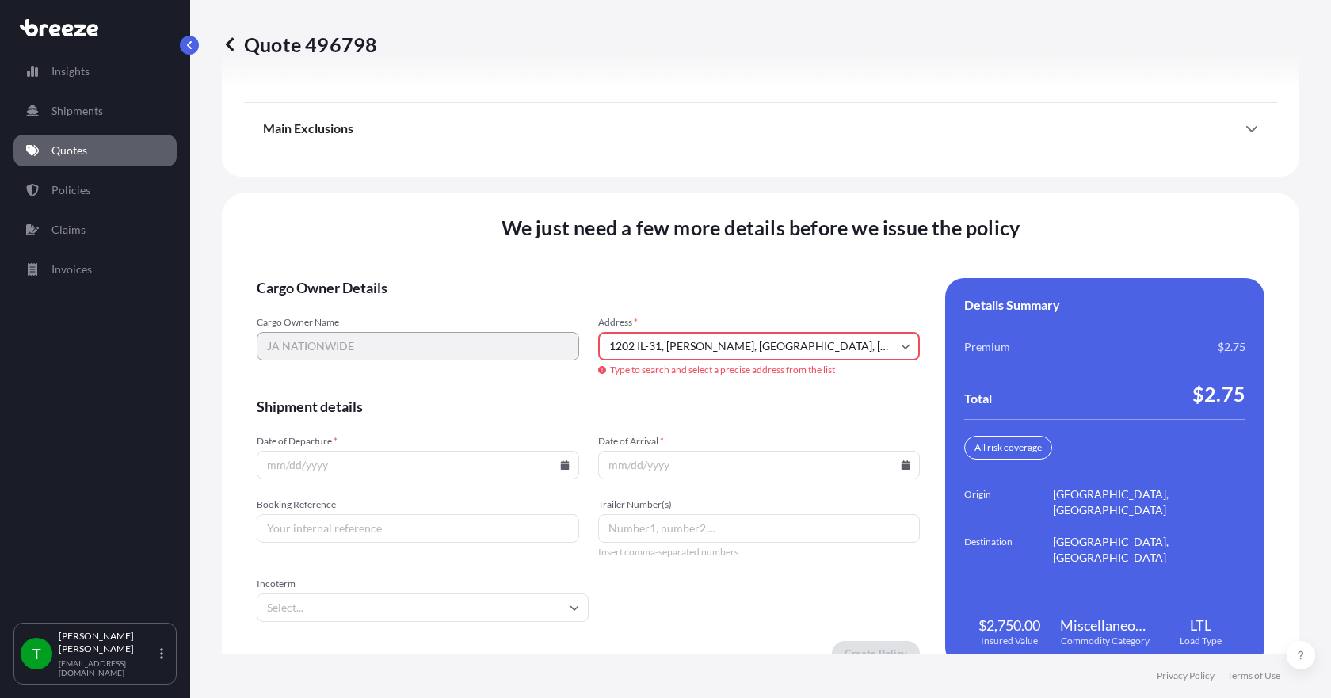
type input "[STREET_ADDRESS][PERSON_NAME]"
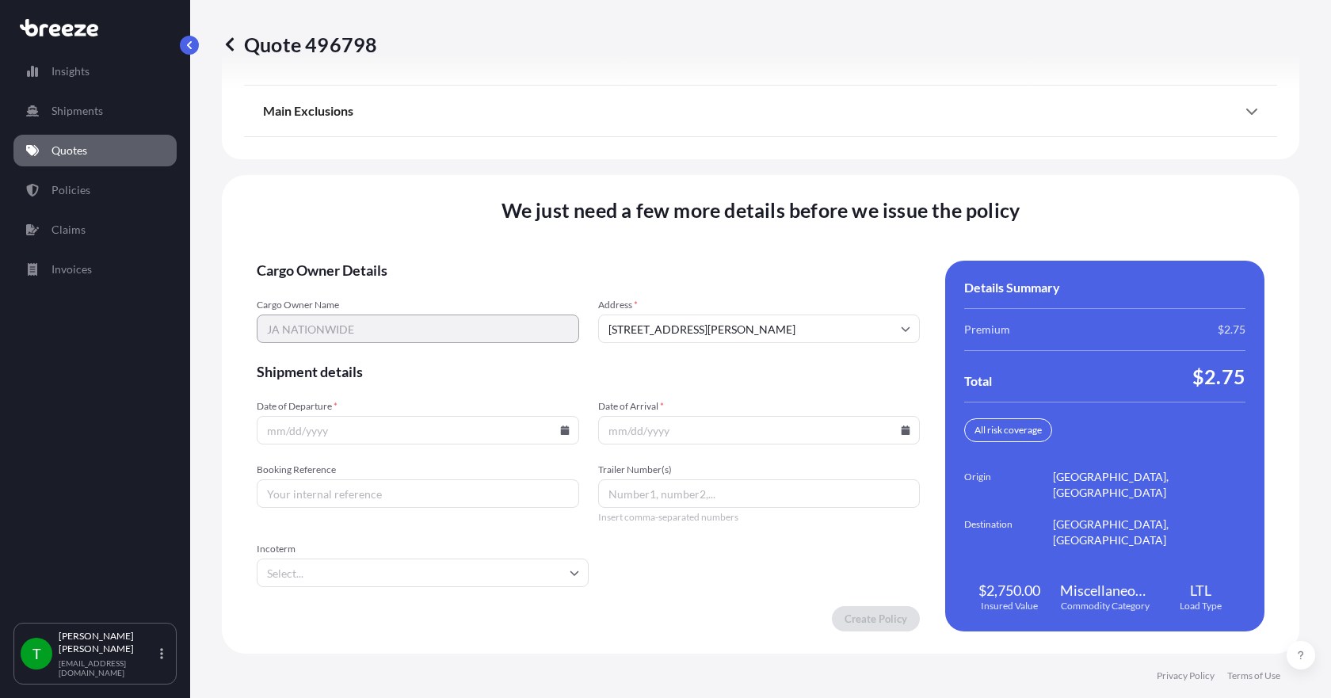
click at [564, 427] on icon at bounding box center [564, 431] width 9 height 10
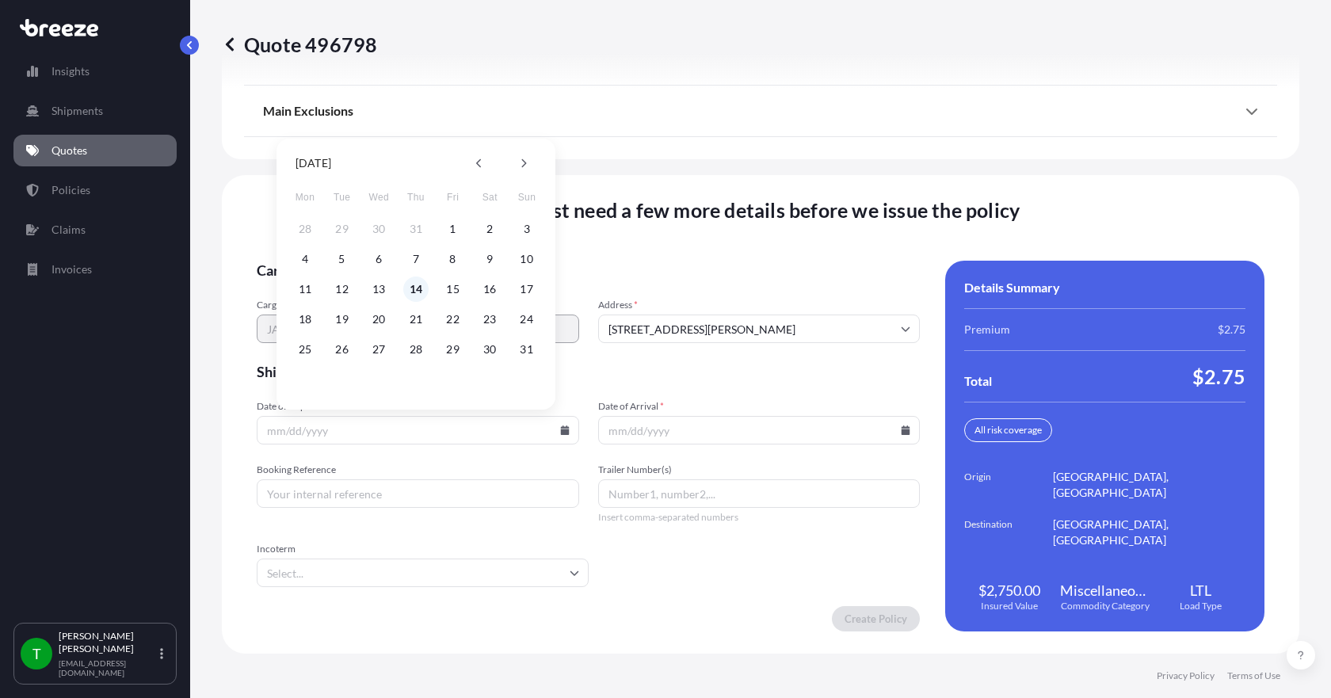
click at [417, 287] on button "14" at bounding box center [415, 289] width 25 height 25
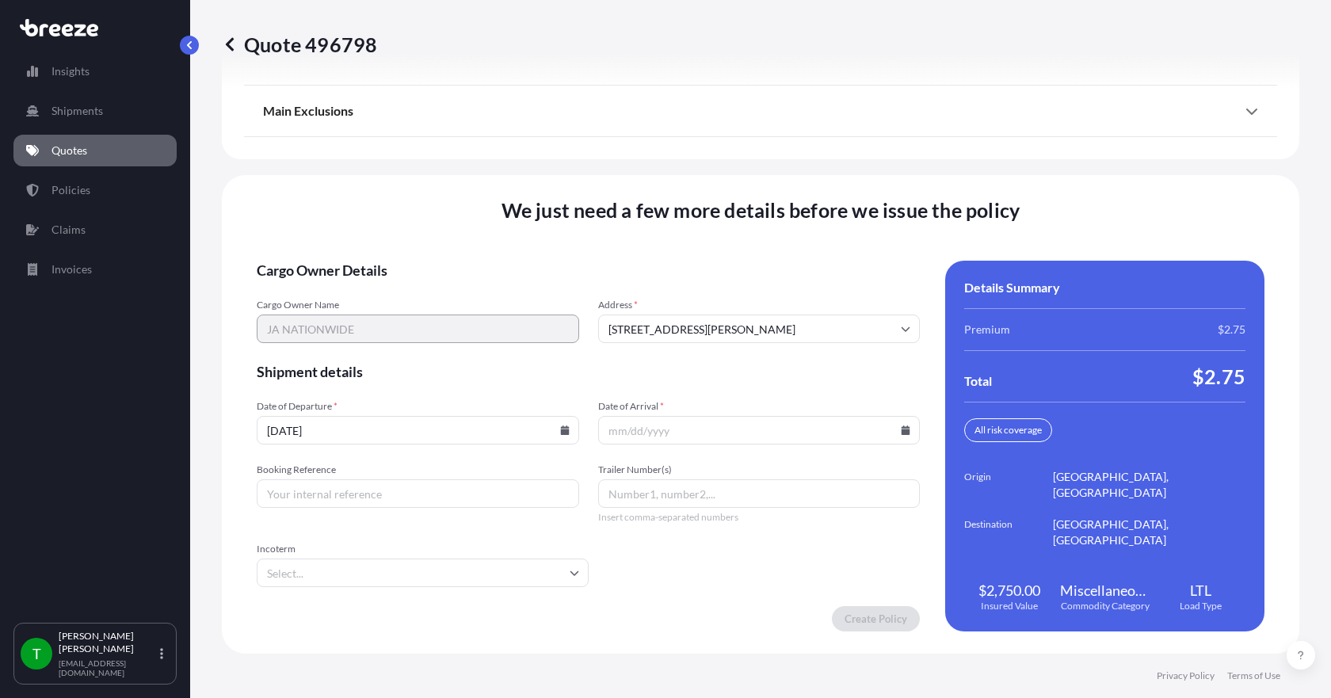
type input "[DATE]"
click at [902, 431] on icon at bounding box center [906, 431] width 9 height 10
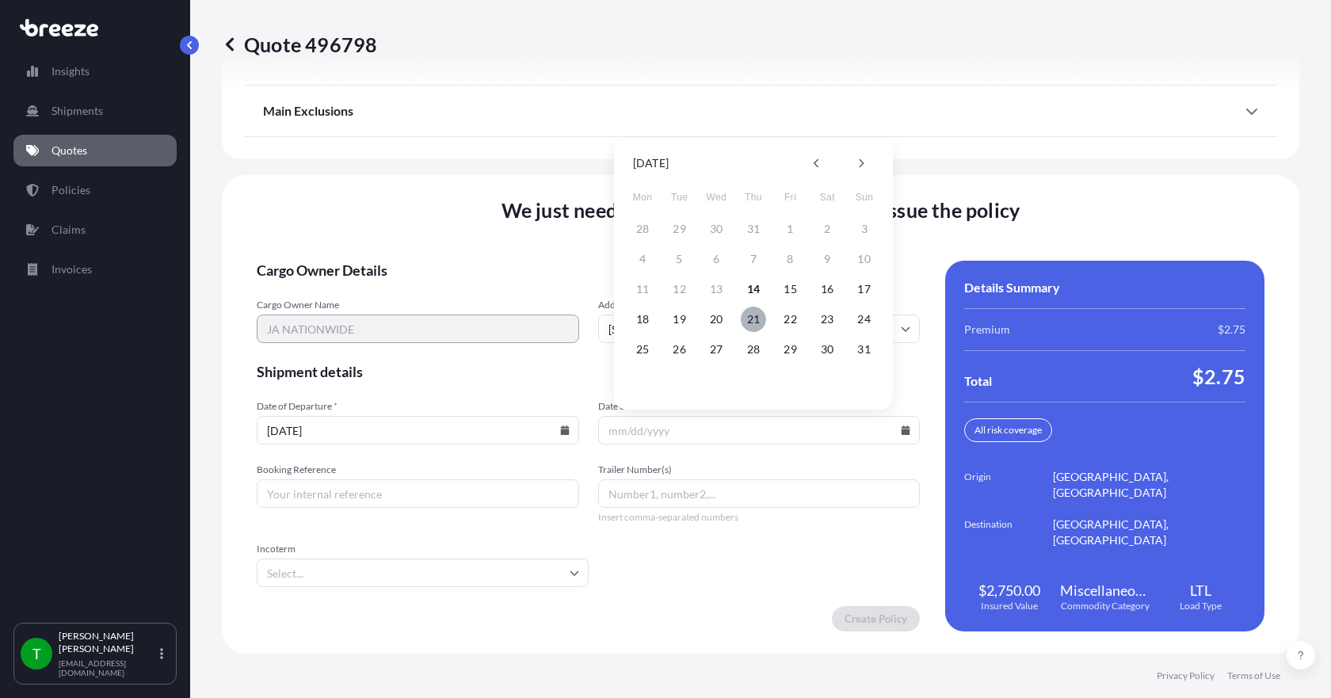
click at [750, 321] on button "21" at bounding box center [753, 319] width 25 height 25
type input "[DATE]"
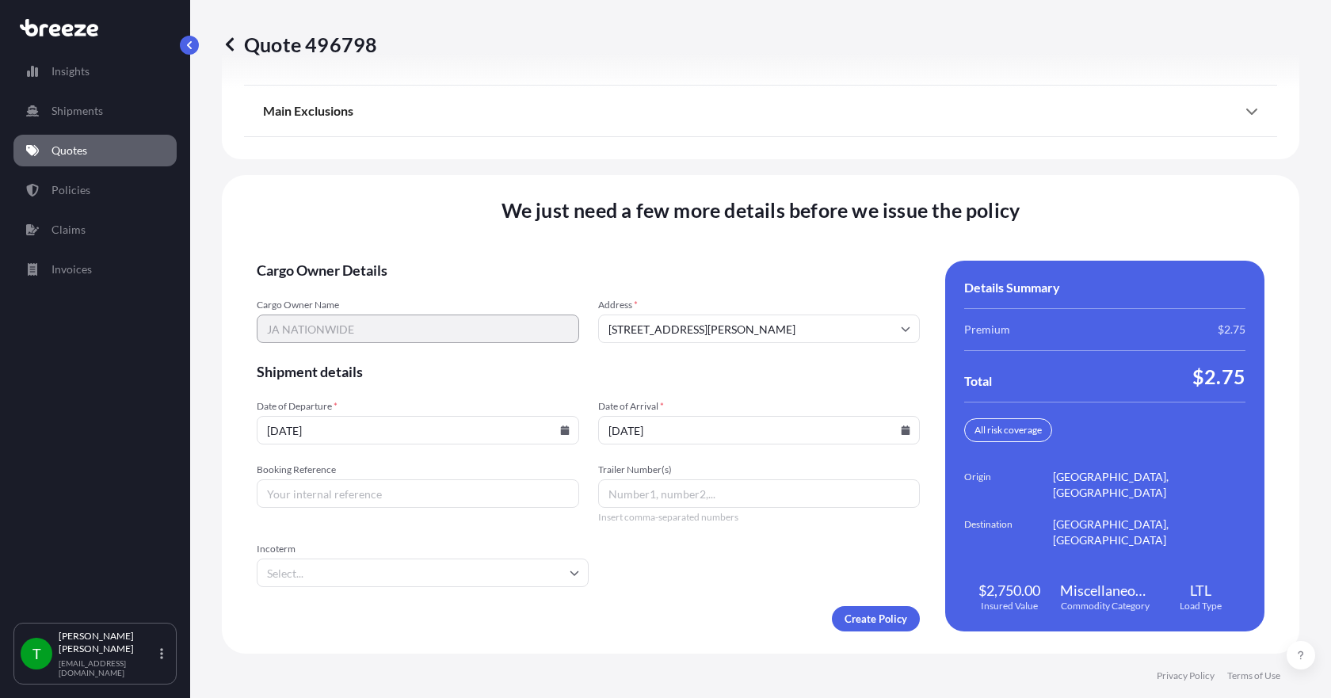
click at [442, 487] on input "Booking Reference" at bounding box center [418, 493] width 323 height 29
type input "347810"
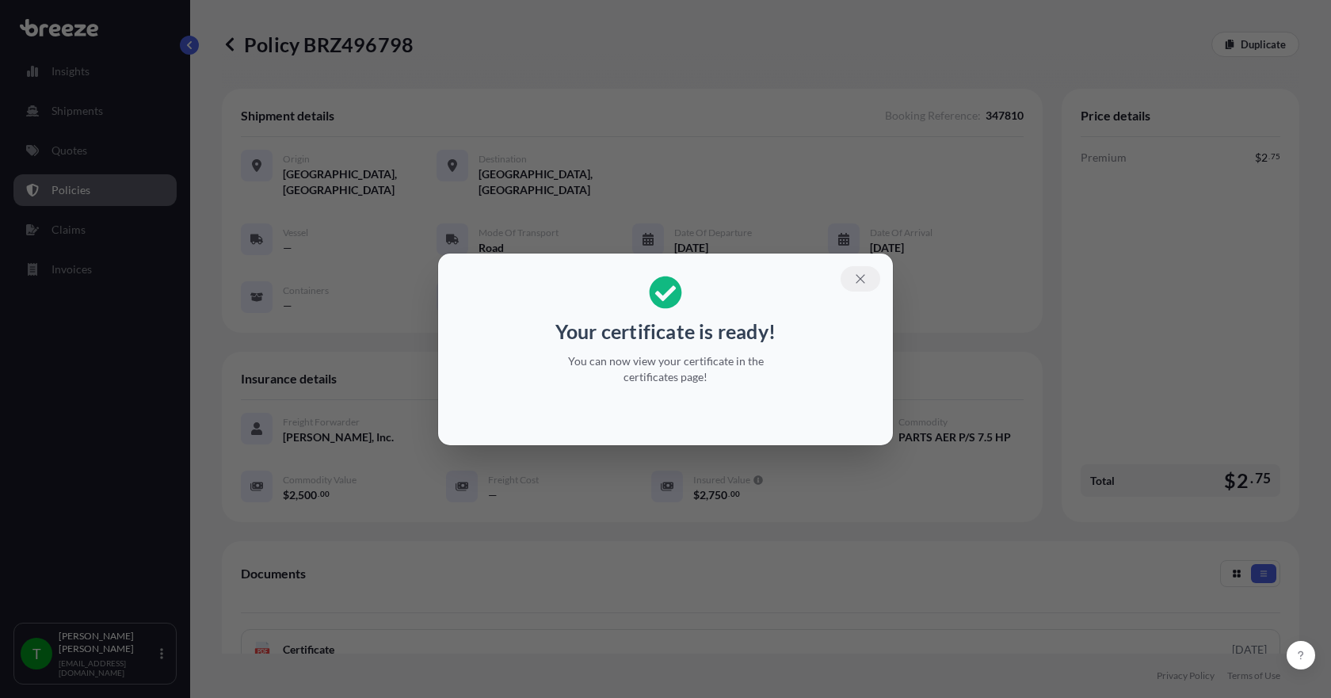
click at [863, 274] on icon "button" at bounding box center [860, 279] width 14 height 14
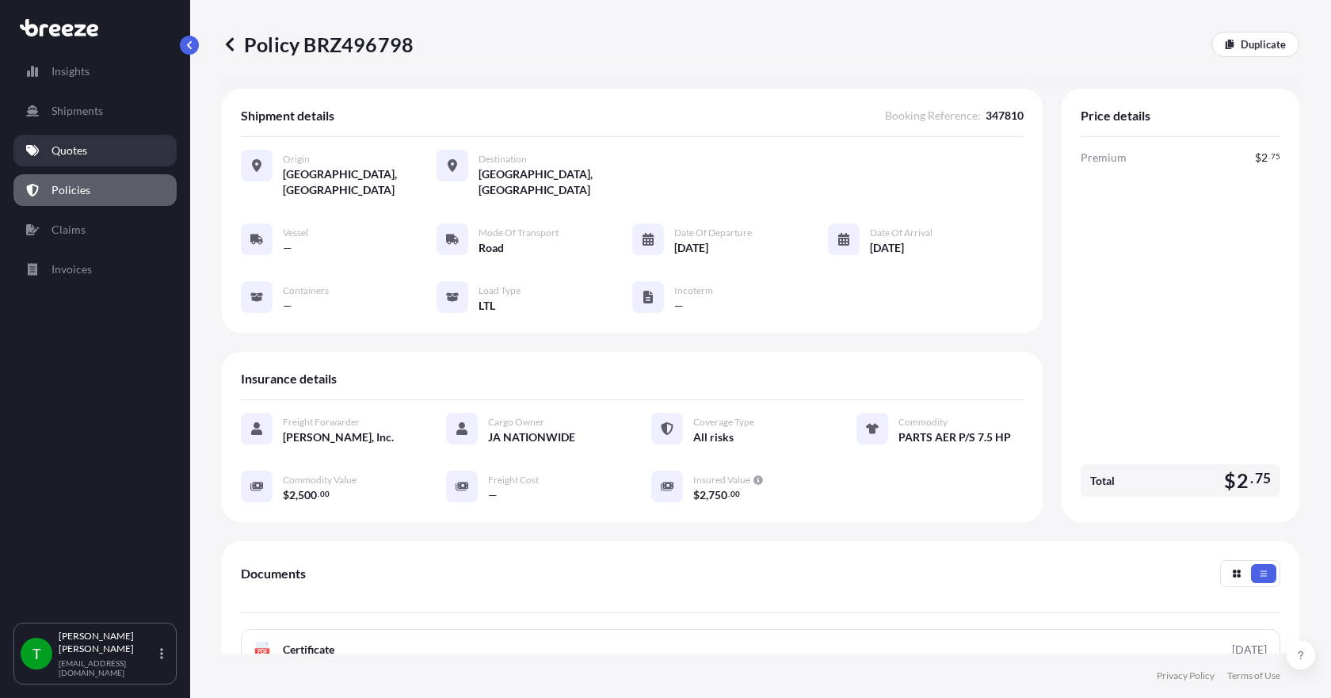
click at [70, 147] on p "Quotes" at bounding box center [70, 151] width 36 height 16
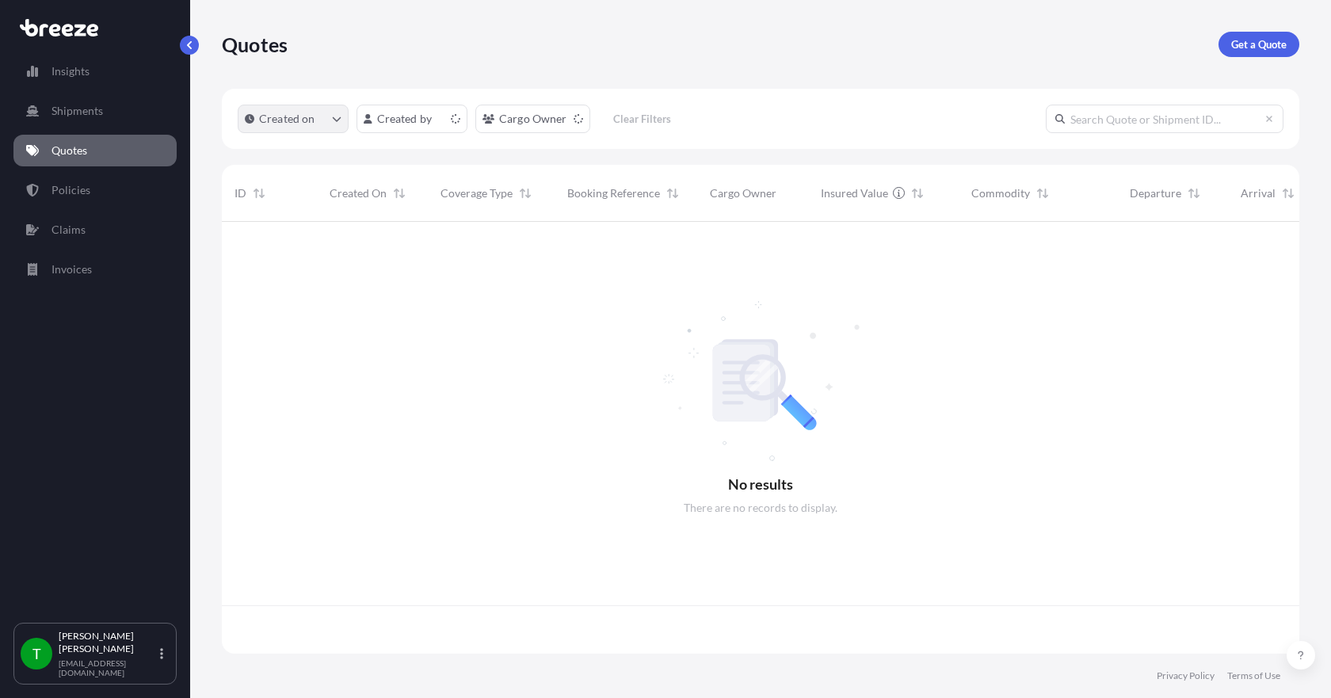
scroll to position [429, 1066]
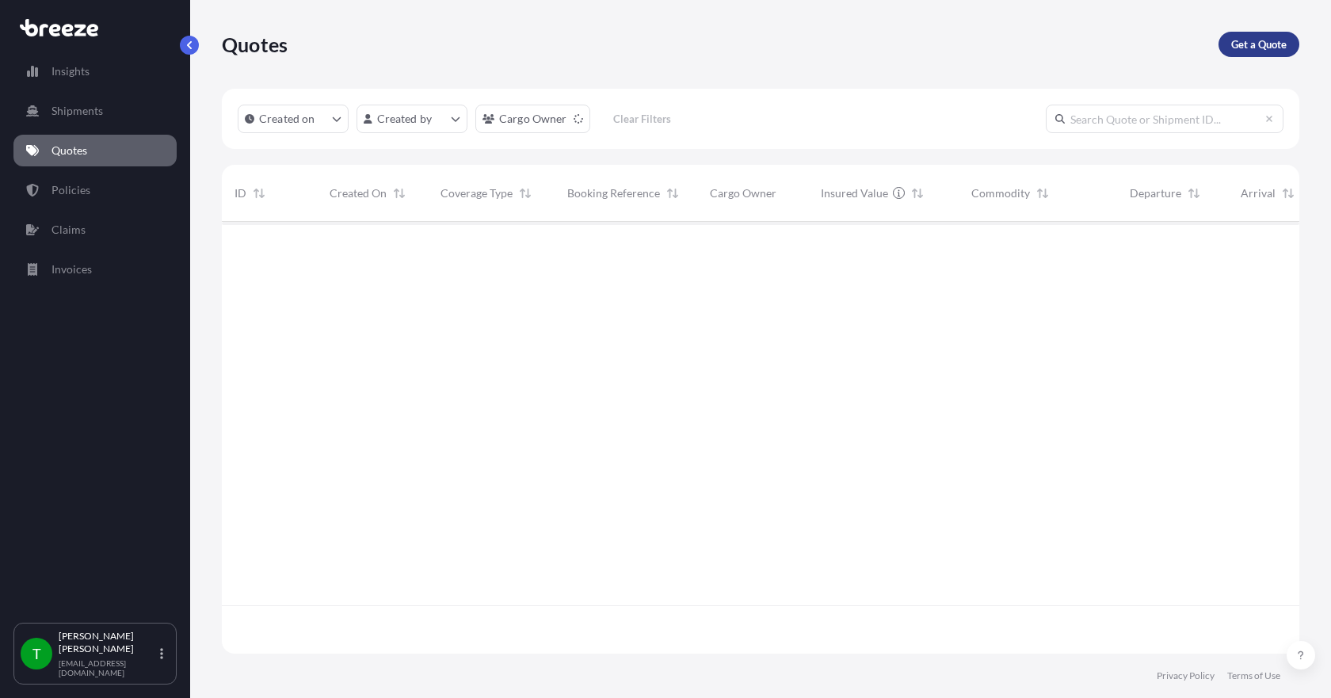
click at [1258, 40] on p "Get a Quote" at bounding box center [1258, 44] width 55 height 16
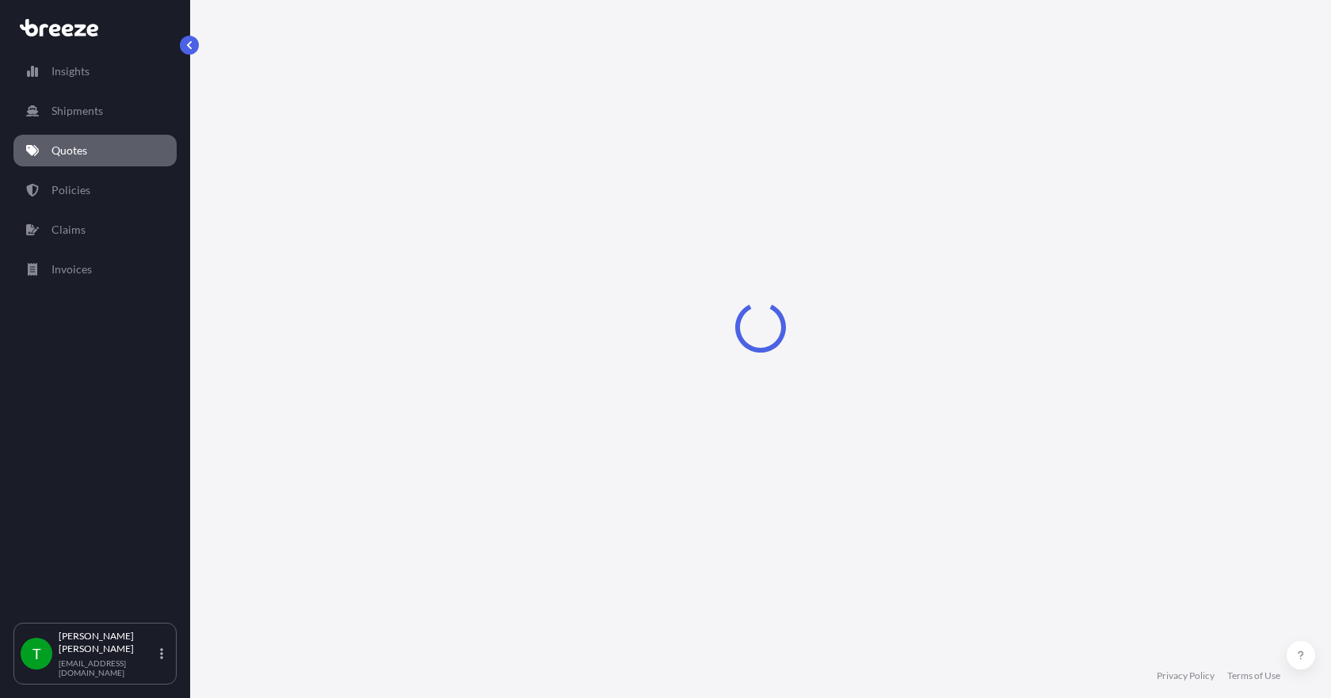
select select "Sea"
select select "1"
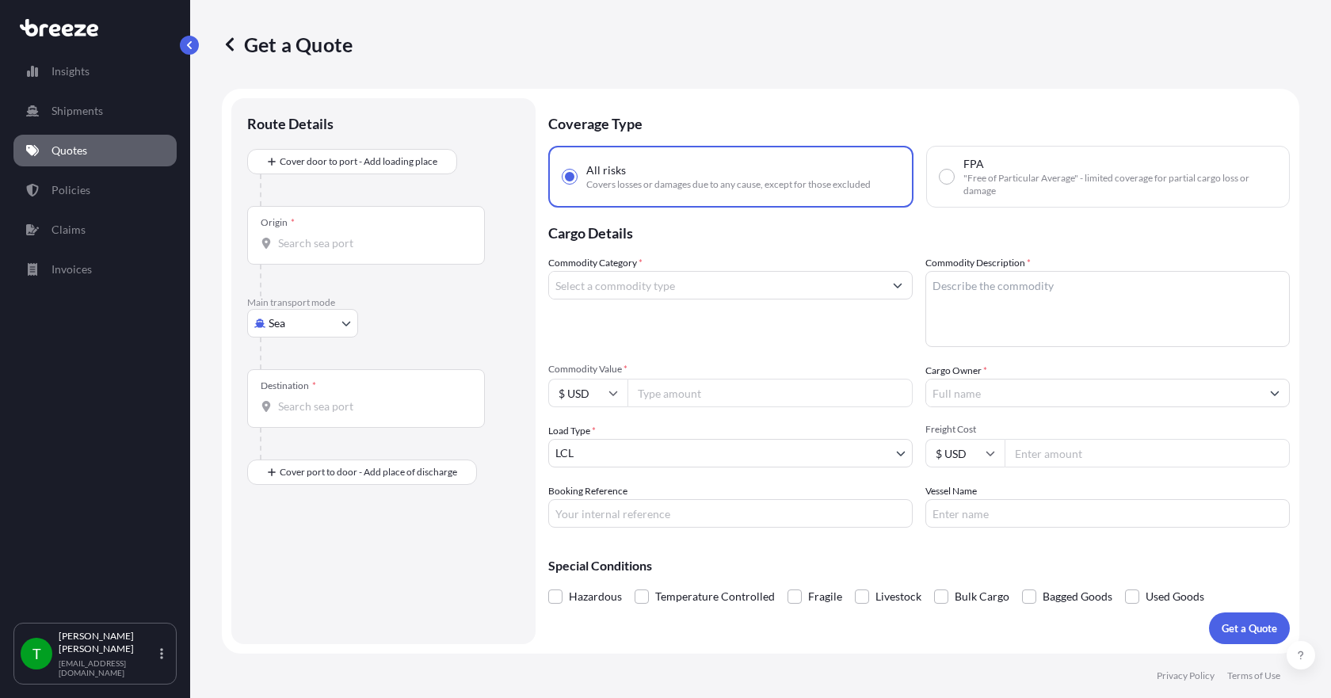
click at [315, 323] on body "Insights Shipments Quotes Policies Claims Invoices T [PERSON_NAME] [EMAIL_ADDRE…" at bounding box center [665, 349] width 1331 height 698
click at [304, 422] on div "Road" at bounding box center [303, 421] width 98 height 29
select select "Road"
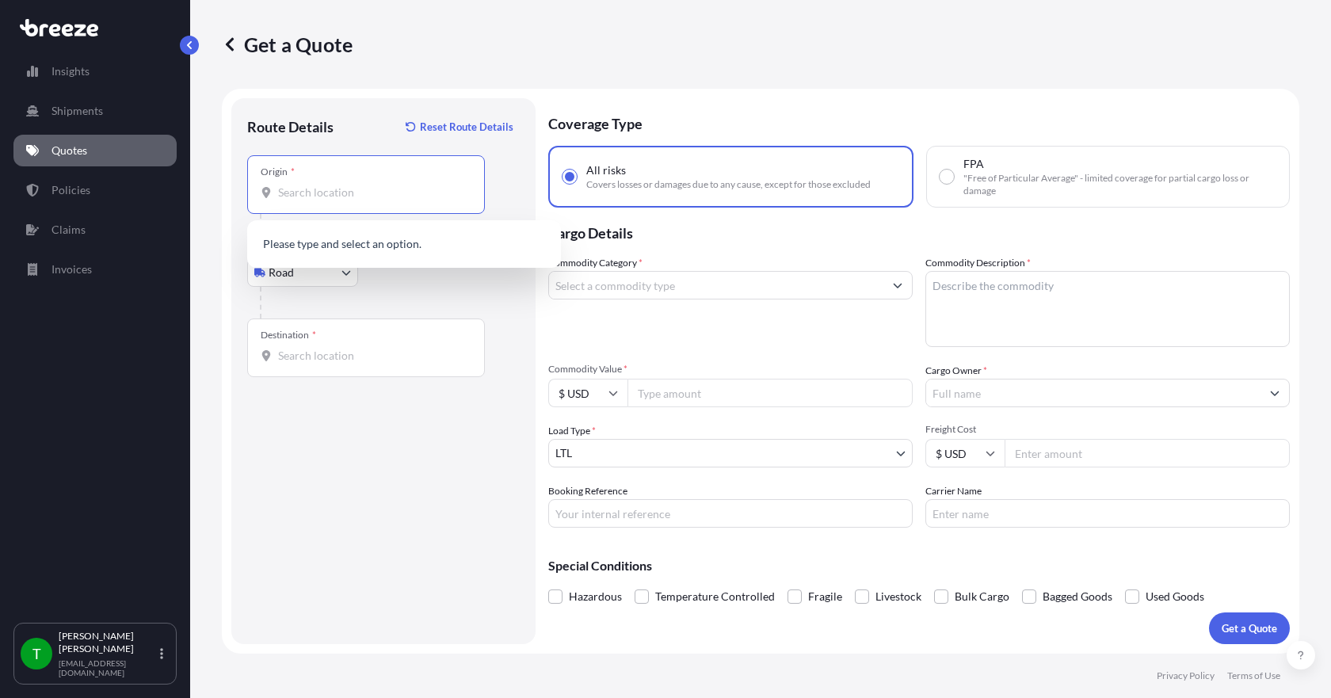
click at [310, 198] on input "Origin *" at bounding box center [371, 193] width 187 height 16
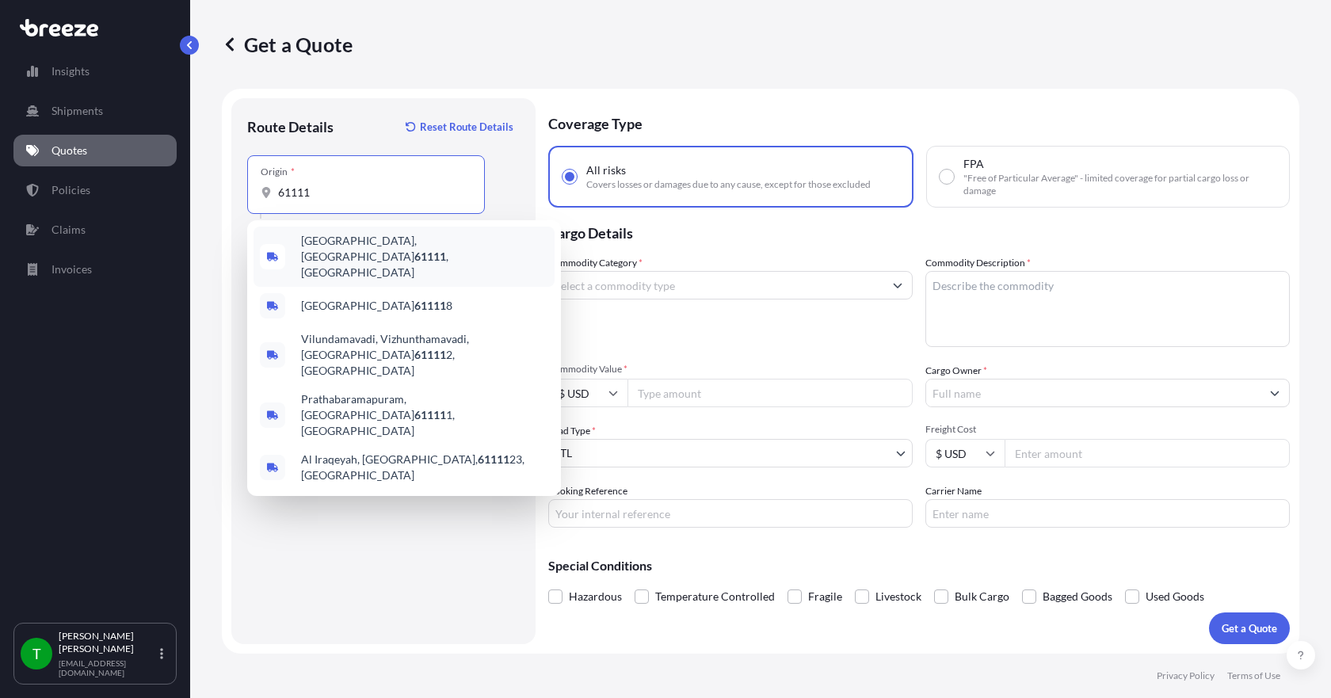
click at [321, 245] on span "[GEOGRAPHIC_DATA] , [GEOGRAPHIC_DATA]" at bounding box center [424, 257] width 247 height 48
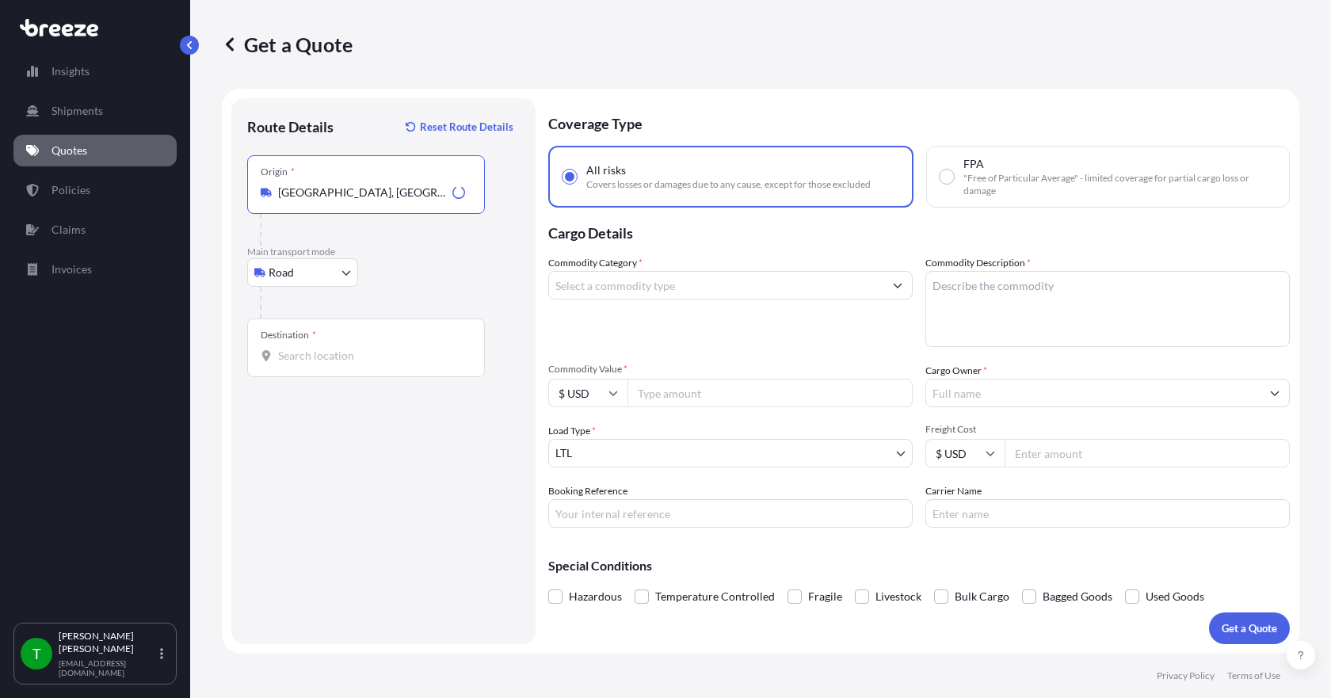
type input "[GEOGRAPHIC_DATA], [GEOGRAPHIC_DATA]"
click at [296, 358] on input "Destination *" at bounding box center [371, 356] width 187 height 16
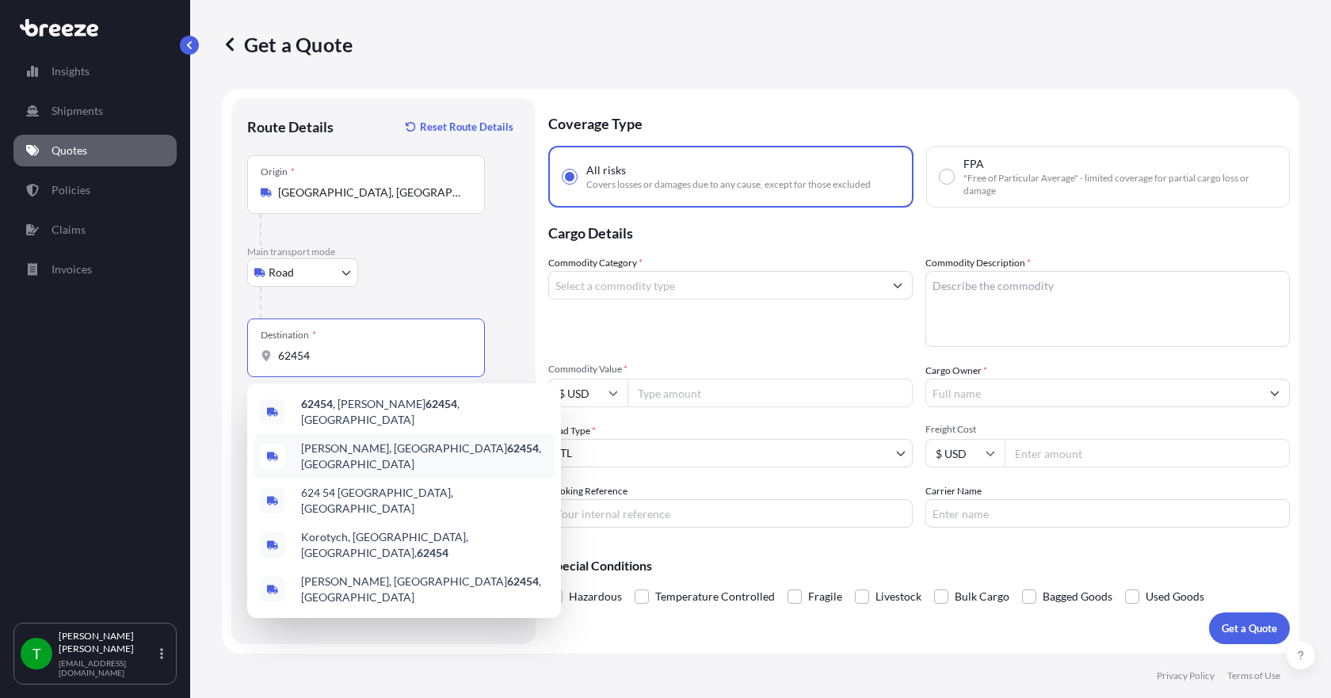
click at [323, 449] on span "[PERSON_NAME], [GEOGRAPHIC_DATA] 62454 , [GEOGRAPHIC_DATA]" at bounding box center [424, 457] width 247 height 32
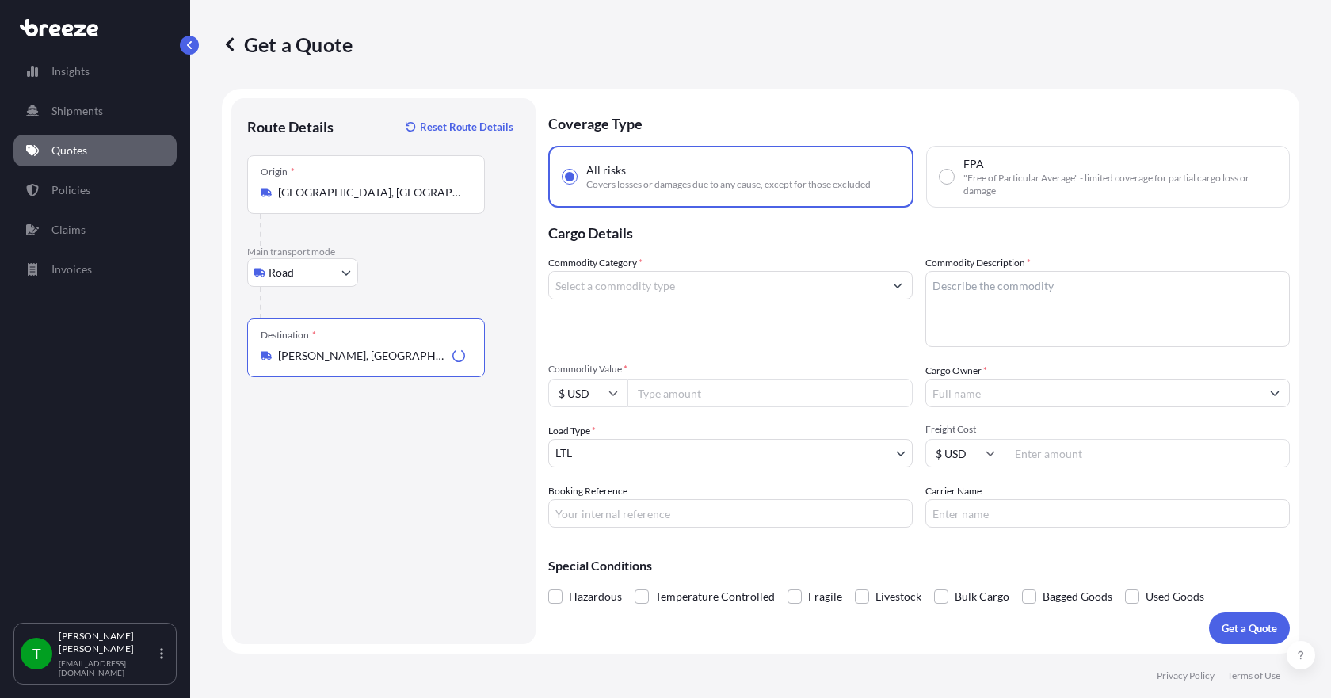
type input "[PERSON_NAME], [GEOGRAPHIC_DATA] 62454, [GEOGRAPHIC_DATA]"
click at [605, 292] on input "Commodity Category *" at bounding box center [716, 285] width 334 height 29
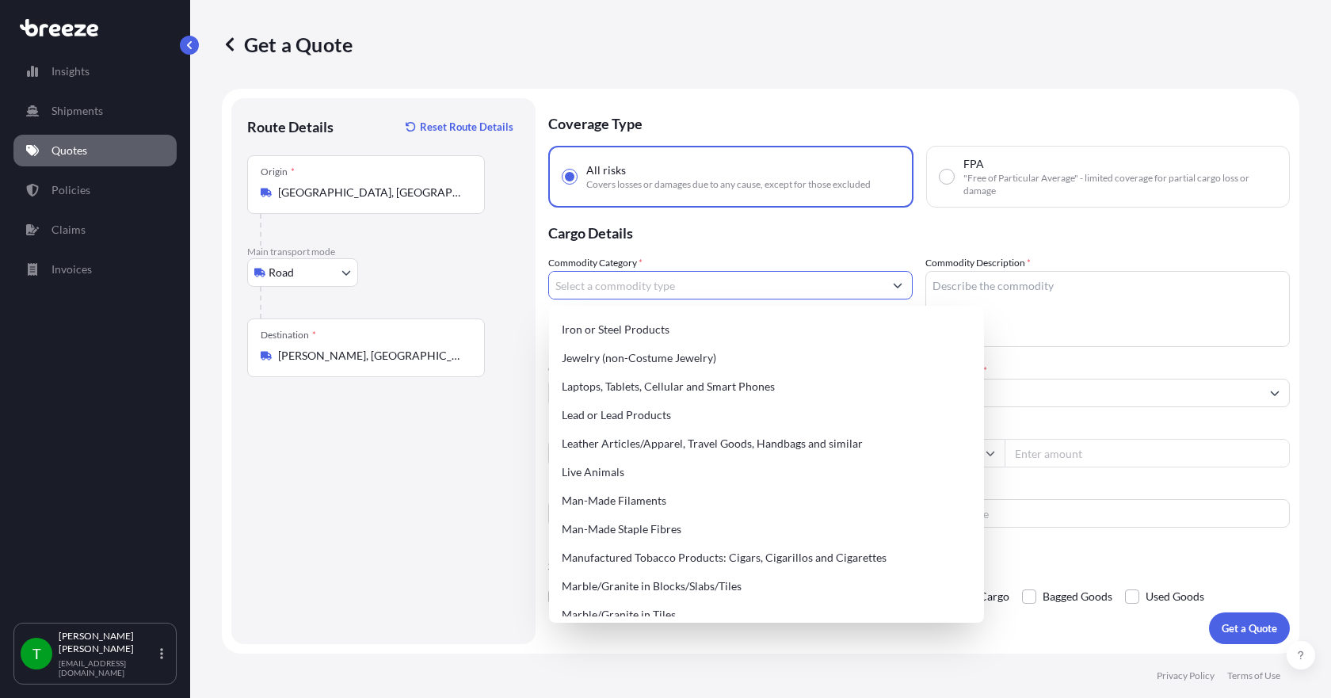
scroll to position [2060, 0]
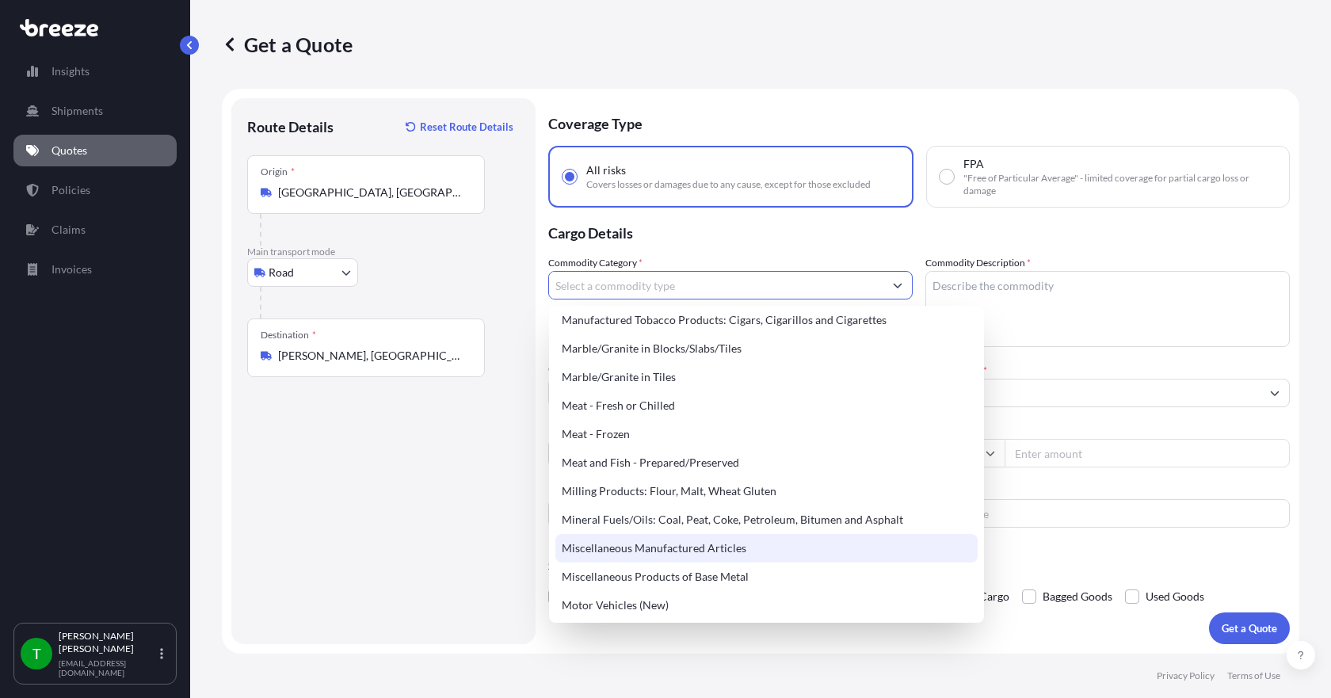
click at [668, 545] on div "Miscellaneous Manufactured Articles" at bounding box center [767, 548] width 422 height 29
type input "Miscellaneous Manufactured Articles"
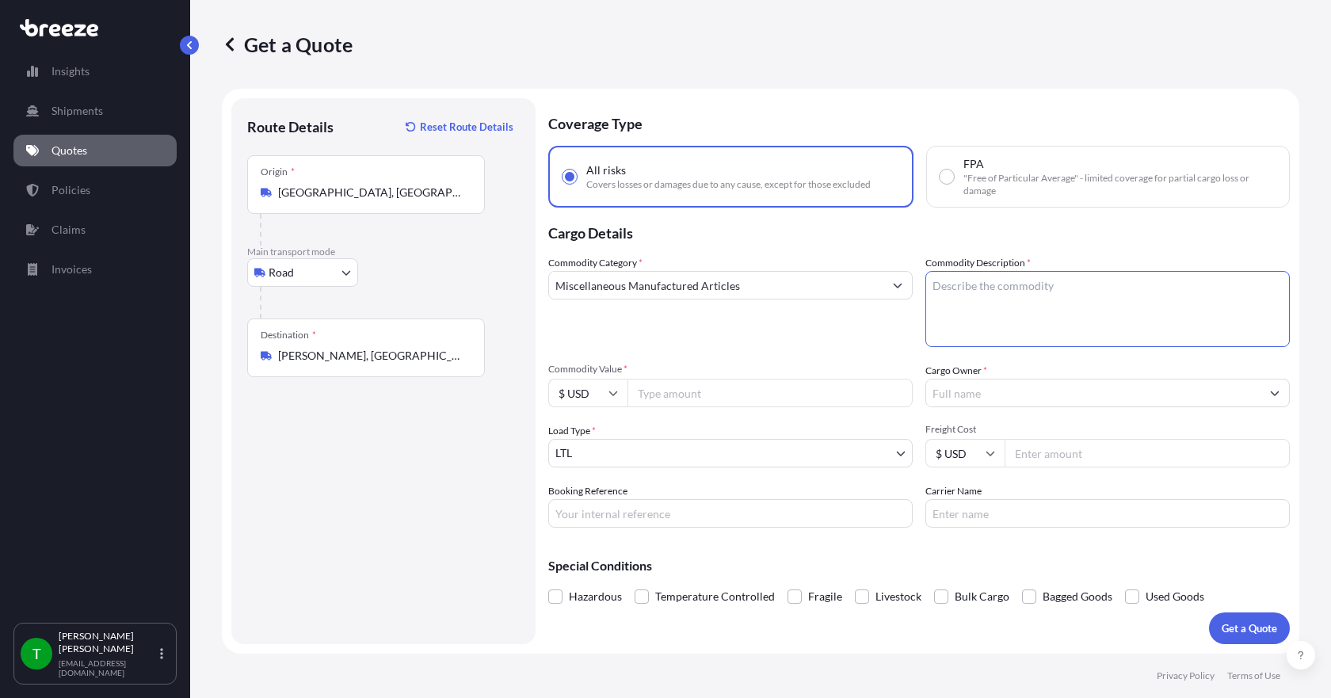
click at [969, 284] on textarea "Commodity Description *" at bounding box center [1108, 309] width 365 height 76
type textarea "mixer"
type input "1400.00"
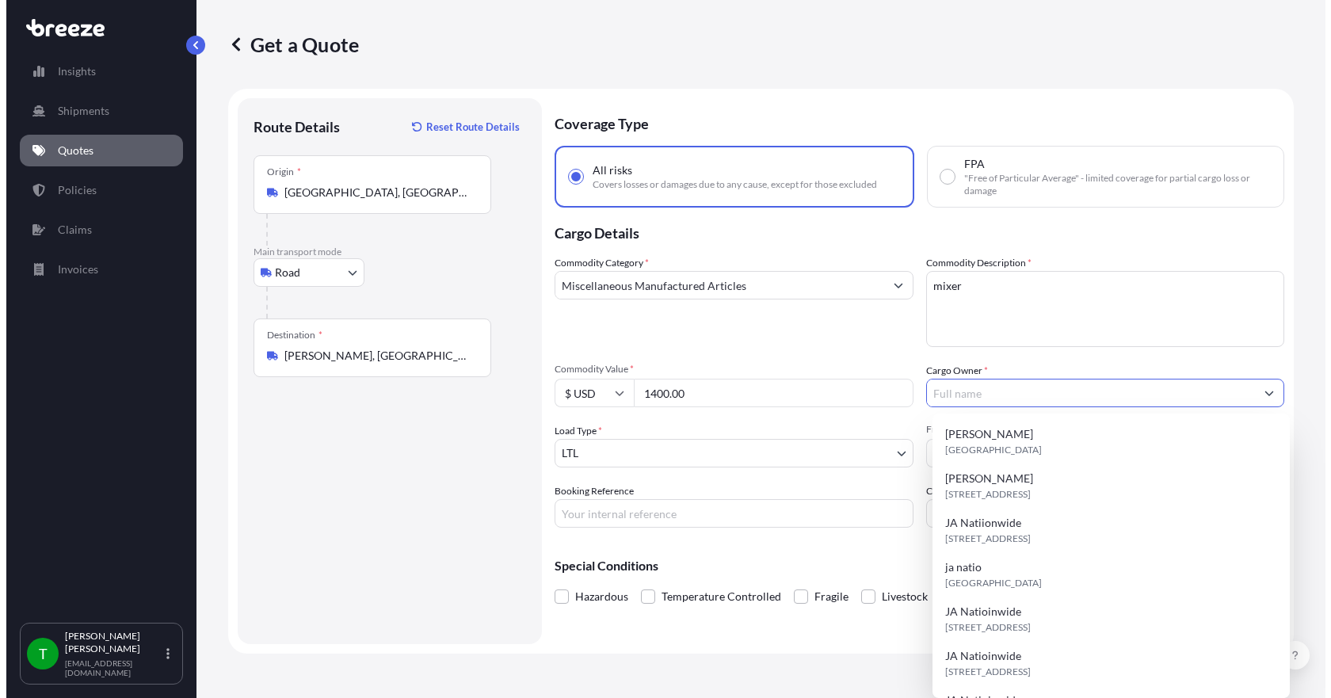
type input "k"
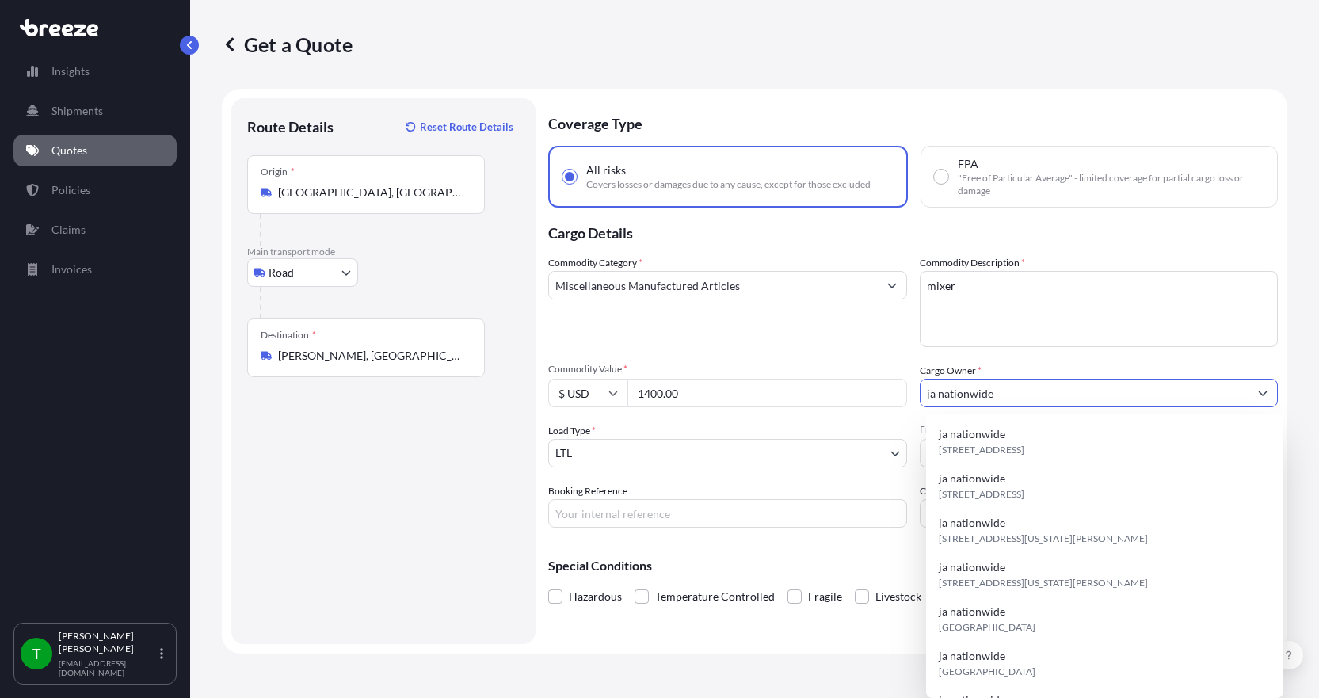
type input "ja nationwide"
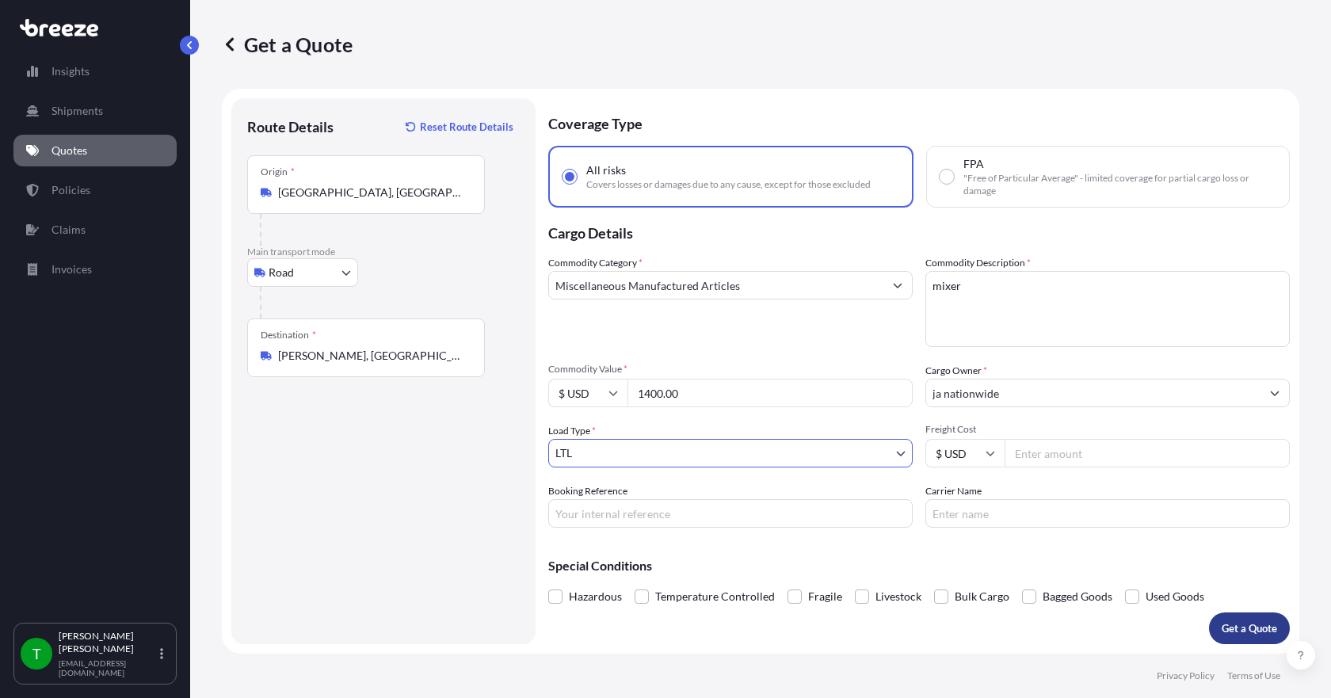
click at [1269, 631] on p "Get a Quote" at bounding box center [1249, 628] width 55 height 16
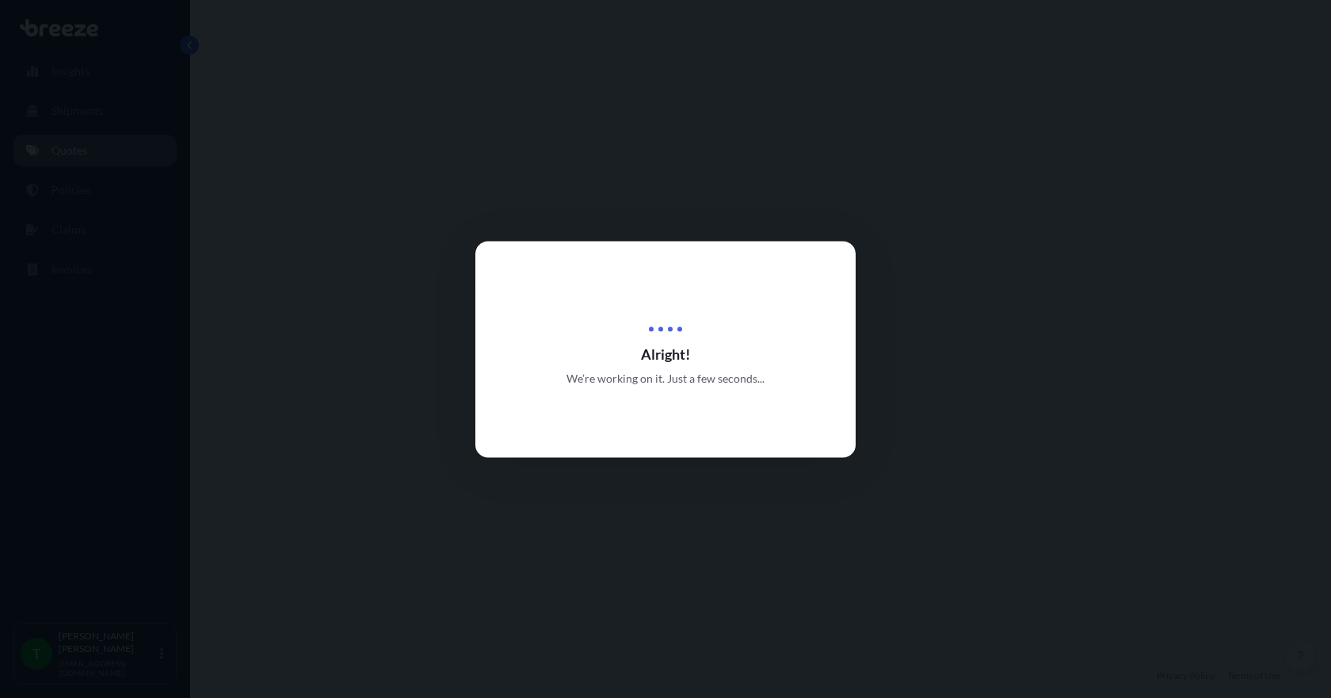
select select "Road"
select select "1"
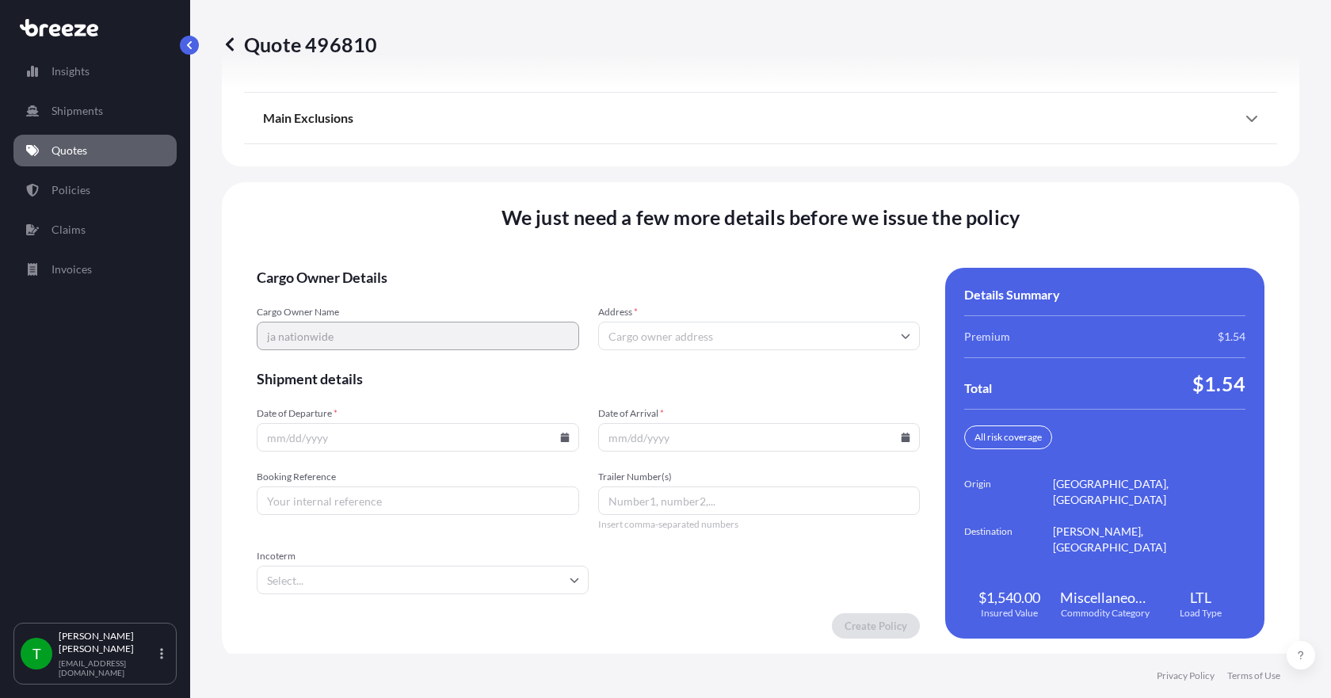
scroll to position [2075, 0]
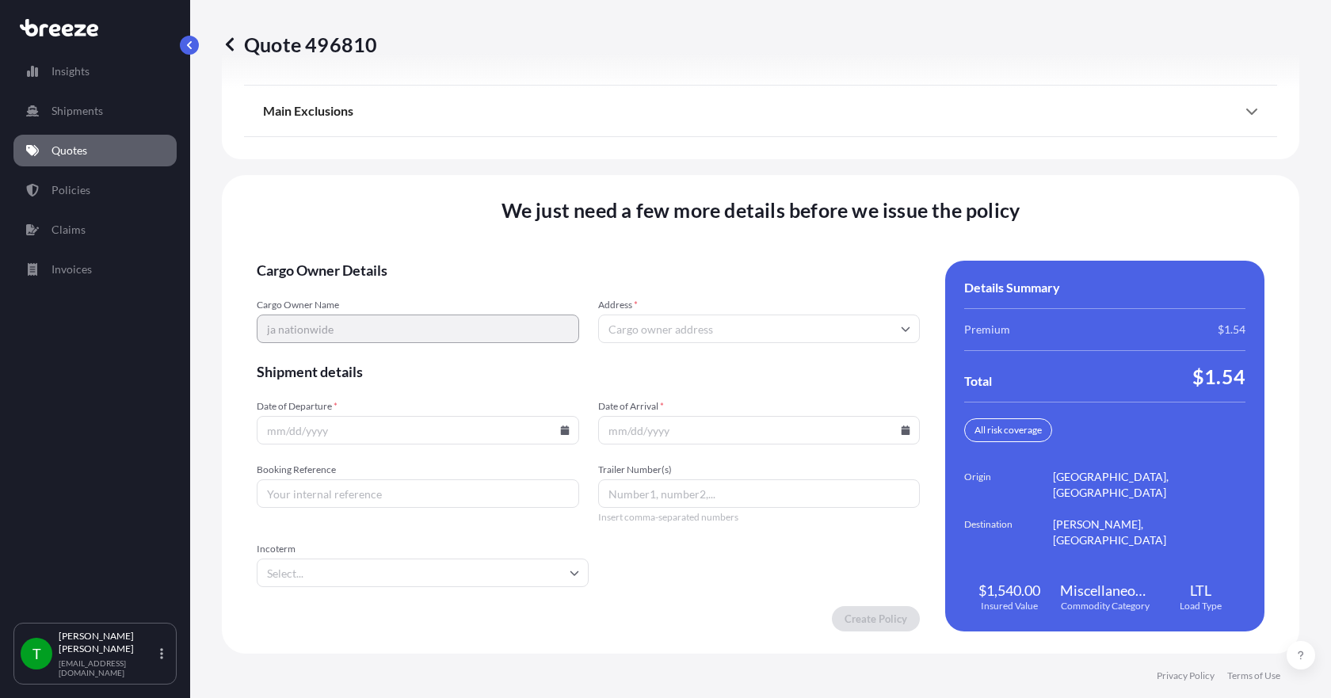
click at [671, 328] on input "Address *" at bounding box center [759, 329] width 323 height 29
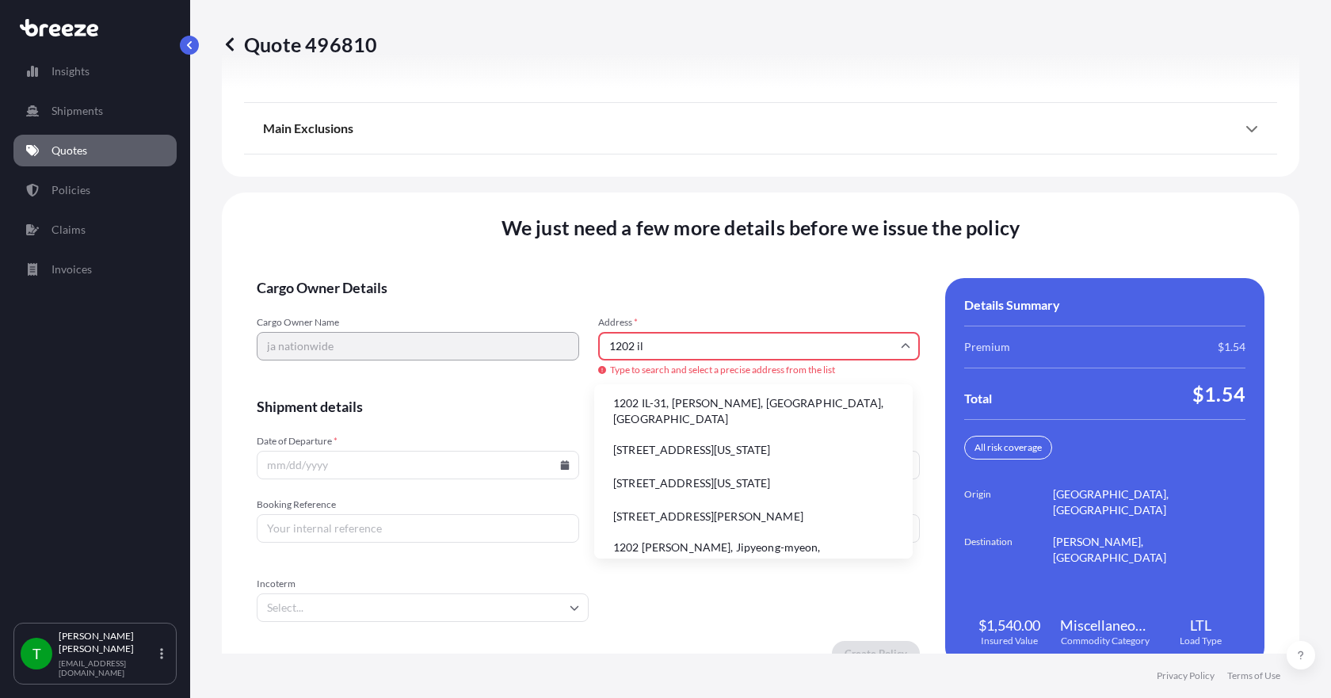
click at [672, 403] on li "1202 IL-31, [PERSON_NAME], [GEOGRAPHIC_DATA], [GEOGRAPHIC_DATA]" at bounding box center [754, 411] width 306 height 41
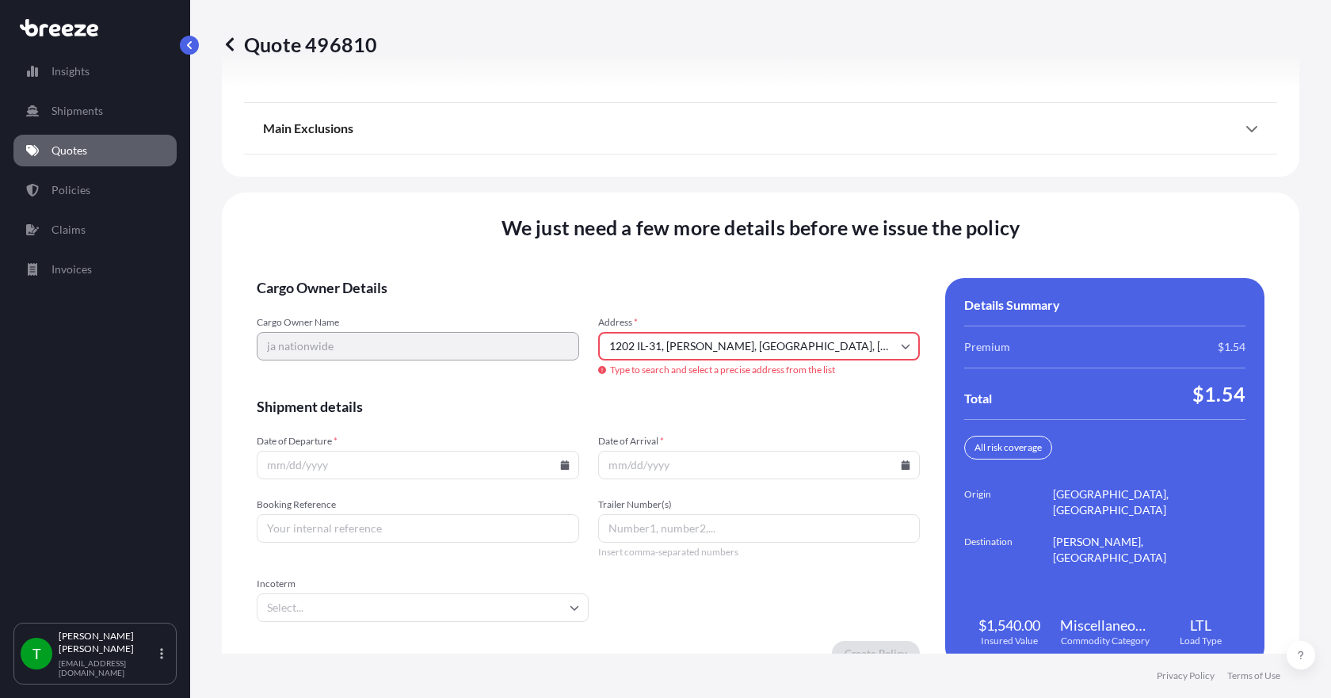
type input "[STREET_ADDRESS][PERSON_NAME]"
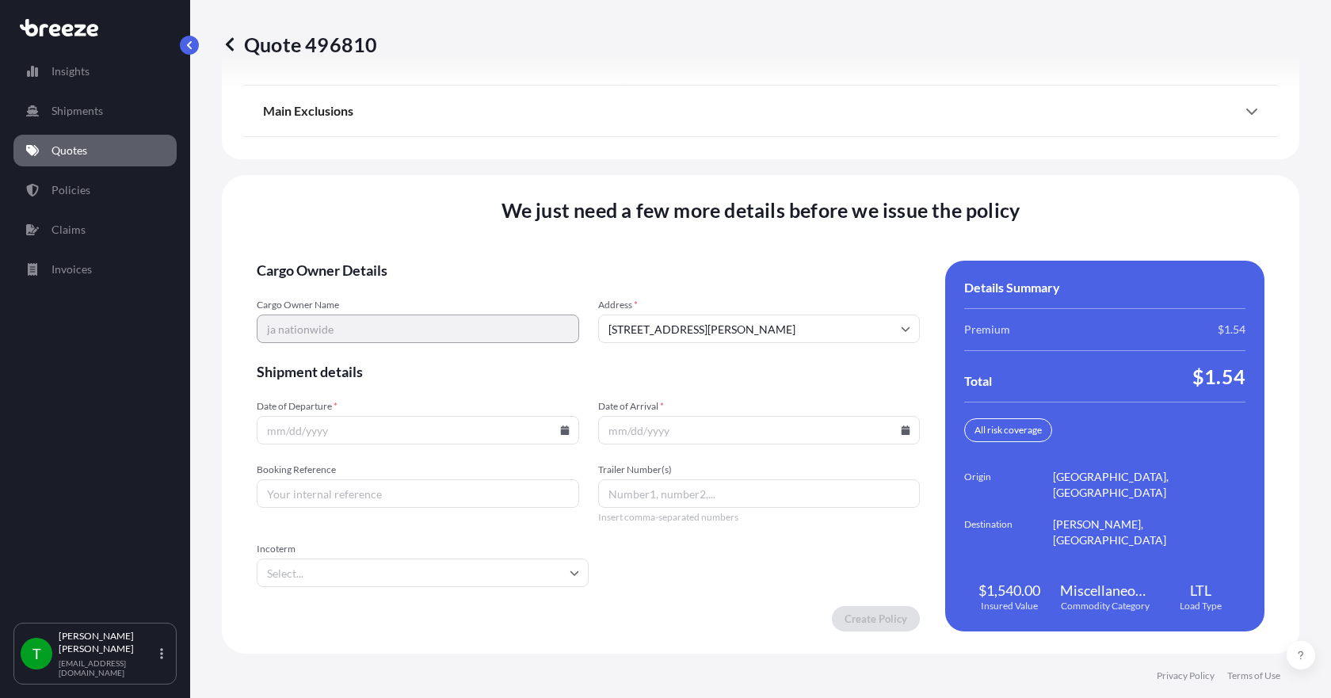
click at [563, 430] on icon at bounding box center [564, 431] width 9 height 10
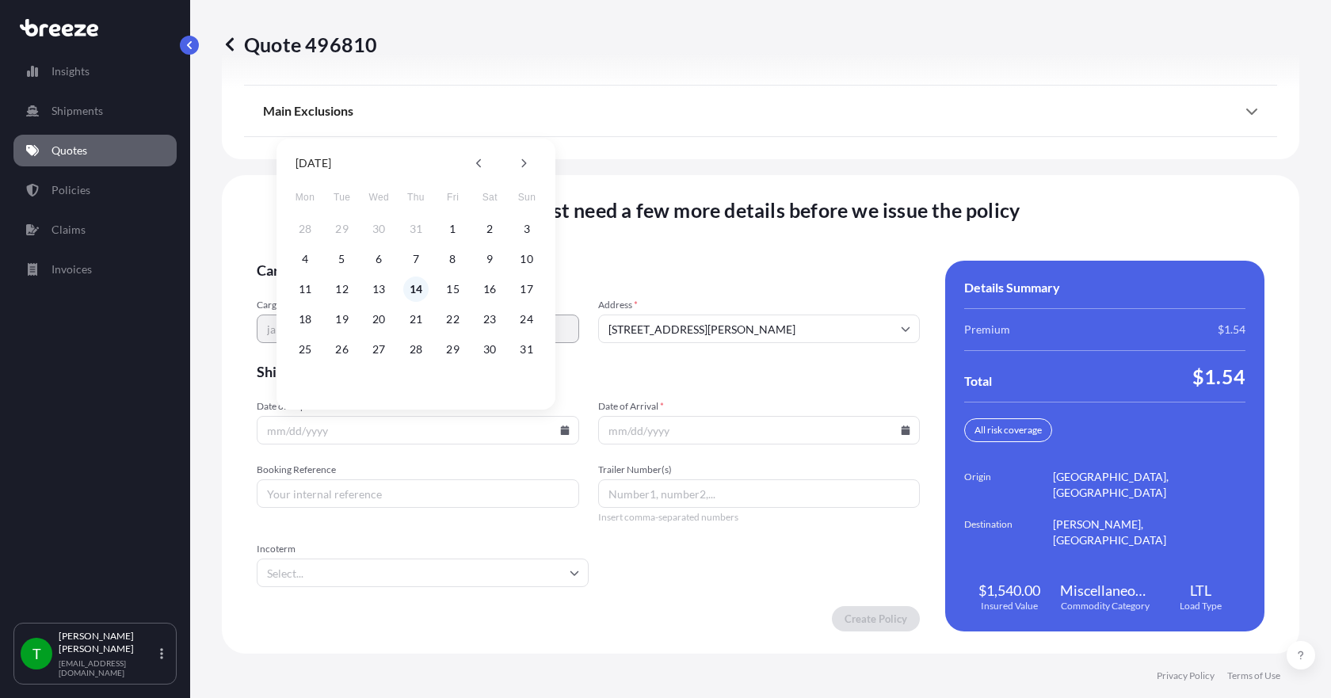
click at [418, 284] on button "14" at bounding box center [415, 289] width 25 height 25
type input "[DATE]"
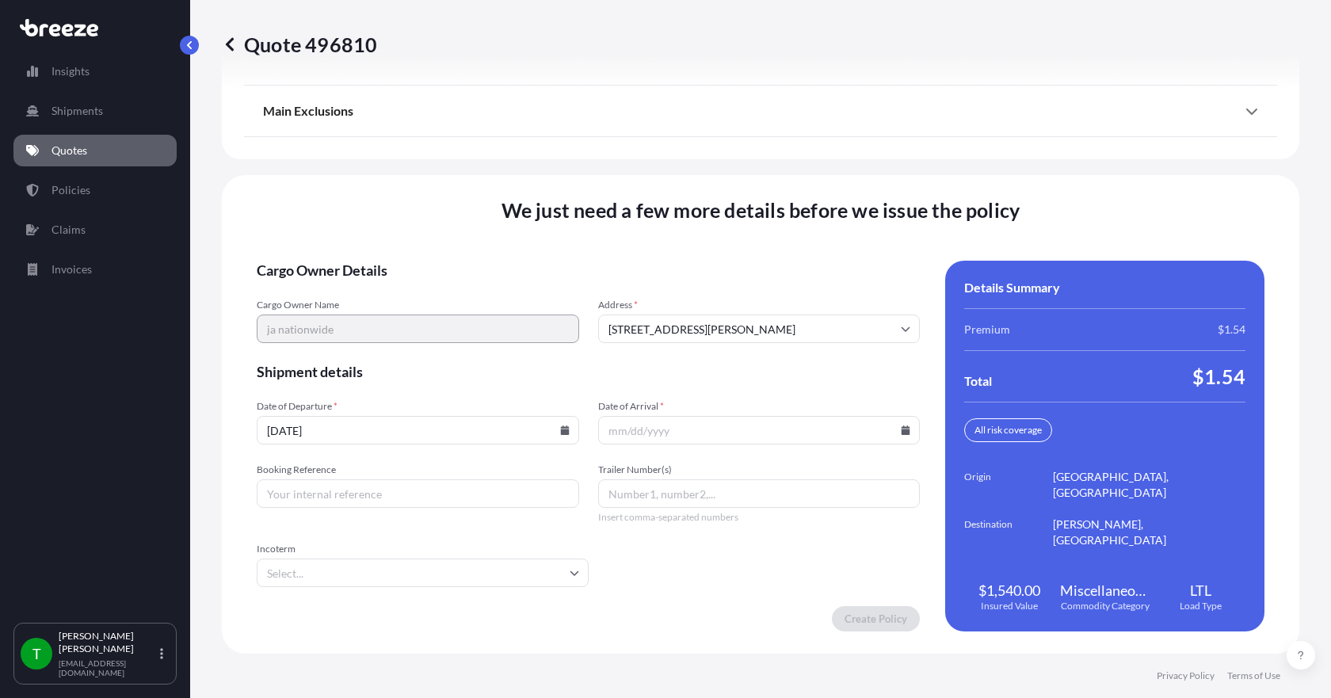
click at [902, 433] on icon at bounding box center [906, 431] width 9 height 10
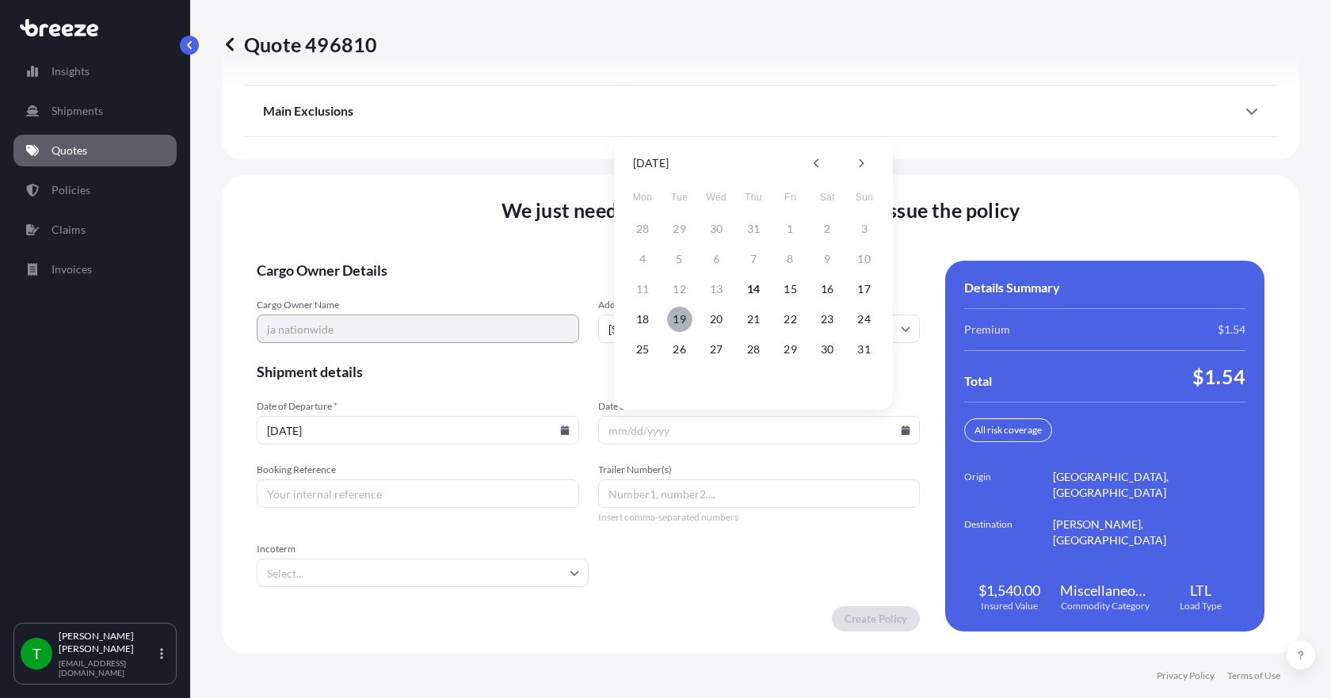
click at [689, 314] on button "19" at bounding box center [679, 319] width 25 height 25
type input "[DATE]"
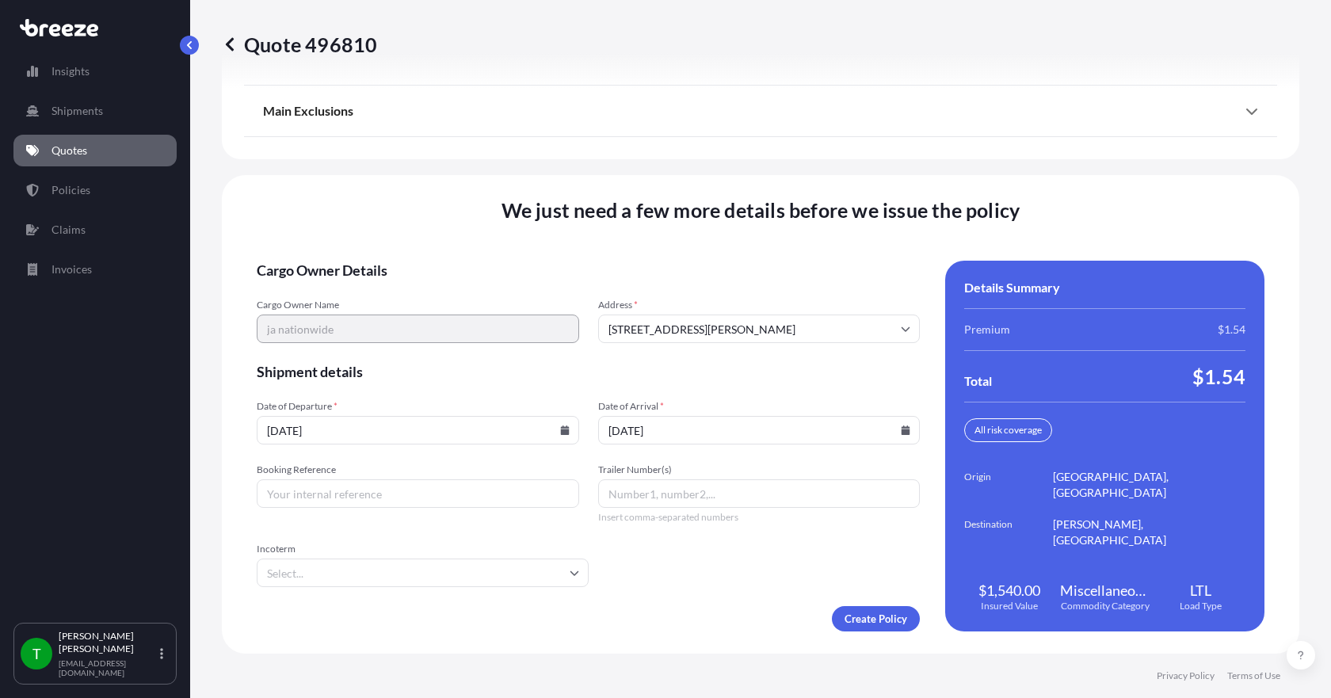
click at [422, 496] on input "Booking Reference" at bounding box center [418, 493] width 323 height 29
type input "347822"
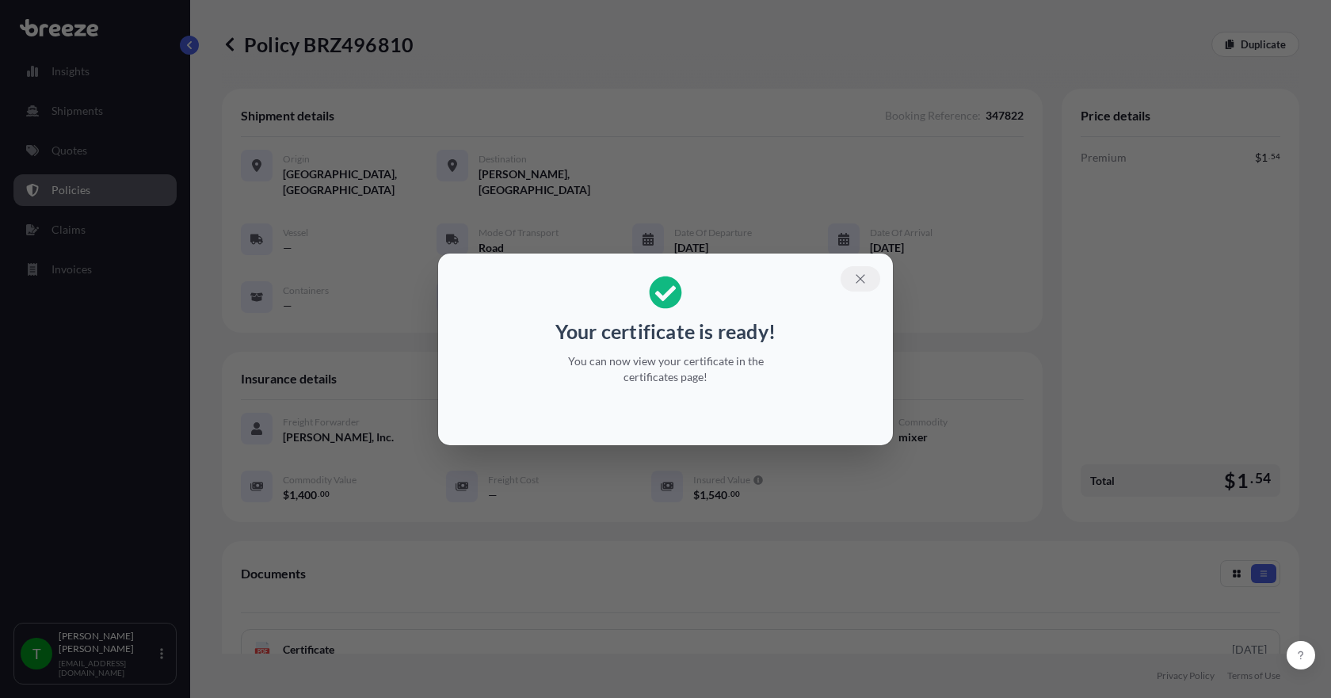
click at [862, 277] on icon "button" at bounding box center [860, 278] width 9 height 9
